Goal: Contribute content: Contribute content

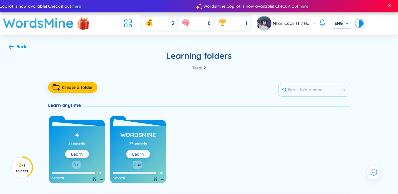
click at [131, 153] on button "Learn" at bounding box center [138, 154] width 24 height 8
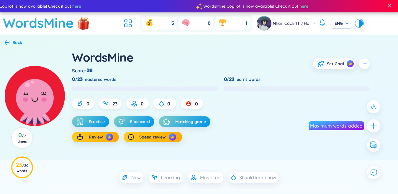
scroll to position [59, 0]
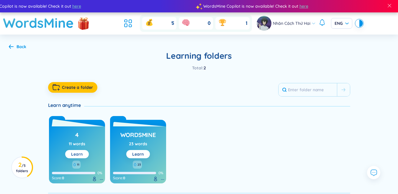
click at [86, 158] on button "Learn" at bounding box center [77, 154] width 24 height 8
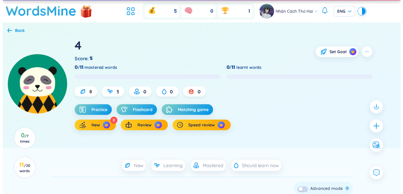
scroll to position [59, 0]
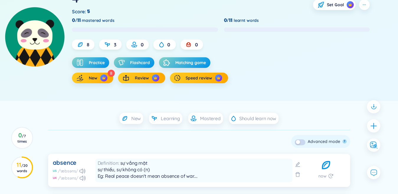
click at [300, 142] on button "button" at bounding box center [300, 142] width 11 height 6
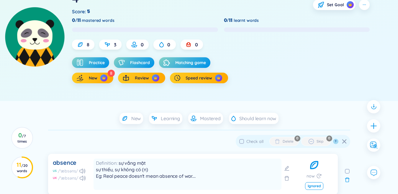
click at [262, 141] on span "Check all" at bounding box center [255, 141] width 17 height 5
click at [244, 141] on input "Check all" at bounding box center [241, 141] width 5 height 5
checkbox input "true"
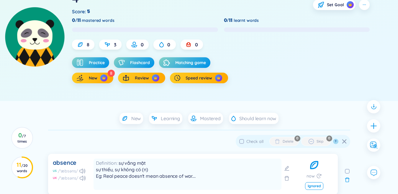
checkbox input "true"
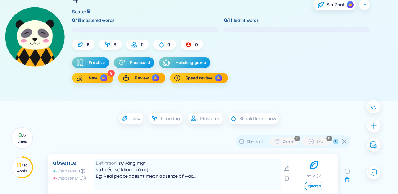
checkbox input "true"
click at [294, 140] on button "Delete" at bounding box center [285, 141] width 30 height 9
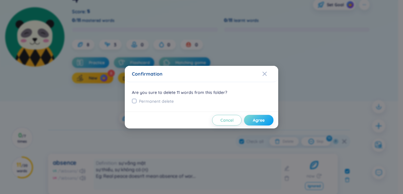
click at [271, 123] on button "Agree" at bounding box center [259, 120] width 30 height 11
checkbox input "false"
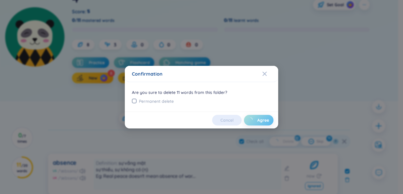
checkbox input "false"
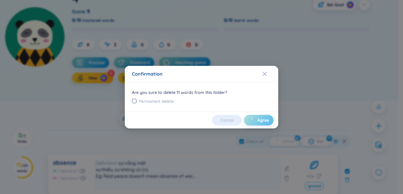
checkbox input "false"
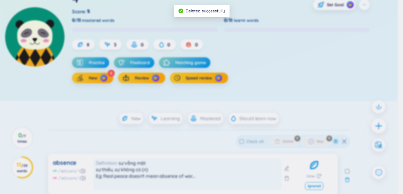
click at [380, 126] on div at bounding box center [379, 125] width 15 height 15
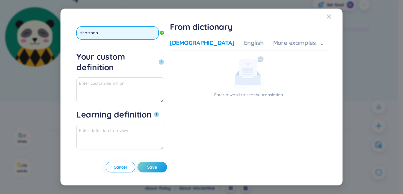
type input "shorthand"
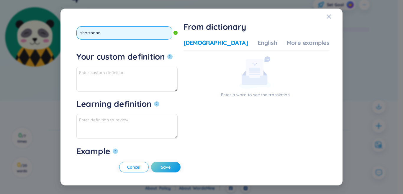
click at [167, 54] on button "?" at bounding box center [169, 56] width 5 height 5
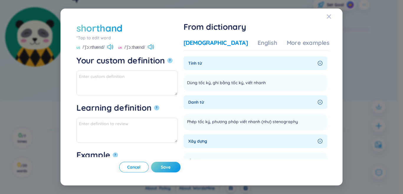
click at [217, 44] on div "[DEMOGRAPHIC_DATA]" at bounding box center [216, 43] width 65 height 8
drag, startPoint x: 230, startPoint y: 122, endPoint x: 280, endPoint y: 123, distance: 50.2
click at [280, 123] on span "Phép tốc ký, phương pháp viết nhanh (như) stenography" at bounding box center [242, 121] width 111 height 7
copy span "phương pháp viết nhanh"
paste textarea "phương pháp viết nhanh"
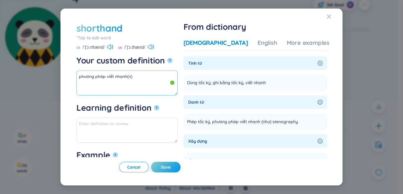
click at [128, 77] on textarea "phương pháp viết nhanh(n)" at bounding box center [126, 83] width 101 height 25
drag, startPoint x: 263, startPoint y: 83, endPoint x: 280, endPoint y: 83, distance: 16.8
click at [297, 83] on li "Dùng tốc ký, ghi bằng tốc ký, viết nhanh Add" at bounding box center [256, 83] width 144 height 17
copy section "viết nhanh Add"
click at [138, 87] on textarea "phương pháp viết nhanh (n)" at bounding box center [126, 83] width 101 height 25
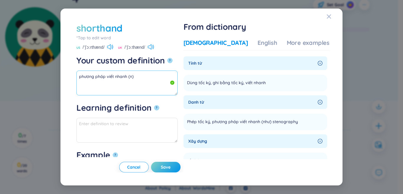
drag, startPoint x: 129, startPoint y: 85, endPoint x: 77, endPoint y: 63, distance: 56.0
paste textarea "viết nhanh"
click at [125, 81] on textarea "phương pháp viết nhanh (n) viết nhanh" at bounding box center [126, 83] width 101 height 25
drag, startPoint x: 100, startPoint y: 80, endPoint x: 37, endPoint y: 61, distance: 66.1
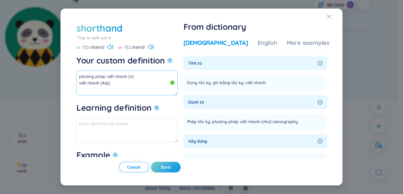
click at [37, 61] on div "shorthand *Tap to edit word shorthand US /ˈʃɔːrthænd/ [GEOGRAPHIC_DATA] /ˈʃɔːth…" at bounding box center [201, 97] width 403 height 194
click at [286, 40] on div "From dictionary Vietnamese English More examples Tính từ Dùng tốc ký, ghi bằng …" at bounding box center [257, 97] width 146 height 151
click at [287, 44] on div "More examples" at bounding box center [308, 43] width 43 height 8
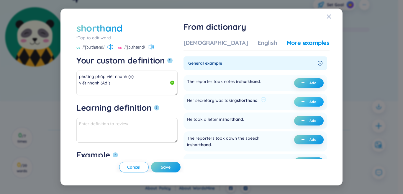
click at [306, 102] on button "Add" at bounding box center [309, 101] width 30 height 9
type textarea "phương pháp viết nhanh (n) viết nhanh (Adj) Eg: Her secretary was taking shorth…"
type textarea "Eg: Her secretary was taking shorthand."
click at [174, 173] on div "shorthand *Tap to edit word shorthand US /ˈʃɔːrthænd/ [GEOGRAPHIC_DATA] /ˈʃɔːth…" at bounding box center [202, 97] width 268 height 163
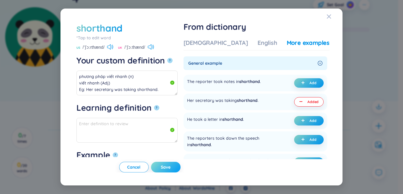
click at [171, 168] on span "Save" at bounding box center [166, 167] width 10 height 6
type textarea "phương pháp viết nhanh (n) viết nhanh (Adj) Eg: Her secretary was taking shorth…"
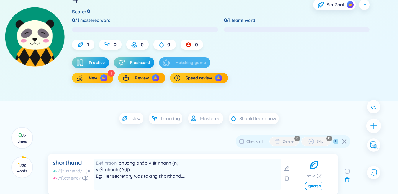
click at [375, 124] on icon "plus" at bounding box center [374, 126] width 8 height 8
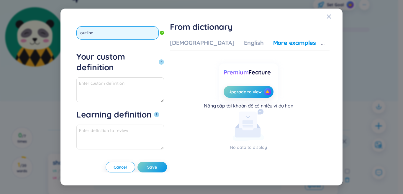
click at [159, 59] on button "?" at bounding box center [161, 61] width 5 height 5
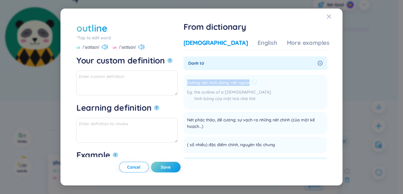
drag, startPoint x: 203, startPoint y: 81, endPoint x: 257, endPoint y: 82, distance: 54.0
click at [273, 82] on li "Đường nét, hình dáng, nét ngoài the outline of a [DEMOGRAPHIC_DATA] hình bóng c…" at bounding box center [256, 92] width 144 height 35
copy div "Đường nét, hình dáng, nét ngoài"
paste textarea "Đường nét, hình dáng, nét ngoài"
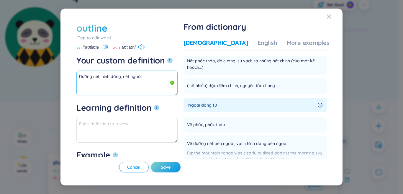
scroll to position [118, 0]
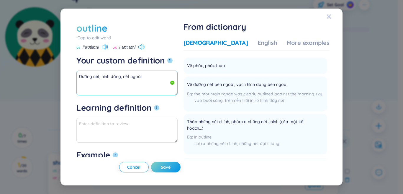
click at [166, 79] on textarea "Đường nét, hình dáng, nét ngoài" at bounding box center [126, 83] width 101 height 25
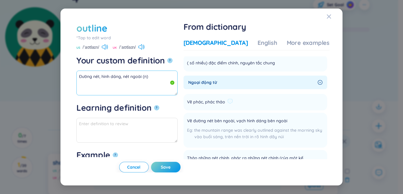
scroll to position [89, 0]
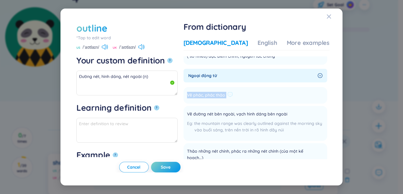
drag, startPoint x: 208, startPoint y: 95, endPoint x: 239, endPoint y: 94, distance: 31.3
click at [250, 94] on li "Vẽ phác, phác thảo Add" at bounding box center [256, 95] width 144 height 17
copy li "Vẽ phác, phác thảo Add"
click at [120, 87] on textarea "Đường nét, hình dáng, nét ngoài (n)" at bounding box center [126, 83] width 101 height 25
drag, startPoint x: 120, startPoint y: 87, endPoint x: 92, endPoint y: 80, distance: 28.9
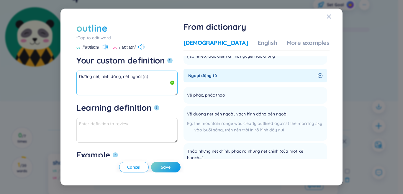
click at [93, 76] on textarea "Đường nét, hình dáng, nét ngoài (n)" at bounding box center [126, 83] width 101 height 25
click at [87, 82] on textarea "Đường nét, hình dáng, nét ngoài (n)" at bounding box center [126, 83] width 101 height 25
paste textarea "Vẽ phác, phác thảo"
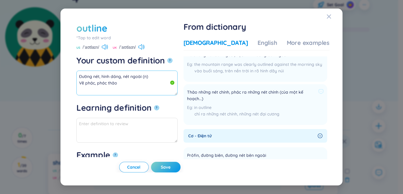
scroll to position [177, 0]
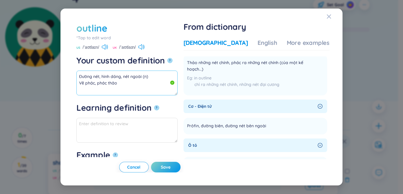
click at [144, 82] on textarea "Đường nét, hình dáng, nét ngoài (n) Vẽ phác, phác thảo" at bounding box center [126, 83] width 101 height 25
drag, startPoint x: 117, startPoint y: 79, endPoint x: 60, endPoint y: 72, distance: 57.7
click at [56, 71] on div "outline *Tap to edit word outline US /ˈaʊtlaɪn/ [GEOGRAPHIC_DATA] /ˈaʊtlaɪn/ Yo…" at bounding box center [201, 97] width 403 height 194
click at [287, 43] on div "More examples" at bounding box center [308, 43] width 43 height 8
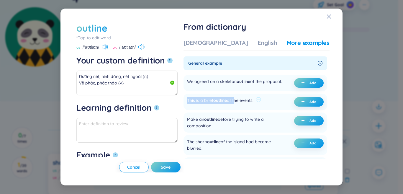
drag, startPoint x: 220, startPoint y: 104, endPoint x: 252, endPoint y: 104, distance: 32.2
click at [252, 104] on div "This is a brief outline of the events." at bounding box center [220, 101] width 66 height 9
click at [227, 102] on span "outline" at bounding box center [220, 100] width 14 height 5
click at [301, 102] on button "Add" at bounding box center [309, 101] width 30 height 9
type textarea "Đường nét, hình dáng, nét ngoài (n) Vẽ phác, phác thảo (v) Eg: This is a brief …"
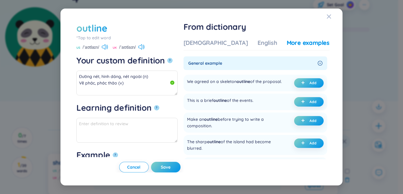
type textarea "Eg: This is a brief outline of the events."
click at [171, 169] on span "Save" at bounding box center [166, 167] width 10 height 6
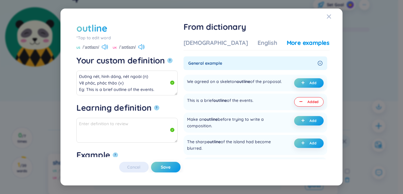
type textarea "Đường nét, hình dáng, nét ngoài (n) Vẽ phác, phác thảo (v) Eg: This is a brief …"
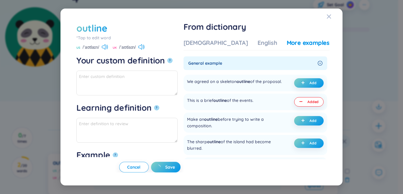
click at [378, 125] on div "outline *Tap to edit word US /ˈaʊtlaɪn/ [GEOGRAPHIC_DATA] /ˈaʊtlaɪn/ Your custo…" at bounding box center [201, 97] width 403 height 194
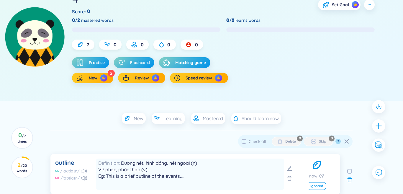
click at [378, 125] on div at bounding box center [378, 125] width 13 height 13
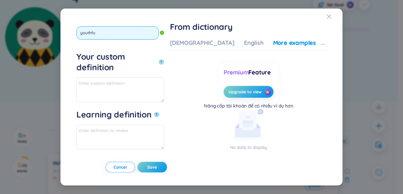
type input "youthful"
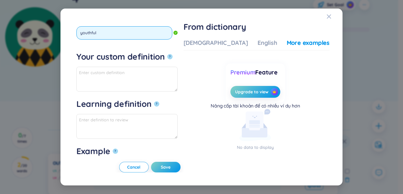
click at [167, 54] on button "?" at bounding box center [169, 56] width 5 height 5
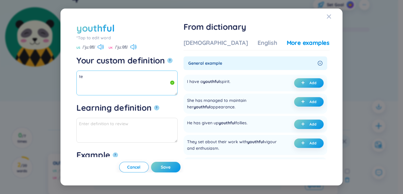
click at [156, 87] on textarea "te" at bounding box center [126, 83] width 101 height 25
type textarea "t"
click at [215, 41] on div "[DEMOGRAPHIC_DATA]" at bounding box center [216, 43] width 65 height 8
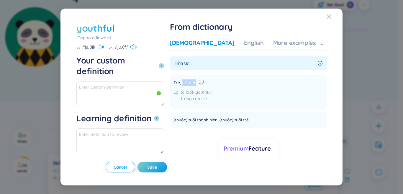
drag, startPoint x: 220, startPoint y: 82, endPoint x: 230, endPoint y: 81, distance: 10.0
click at [245, 82] on li "Trẻ, trẻ tuổi to look youthful trông còn trẻ Add" at bounding box center [248, 92] width 157 height 35
copy div "trẻ tuổi"
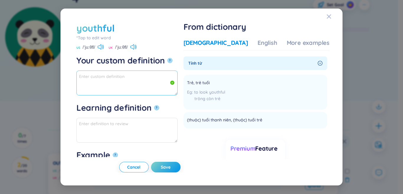
paste textarea "trẻ tuổi"
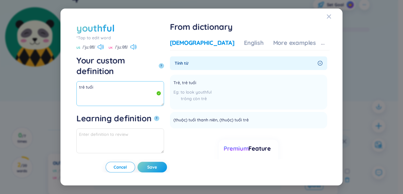
click at [118, 82] on textarea "trẻ tuổi" at bounding box center [120, 93] width 88 height 25
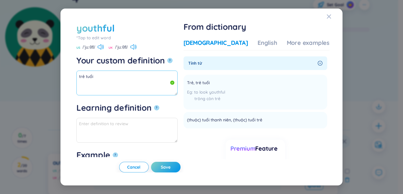
click at [117, 78] on textarea "trẻ tuổi" at bounding box center [126, 83] width 101 height 25
paste textarea "trẻ trung"
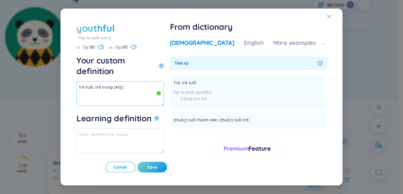
drag, startPoint x: 112, startPoint y: 77, endPoint x: 91, endPoint y: 76, distance: 21.6
click at [50, 77] on div "youthful *Tap to edit word youthful US /ˈjuːθfl/ [GEOGRAPHIC_DATA] /ˈjuːθfl/ Yo…" at bounding box center [201, 97] width 403 height 194
click at [282, 40] on div "More examples" at bounding box center [294, 43] width 43 height 8
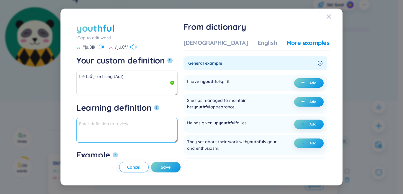
click at [306, 83] on button "Add" at bounding box center [309, 82] width 30 height 9
type textarea "trẻ tuổi, trẻ trung (Adj) Eg: I have a youthful spirit."
type textarea "Eg: I have a youthful spirit."
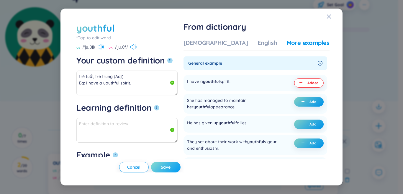
click at [176, 170] on button "Save" at bounding box center [166, 167] width 30 height 11
type textarea "trẻ tuổi, trẻ trung (Adj) Eg: I have a youthful spirit."
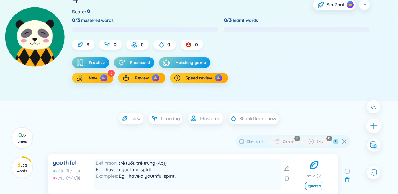
click at [373, 131] on div at bounding box center [374, 125] width 15 height 15
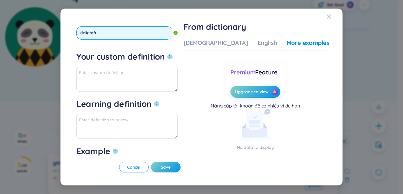
type input "delightful"
click at [167, 54] on button "?" at bounding box center [169, 56] width 5 height 5
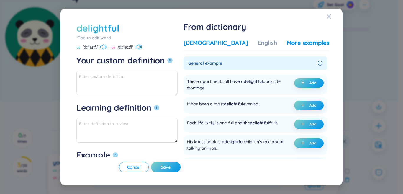
click at [222, 46] on div "[DEMOGRAPHIC_DATA]" at bounding box center [216, 43] width 65 height 8
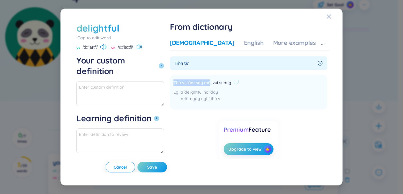
drag, startPoint x: 219, startPoint y: 83, endPoint x: 241, endPoint y: 83, distance: 22.1
click at [231, 83] on span "Thú vị, làm say mê ,vui sướng" at bounding box center [203, 82] width 58 height 7
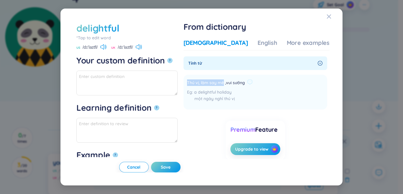
copy span "Thú vị, làm say mê"
paste textarea "Thú vị, làm say mê"
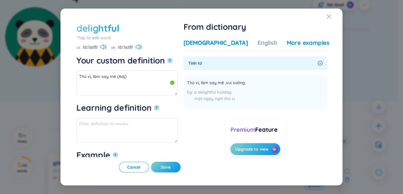
click at [290, 46] on div "More examples" at bounding box center [308, 43] width 43 height 8
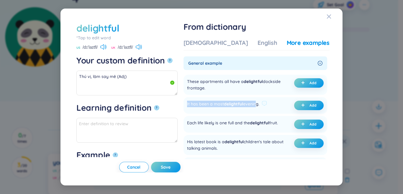
drag, startPoint x: 203, startPoint y: 105, endPoint x: 274, endPoint y: 107, distance: 71.5
click at [274, 107] on div "It has been a most delightful evening. Add" at bounding box center [256, 105] width 144 height 17
click at [306, 105] on button "Add" at bounding box center [309, 105] width 30 height 9
type textarea "Thú vị, làm say mê (Adj) Eg: It has been a most delightful evening."
type textarea "Eg: It has been a most delightful evening."
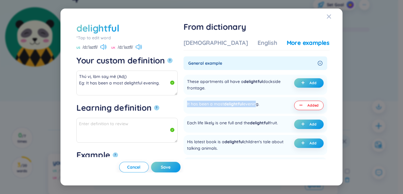
click at [181, 169] on button "Save" at bounding box center [166, 167] width 30 height 11
type textarea "Thú vị, làm say mê (Adj) Eg: It has been a most delightful evening."
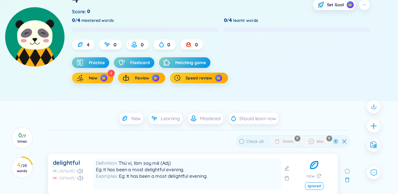
click at [365, 125] on div at bounding box center [373, 126] width 19 height 58
click at [377, 125] on icon "plus" at bounding box center [374, 126] width 8 height 8
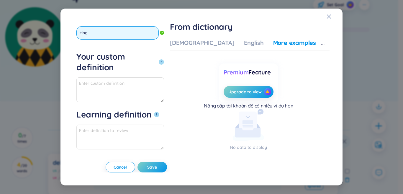
type input "tinge"
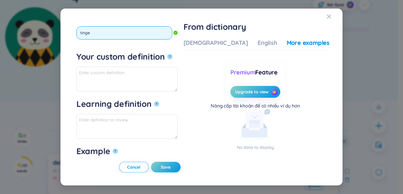
click at [167, 54] on button "?" at bounding box center [169, 56] width 5 height 5
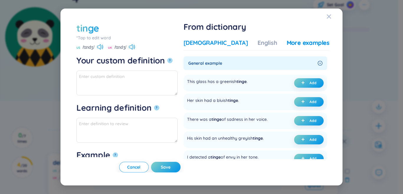
click at [219, 41] on div "[DEMOGRAPHIC_DATA]" at bounding box center [216, 43] width 65 height 8
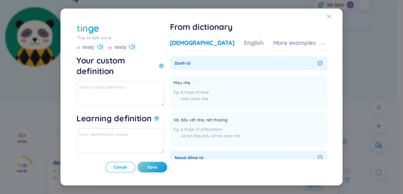
drag, startPoint x: 217, startPoint y: 81, endPoint x: 234, endPoint y: 81, distance: 17.4
click at [209, 81] on div "Màu nhẹ" at bounding box center [191, 82] width 35 height 7
drag, startPoint x: 216, startPoint y: 83, endPoint x: 212, endPoint y: 111, distance: 28.6
click at [212, 111] on ul "Màu nhẹ a tinge of blue màu xanh nhẹ Add Vẻ, dấu vết nhẹ, nét thoảng a tinge of…" at bounding box center [248, 109] width 157 height 74
drag, startPoint x: 207, startPoint y: 121, endPoint x: 270, endPoint y: 119, distance: 63.2
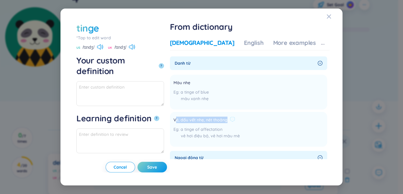
click at [273, 118] on li "Vẻ, dấu vết nhẹ, nét thoảng a tinge of affectation vẻ hơi điệu bộ, vẻ hơi màu m…" at bounding box center [248, 129] width 157 height 35
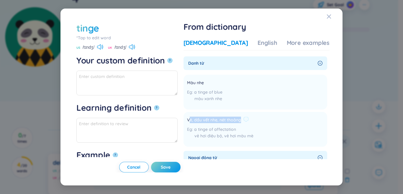
click at [241, 120] on span "Vẻ, dấu vết nhẹ, nét thoảng" at bounding box center [214, 120] width 54 height 7
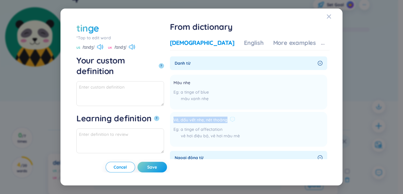
drag, startPoint x: 205, startPoint y: 121, endPoint x: 270, endPoint y: 121, distance: 64.9
click at [297, 121] on li "Vẻ, dấu vết nhẹ, nét thoảng a tinge of affectation vẻ hơi điệu bộ, vẻ hơi màu m…" at bounding box center [248, 129] width 157 height 35
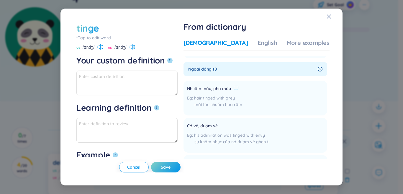
scroll to position [118, 0]
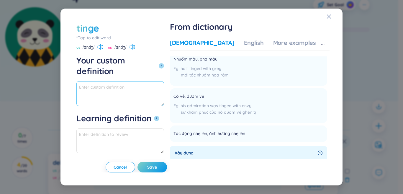
paste textarea "Vẻ, dấu vết nhẹ, nét thoảng"
click at [144, 81] on textarea "Vẻ, dấu vết nhẹ, nét thoảng" at bounding box center [120, 93] width 88 height 25
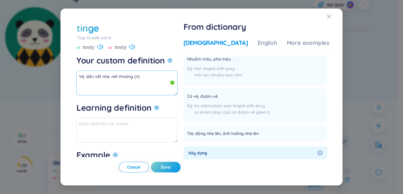
scroll to position [89, 0]
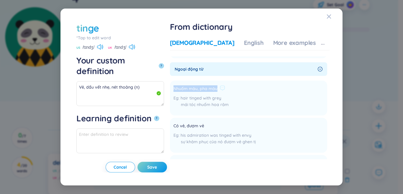
drag, startPoint x: 206, startPoint y: 86, endPoint x: 255, endPoint y: 85, distance: 49.0
click at [229, 85] on div "Nhuốm màu, pha màu hair tinged with grey mái tóc nhuốm hoa râm" at bounding box center [201, 98] width 55 height 28
copy div "Nhuốm màu, pha màu"
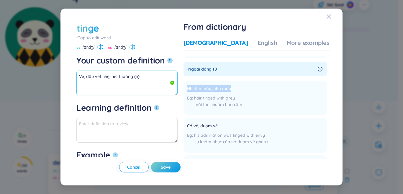
click at [139, 90] on textarea "Vẻ, dấu vết nhẹ, nét thoảng (n)" at bounding box center [126, 83] width 101 height 25
click at [124, 82] on textarea "Vẻ, dấu vết nhẹ, nét thoảng (n)" at bounding box center [126, 83] width 101 height 25
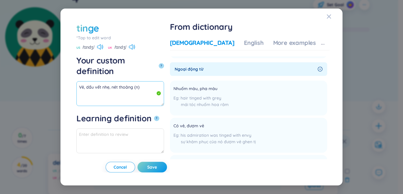
paste textarea "Nhuốm màu, pha màu"
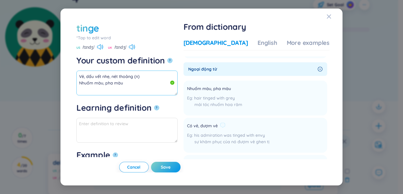
scroll to position [4, 0]
drag, startPoint x: 206, startPoint y: 125, endPoint x: 231, endPoint y: 124, distance: 24.8
click at [250, 124] on li "Có vẻ, đượm vẻ his admiration was tinged with envy sự khâm phục của nó đượm vẻ …" at bounding box center [256, 135] width 144 height 35
copy div "Có vẻ, đượm vẻ"
click at [106, 86] on textarea "Vẻ, dấu vết nhẹ, nét thoảng (n) Nhuốm màu, pha màu" at bounding box center [126, 83] width 101 height 25
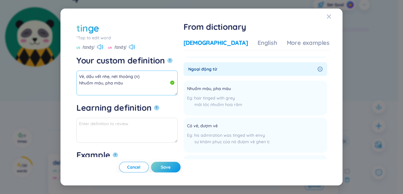
paste textarea "Có vẻ, đượm vẻ"
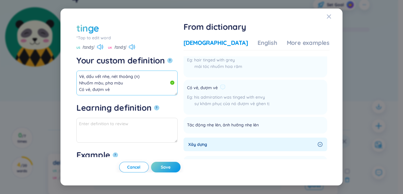
scroll to position [148, 0]
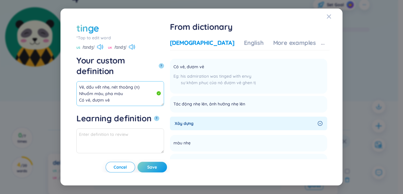
click at [146, 84] on textarea "Vẻ, dấu vết nhẹ, nét thoảng (n) Nhuốm màu, pha màu Có vẻ, đượm vẻ" at bounding box center [120, 93] width 88 height 25
click at [143, 81] on textarea "Vẻ, dấu vết nhẹ, nét thoảng (n) Nhuốm màu, pha màu Có vẻ, đượm vẻ" at bounding box center [120, 93] width 88 height 25
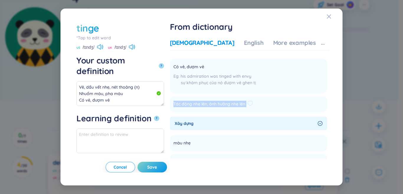
drag, startPoint x: 205, startPoint y: 104, endPoint x: 268, endPoint y: 102, distance: 62.6
click at [253, 102] on div "Tác động nhẹ lên, ảnh hưởng nhẹ lên" at bounding box center [213, 104] width 79 height 7
copy span "Tác động nhẹ lên, ảnh hưởng nhẹ lên"
click at [108, 84] on textarea "Vẻ, dấu vết nhẹ, nét thoảng (n) Nhuốm màu, pha màu Có vẻ, đượm vẻ" at bounding box center [120, 93] width 88 height 25
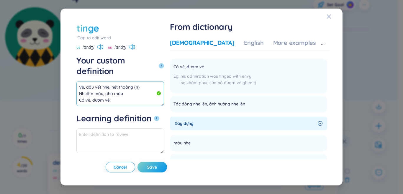
paste textarea "Tác động nhẹ lên, ảnh hưởng nhẹ lên"
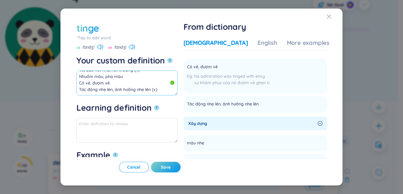
scroll to position [0, 0]
drag, startPoint x: 151, startPoint y: 87, endPoint x: 65, endPoint y: 63, distance: 89.5
click at [65, 63] on div "tinge *Tap to edit word tinge US /tɪndʒ/ [GEOGRAPHIC_DATA] /tɪndʒ/ Your custom …" at bounding box center [202, 97] width 282 height 177
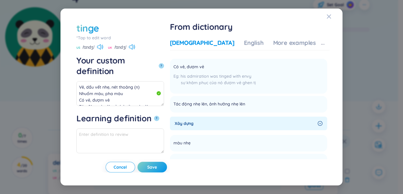
click at [296, 37] on div "Vietnamese English More examples Danh từ Màu nhẹ a tinge of blue màu xanh nhẹ A…" at bounding box center [250, 104] width 160 height 136
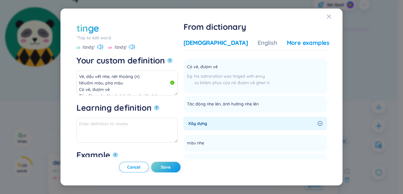
click at [296, 39] on div "Vietnamese English More examples Danh từ Màu nhẹ a tinge of blue màu xanh nhẹ A…" at bounding box center [257, 104] width 146 height 136
click at [294, 39] on div "More examples" at bounding box center [308, 43] width 43 height 8
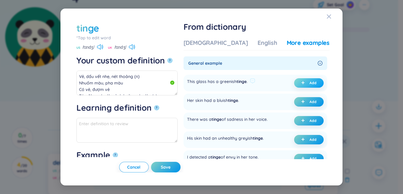
click at [296, 81] on button "Add" at bounding box center [309, 82] width 30 height 9
type textarea "Vẻ, dấu vết nhẹ, nét thoảng (n) Nhuốm màu, pha màu Có vẻ, đượm vẻ Tác động nhẹ …"
type textarea "Eg: This glass has a greenish tinge."
click at [171, 168] on span "Save" at bounding box center [166, 167] width 10 height 6
type textarea "Vẻ, dấu vết nhẹ, nét thoảng (n) Nhuốm màu, pha màu Có vẻ, đượm vẻ Tác động nhẹ …"
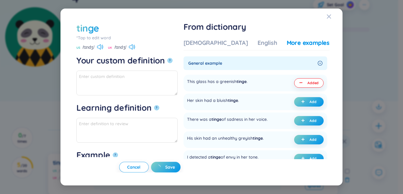
click at [379, 125] on div "tinge *Tap to edit word US /tɪndʒ/ [GEOGRAPHIC_DATA] /tɪndʒ/ Your custom defini…" at bounding box center [201, 97] width 403 height 194
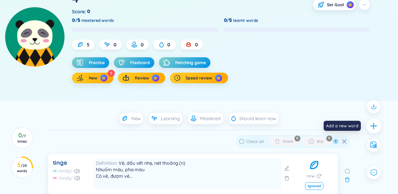
click at [376, 125] on icon "plus" at bounding box center [374, 126] width 8 height 8
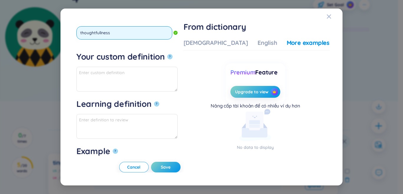
click at [167, 54] on button "?" at bounding box center [169, 56] width 5 height 5
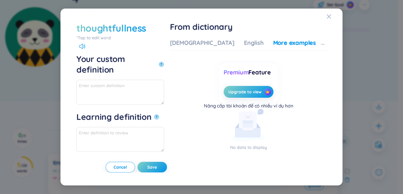
click at [164, 55] on div "Your custom definition ?" at bounding box center [120, 64] width 88 height 21
click at [164, 80] on textarea "Your custom definition ?" at bounding box center [120, 92] width 88 height 25
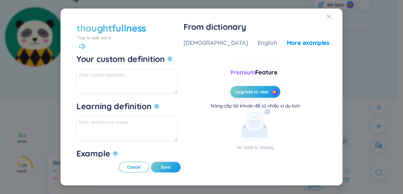
click at [102, 34] on div "thoughtfullness" at bounding box center [111, 28] width 70 height 13
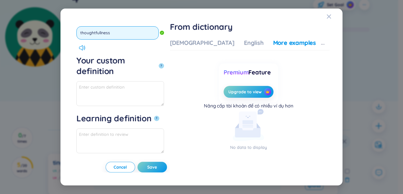
click at [101, 34] on input "thoughtfullness" at bounding box center [117, 32] width 82 height 13
type input "thoughtfulness"
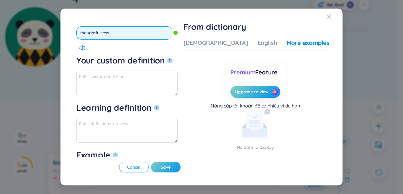
click at [167, 58] on button "?" at bounding box center [169, 60] width 5 height 5
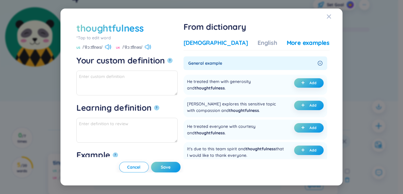
click at [220, 41] on div "[DEMOGRAPHIC_DATA]" at bounding box center [216, 43] width 65 height 8
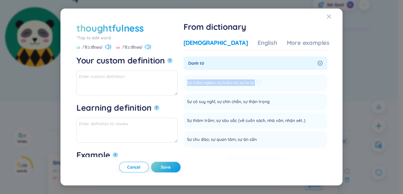
drag, startPoint x: 206, startPoint y: 83, endPoint x: 272, endPoint y: 82, distance: 65.2
click at [274, 82] on li "Sự trầm ngâm; sự trầm tư; sự tư lự Add" at bounding box center [256, 83] width 144 height 17
click at [247, 81] on span "Sự trầm ngâm; sự trầm tư; sự tư lự" at bounding box center [220, 82] width 67 height 7
drag, startPoint x: 205, startPoint y: 84, endPoint x: 255, endPoint y: 84, distance: 50.5
click at [255, 84] on li "Sự trầm ngâm; sự trầm tư; sự tư lự Add" at bounding box center [256, 83] width 144 height 17
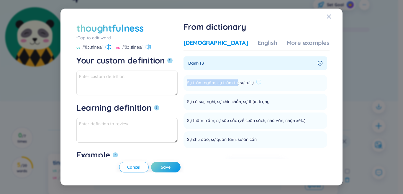
copy span "Sự trầm ngâm; sự trầm tư"
paste textarea "Sự trầm ngâm; sự trầm tư"
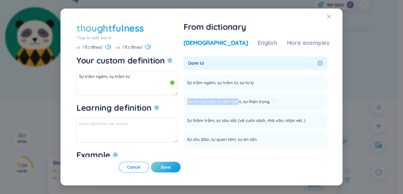
drag, startPoint x: 204, startPoint y: 102, endPoint x: 256, endPoint y: 102, distance: 52.3
click at [256, 102] on li "Sự có suy nghĩ, sự chín chắn, sự thận trọng Add" at bounding box center [256, 102] width 144 height 17
click at [240, 102] on span "Sự có suy nghĩ, sự chín chắn, sự thận trọng" at bounding box center [228, 101] width 83 height 7
drag, startPoint x: 236, startPoint y: 102, endPoint x: 272, endPoint y: 101, distance: 35.7
click at [301, 103] on li "Sự có suy nghĩ, sự chín chắn, sự thận trọng Add" at bounding box center [256, 102] width 144 height 17
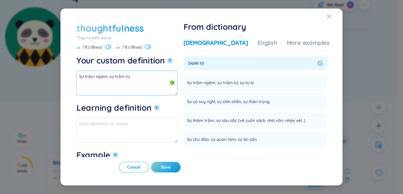
click at [130, 81] on textarea "Sự trầm ngâm; sự trầm tư" at bounding box center [126, 83] width 101 height 25
click at [128, 84] on textarea "Sự trầm ngâm; sự trầm tư" at bounding box center [126, 83] width 101 height 25
click at [139, 76] on textarea "Sự trầm ngâm; sự trầm tư" at bounding box center [126, 83] width 101 height 25
paste textarea "sự chín chắn, sự thận trọng"
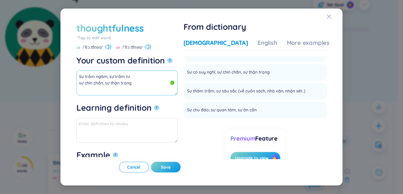
scroll to position [51, 0]
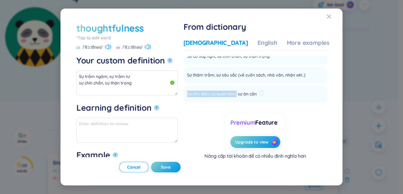
drag, startPoint x: 208, startPoint y: 94, endPoint x: 254, endPoint y: 95, distance: 46.4
click at [254, 95] on li "Sự chu đáo; sự quan tâm; sự ân cần Add" at bounding box center [256, 94] width 144 height 17
click at [236, 94] on span "Sự chu đáo; sự quan tâm; sự ân cần" at bounding box center [222, 94] width 70 height 7
click at [231, 94] on span "Sự chu đáo; sự quan tâm; sự ân cần" at bounding box center [222, 94] width 70 height 7
drag, startPoint x: 230, startPoint y: 94, endPoint x: 267, endPoint y: 94, distance: 37.2
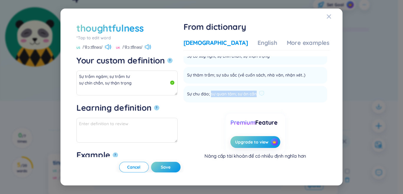
click at [265, 94] on div "Sự chu đáo; sự quan tâm; sự ân cần" at bounding box center [225, 94] width 77 height 7
click at [244, 94] on span "Sự chu đáo; sự quan tâm; sự ân cần" at bounding box center [222, 94] width 70 height 7
drag, startPoint x: 206, startPoint y: 94, endPoint x: 290, endPoint y: 94, distance: 83.5
click at [290, 94] on li "Sự chu đáo; sự quan tâm; sự ân cần Add" at bounding box center [256, 94] width 144 height 17
click at [131, 88] on textarea "Sự trầm ngâm; sự trầm tư sự chín chắn, sự thận trọng" at bounding box center [126, 83] width 101 height 25
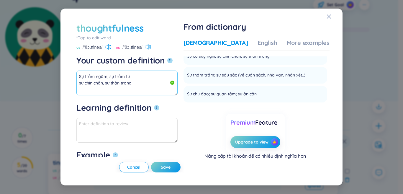
paste textarea "Sự chu đáo; sự quan tâm; sự ân cần"
drag, startPoint x: 101, startPoint y: 81, endPoint x: 128, endPoint y: 81, distance: 26.3
click at [128, 81] on textarea "Sự trầm ngâm; sự trầm tư sự chín chắn, sự thận trọng Sự chu đáo; sự quan tâm; s…" at bounding box center [126, 83] width 101 height 25
click at [148, 78] on textarea "Sự trầm ngâm; sự trầm tư sự chín chắn, sự thận trọng Sự chu đáo; sự ân cần" at bounding box center [126, 83] width 101 height 25
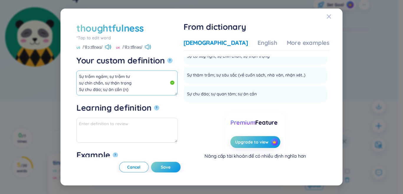
scroll to position [0, 0]
drag, startPoint x: 123, startPoint y: 81, endPoint x: 30, endPoint y: 54, distance: 97.2
click at [30, 54] on div "thoughtfulness *Tap to edit word thoughtfulness US /ˈθɔːtflnəs/ [GEOGRAPHIC_DAT…" at bounding box center [201, 97] width 403 height 194
click at [148, 48] on icon at bounding box center [147, 46] width 4 height 5
click at [302, 46] on div "More examples" at bounding box center [308, 43] width 43 height 8
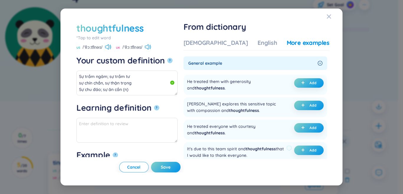
scroll to position [30, 0]
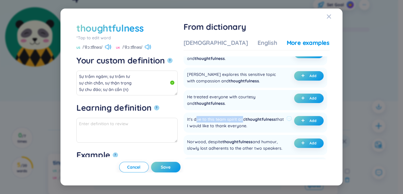
drag, startPoint x: 220, startPoint y: 119, endPoint x: 262, endPoint y: 120, distance: 41.9
click at [262, 120] on div "It's due to this team spirit and thoughtfulness that I would like to thank ever…" at bounding box center [235, 122] width 97 height 13
click at [302, 120] on icon "plus" at bounding box center [303, 121] width 4 height 4
type textarea "Sự trầm ngâm; sự trầm tư sự chín chắn, sự thận trọng Sự chu đáo; sự ân cần (n) …"
type textarea "Eg: It's due to this team spirit and thoughtfulness that I would like to thank …"
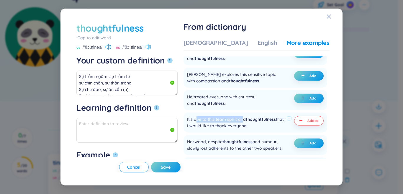
click at [171, 169] on span "Save" at bounding box center [166, 167] width 10 height 6
type textarea "Sự trầm ngâm; sự trầm tư sự chín chắn, sự thận trọng Sự chu đáo; sự ân cần (n) …"
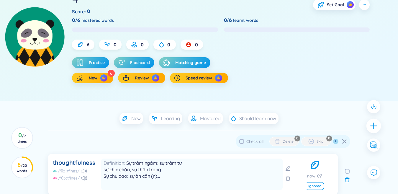
click at [379, 126] on div at bounding box center [374, 125] width 15 height 15
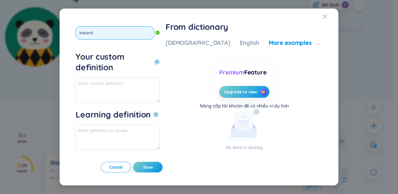
click at [154, 59] on button "?" at bounding box center [156, 61] width 5 height 5
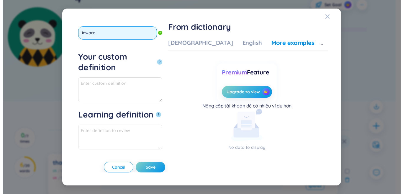
scroll to position [0, 0]
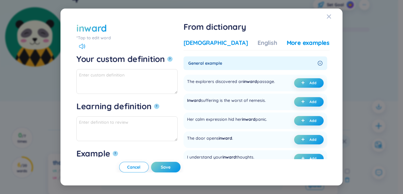
click at [208, 40] on div "[DEMOGRAPHIC_DATA]" at bounding box center [216, 43] width 65 height 8
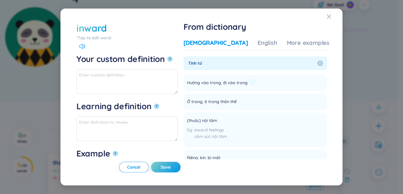
drag, startPoint x: 204, startPoint y: 82, endPoint x: 264, endPoint y: 84, distance: 60.2
click at [264, 84] on li "Hướng vào trong, đi vào trong Add" at bounding box center [256, 83] width 144 height 17
paste textarea "Hướng vào trong, đi vào trong"
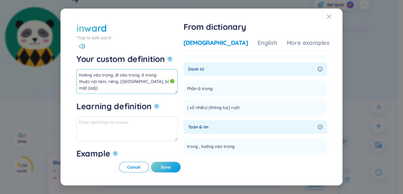
scroll to position [207, 0]
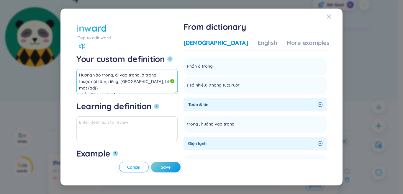
drag, startPoint x: 114, startPoint y: 88, endPoint x: 110, endPoint y: 88, distance: 3.8
click at [110, 88] on textarea "Hướng vào trong, đi vào trong, ở trong thuộc nội tâm, riêng, [GEOGRAPHIC_DATA],…" at bounding box center [126, 81] width 101 height 25
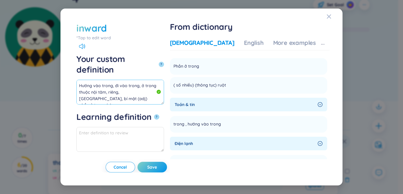
drag, startPoint x: 58, startPoint y: 65, endPoint x: 73, endPoint y: 76, distance: 18.1
click at [56, 63] on div "inward *Tap to edit word inward Your custom definition ? Hướng vào trong, đi và…" at bounding box center [201, 97] width 403 height 194
click at [298, 41] on div "More examples" at bounding box center [294, 43] width 43 height 8
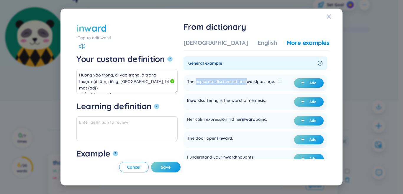
drag, startPoint x: 214, startPoint y: 81, endPoint x: 265, endPoint y: 84, distance: 51.1
click at [265, 84] on div "The explorers discovered an inward passage." at bounding box center [231, 82] width 88 height 9
click at [302, 83] on icon "plus" at bounding box center [303, 82] width 3 height 0
type textarea "Hướng vào trong, đi vào trong, ở trong thuộc nội tâm, riêng, [GEOGRAPHIC_DATA],…"
type textarea "Eg: The explorers discovered an inward passage."
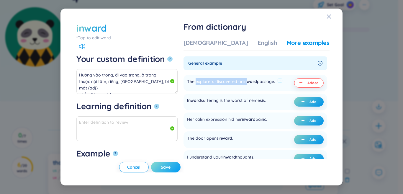
click at [181, 164] on button "Save" at bounding box center [166, 167] width 30 height 11
type textarea "Hướng vào trong, đi vào trong, ở trong thuộc nội tâm, riêng, [GEOGRAPHIC_DATA],…"
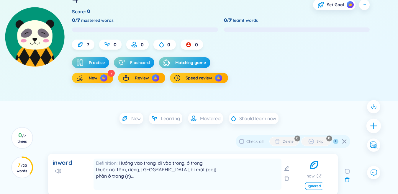
click at [377, 125] on icon "plus" at bounding box center [374, 126] width 8 height 8
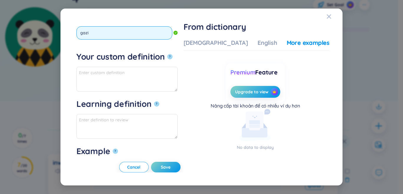
type input "gaz"
click at [167, 54] on button "?" at bounding box center [169, 56] width 5 height 5
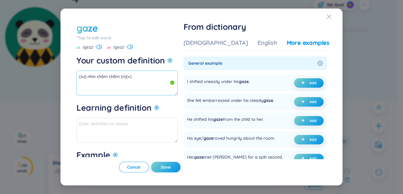
drag, startPoint x: 113, startPoint y: 78, endPoint x: 55, endPoint y: 76, distance: 57.9
click at [52, 77] on div "gaze *Tap to edit word gaze US /ɡeɪz/ UK /ɡeɪz/ Your custom definition ? (sự) n…" at bounding box center [201, 97] width 403 height 194
drag, startPoint x: 207, startPoint y: 80, endPoint x: 244, endPoint y: 83, distance: 37.0
click at [244, 83] on div "I shifted uneasily under his gaze ." at bounding box center [218, 82] width 63 height 9
click at [234, 83] on div "I shifted uneasily under his gaze ." at bounding box center [218, 82] width 63 height 9
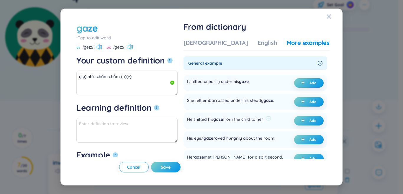
drag, startPoint x: 214, startPoint y: 124, endPoint x: 282, endPoint y: 126, distance: 68.5
click at [264, 125] on div "He shifted his gaze from the child to her." at bounding box center [225, 120] width 76 height 9
click at [306, 123] on span "plus" at bounding box center [304, 121] width 6 height 4
type textarea "(sự) nhìn chằm chằm (n)(v) Eg: He shifted his gaze from the child to her."
type textarea "Eg: He shifted his gaze from the child to her."
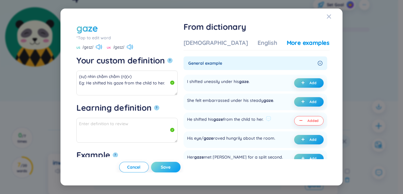
click at [171, 166] on span "Save" at bounding box center [166, 167] width 10 height 6
type textarea "(sự) nhìn chằm chằm (n)(v) Eg: He shifted his gaze from the child to her."
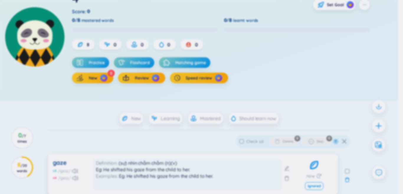
click at [379, 128] on div "gaze *Tap to edit word US /ɡeɪz/ UK /ɡeɪz/ Your custom definition ? Learning de…" at bounding box center [201, 97] width 403 height 194
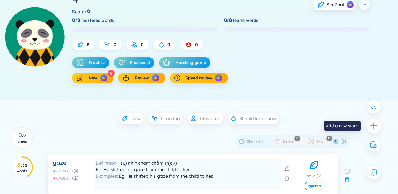
click at [374, 128] on icon "plus" at bounding box center [374, 126] width 8 height 8
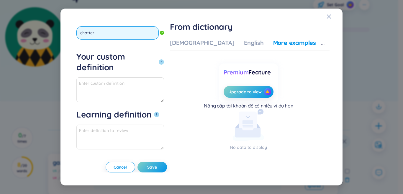
click at [159, 59] on button "?" at bounding box center [161, 61] width 5 height 5
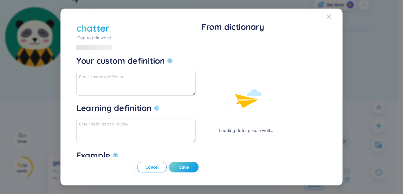
click at [216, 43] on div "Loading data, please wait..." at bounding box center [246, 86] width 89 height 95
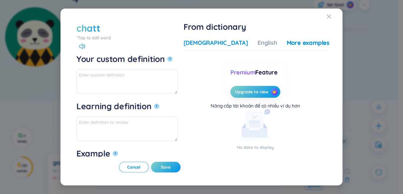
click at [216, 45] on div "[DEMOGRAPHIC_DATA]" at bounding box center [216, 43] width 65 height 8
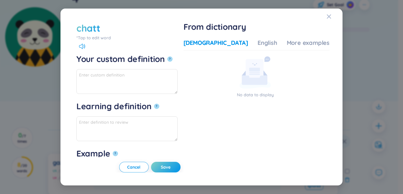
click at [92, 35] on div "*Tap to edit word" at bounding box center [126, 38] width 101 height 6
click at [102, 37] on div "*Tap to edit word" at bounding box center [126, 38] width 101 height 6
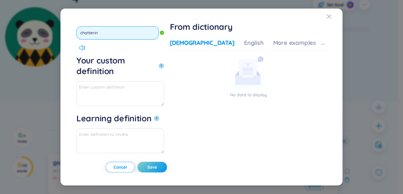
type input "chattering"
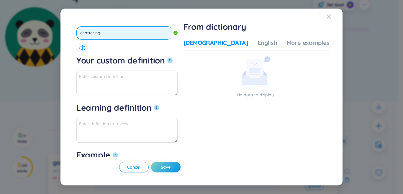
click at [167, 58] on button "?" at bounding box center [169, 60] width 5 height 5
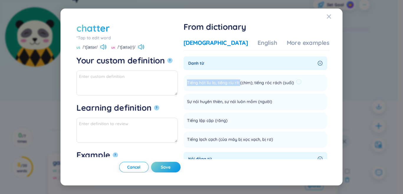
drag, startPoint x: 205, startPoint y: 84, endPoint x: 259, endPoint y: 84, distance: 53.1
click at [259, 84] on span "Tiếng hót líu lo, tiếng ríu rít (chim); tiếng róc rách (suối)" at bounding box center [240, 82] width 107 height 7
paste textarea "Tiếng hót líu lo, tiếng ríu rít"
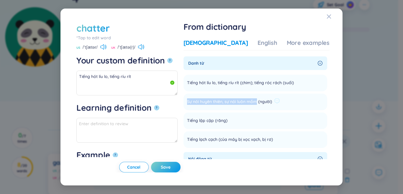
drag, startPoint x: 205, startPoint y: 102, endPoint x: 274, endPoint y: 102, distance: 69.1
click at [272, 102] on span "Sự nói huyên thiên, sự nói luôn mồm (người)" at bounding box center [229, 101] width 85 height 7
click at [149, 86] on textarea "Tiếng hót líu lo, tiếng ríu rít" at bounding box center [126, 83] width 101 height 25
paste textarea "Sự nói huyên thiên, sự nói luôn mồm"
click at [95, 84] on textarea "Tiếng hót líu lo, tiếng ríu rít Sự nói huyên thiên, sự nói luôn mồm" at bounding box center [126, 83] width 101 height 25
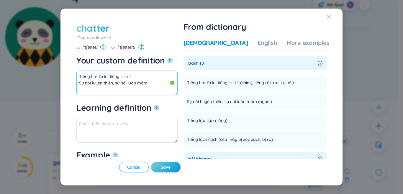
click at [107, 84] on textarea "Tiếng hót líu lo, tiếng ríu rít Sự nói luyên thiên, sự nói luôn mồm" at bounding box center [126, 83] width 101 height 25
click at [159, 83] on textarea "Tiếng hót líu lo, tiếng ríu rít Sự nói luyên thiên, sự nói luôn mồm" at bounding box center [126, 83] width 101 height 25
click at [110, 84] on textarea "Tiếng hót líu lo, tiếng ríu rít Sự nói luyên thiên, sự nói luôn mồm" at bounding box center [126, 83] width 101 height 25
drag, startPoint x: 112, startPoint y: 84, endPoint x: 107, endPoint y: 83, distance: 5.1
click at [107, 83] on textarea "Tiếng hót líu lo, tiếng ríu rít Sự nói luyên thiên, sự nói luôn mồm" at bounding box center [126, 83] width 101 height 25
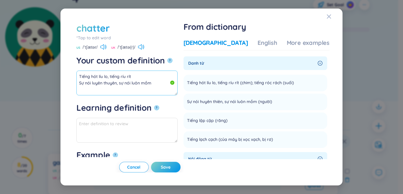
type textarea "Tiếng hót líu lo, tiếng ríu rít Sự nói luyên thuyên, sự nói luôn mồm"
click at [206, 122] on span "Tiếng lập cập (răng)" at bounding box center [207, 120] width 40 height 7
drag, startPoint x: 205, startPoint y: 137, endPoint x: 236, endPoint y: 141, distance: 30.6
click at [236, 141] on span "Tiếng lạch cạch (của máy bị xọc xạch, bị rơ)" at bounding box center [230, 139] width 86 height 7
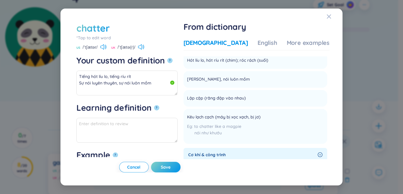
scroll to position [89, 0]
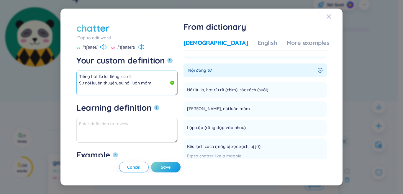
drag, startPoint x: 157, startPoint y: 85, endPoint x: 51, endPoint y: 63, distance: 108.4
click at [51, 63] on div "chatter *Tap to edit word chattering US /ˈtʃætər/ UK /ˈtʃætə(r)/ Your custom de…" at bounding box center [201, 97] width 403 height 194
type textarea "9"
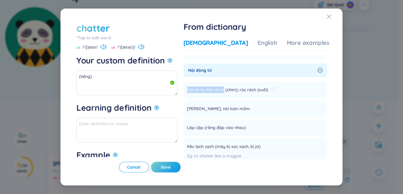
drag, startPoint x: 204, startPoint y: 90, endPoint x: 243, endPoint y: 90, distance: 39.0
click at [243, 90] on li "Hót líu lo, hót ríu rít (chim); róc rách (suối) Add" at bounding box center [256, 90] width 144 height 17
click at [146, 77] on textarea "(tiếng)" at bounding box center [126, 83] width 101 height 25
paste textarea "Hót líu lo, hót ríu rít"
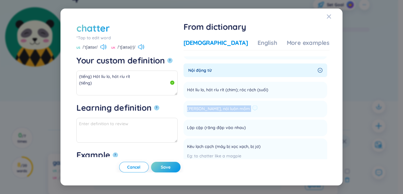
drag, startPoint x: 205, startPoint y: 110, endPoint x: 254, endPoint y: 107, distance: 48.8
click at [283, 110] on li "[PERSON_NAME], nói luôn mồm Add" at bounding box center [256, 109] width 144 height 17
click at [126, 86] on textarea "(tiếng) Hót líu lo, hót ríu rít (tiếng)" at bounding box center [126, 83] width 101 height 25
paste textarea "[PERSON_NAME], nói luôn mồm"
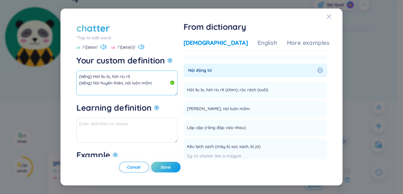
drag, startPoint x: 123, startPoint y: 80, endPoint x: 118, endPoint y: 80, distance: 5.0
click at [118, 80] on textarea "(tiếng) Hót líu lo, hót ríu rít (tiếng) Nói huyên thiên, nói luôn mồm" at bounding box center [126, 83] width 101 height 25
click at [170, 83] on textarea "(tiếng) Hót líu lo, hót ríu rít (tiếng) Nói huyên thuyên, nói luôn mồm" at bounding box center [126, 83] width 101 height 25
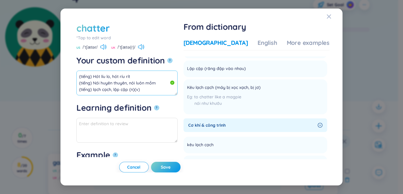
scroll to position [0, 0]
drag, startPoint x: 129, startPoint y: 89, endPoint x: 69, endPoint y: 62, distance: 64.9
click at [65, 58] on div "chatter *Tap to edit word chattering US /ˈtʃætər/ UK /ˈtʃætə(r)/ Your custom de…" at bounding box center [202, 97] width 282 height 177
click at [296, 46] on div "More examples" at bounding box center [308, 43] width 43 height 8
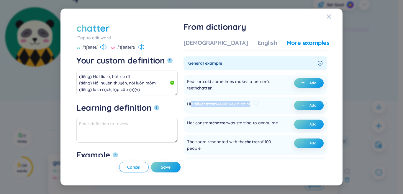
drag, startPoint x: 210, startPoint y: 103, endPoint x: 270, endPoint y: 106, distance: 60.0
click at [251, 106] on div "His silly chatter would vex a saint." at bounding box center [219, 105] width 64 height 9
click at [216, 102] on span "chatter" at bounding box center [208, 103] width 15 height 5
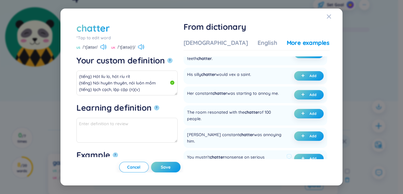
scroll to position [59, 0]
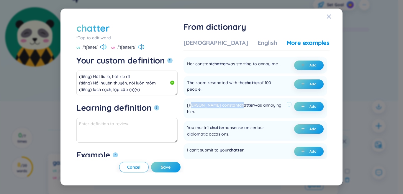
drag, startPoint x: 211, startPoint y: 109, endPoint x: 241, endPoint y: 109, distance: 29.8
click at [241, 109] on div "[PERSON_NAME] constant chatter was annoying him." at bounding box center [235, 108] width 97 height 13
click at [221, 110] on div "[PERSON_NAME] constant chatter was annoying him." at bounding box center [235, 108] width 97 height 13
click at [304, 111] on button "Add" at bounding box center [309, 106] width 30 height 9
type textarea "(tiếng) Hót líu lo, hót ríu rít (tiếng) Nói huyên thuyên, nói luôn mồm (tiếng) …"
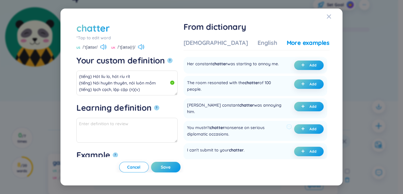
type textarea "Eg: [PERSON_NAME] constant chatter was annoying him."
click at [171, 167] on span "Save" at bounding box center [166, 167] width 10 height 6
type textarea "(tiếng) Hót líu lo, hót ríu rít (tiếng) Nói huyên thuyên, nói luôn mồm (tiếng) …"
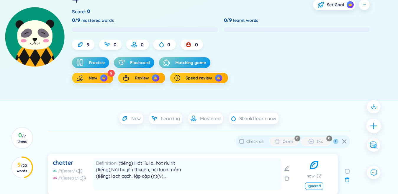
click at [371, 128] on icon "plus" at bounding box center [374, 126] width 8 height 8
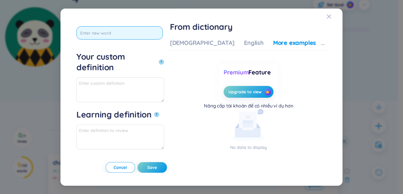
scroll to position [0, 0]
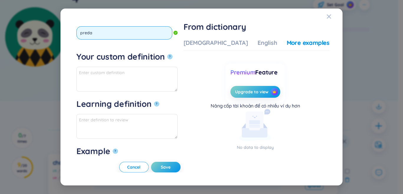
type input "predat"
click at [167, 54] on button "?" at bounding box center [169, 56] width 5 height 5
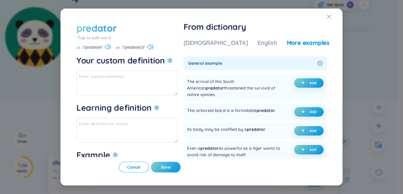
click at [104, 47] on div "US /ˈpredətər/" at bounding box center [93, 47] width 35 height 5
click at [106, 47] on icon at bounding box center [108, 46] width 6 height 5
click at [230, 45] on div "[DEMOGRAPHIC_DATA]" at bounding box center [216, 43] width 65 height 8
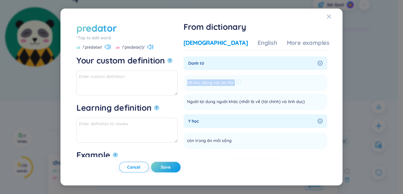
drag, startPoint x: 206, startPoint y: 81, endPoint x: 270, endPoint y: 84, distance: 64.2
click at [270, 84] on li "Dã thú, động vật ăn thịt Add" at bounding box center [256, 83] width 144 height 17
paste textarea "Dã thú, động vật ăn thịt"
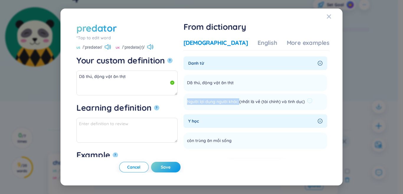
drag, startPoint x: 204, startPoint y: 102, endPoint x: 254, endPoint y: 101, distance: 50.2
click at [254, 101] on li "Người lợi dụng người khác (nhất là về (tài chính) và tình dục) Add" at bounding box center [256, 102] width 144 height 17
click at [137, 85] on textarea "Dã thú, động vật ăn thịt" at bounding box center [126, 83] width 101 height 25
paste textarea "Người lợi dụng người khá"
drag, startPoint x: 129, startPoint y: 82, endPoint x: 33, endPoint y: 61, distance: 97.8
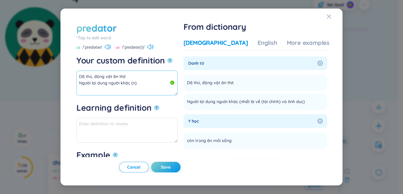
click at [33, 61] on div "predator *Tap to edit word predator US /ˈpredətər/ [GEOGRAPHIC_DATA] /ˈpredətə(…" at bounding box center [201, 97] width 403 height 194
click at [287, 44] on div "More examples" at bounding box center [308, 43] width 43 height 8
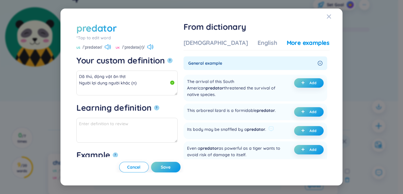
scroll to position [30, 0]
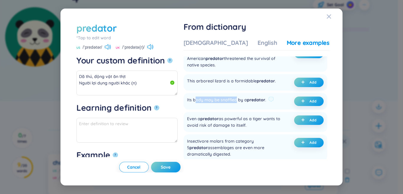
drag, startPoint x: 232, startPoint y: 103, endPoint x: 266, endPoint y: 103, distance: 34.5
click at [266, 103] on div "Its body may be snaffled by a predator ." at bounding box center [226, 101] width 79 height 9
click at [224, 102] on div "Its body may be snaffled by a predator ." at bounding box center [226, 101] width 79 height 9
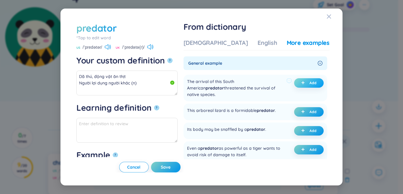
click at [304, 81] on span "plus" at bounding box center [304, 83] width 6 height 4
type textarea "Dã thú, động vật ăn thịt Người lợi dụng người khác (n) Eg: The arrival of this …"
type textarea "Eg: The arrival of this [DEMOGRAPHIC_DATA] predator threatened the survival of …"
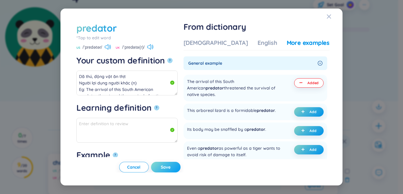
click at [181, 172] on button "Save" at bounding box center [166, 167] width 30 height 11
type textarea "Dã thú, động vật ăn thịt Người lợi dụng người khác (n) Eg: The arrival of this …"
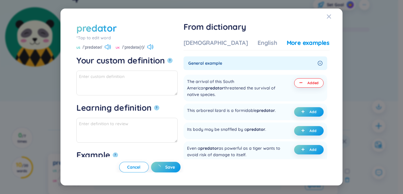
click at [377, 124] on div "predator *Tap to edit word US /ˈpredətər/ [GEOGRAPHIC_DATA] /ˈpredətə(r)/ Your …" at bounding box center [201, 97] width 403 height 194
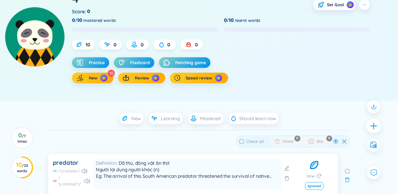
click at [375, 126] on icon "plus" at bounding box center [373, 125] width 6 height 1
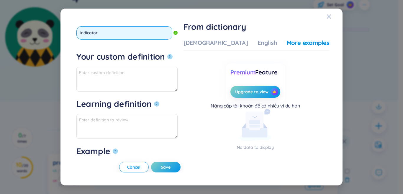
click at [167, 54] on button "?" at bounding box center [169, 56] width 5 height 5
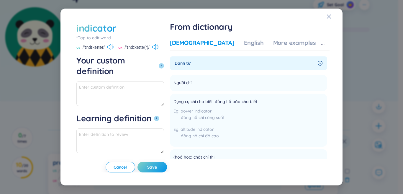
click at [218, 42] on div "[DEMOGRAPHIC_DATA]" at bounding box center [202, 43] width 65 height 8
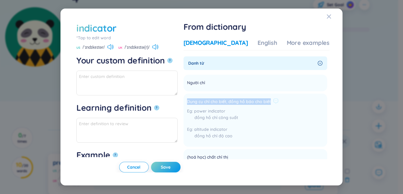
drag, startPoint x: 205, startPoint y: 100, endPoint x: 319, endPoint y: 103, distance: 114.3
click at [319, 103] on li "Dụng cụ chỉ cho biết, đồng hồ báo cho biết power indicator đồng hồ chỉ công suấ…" at bounding box center [256, 120] width 144 height 53
click at [253, 100] on span "Dụng cụ chỉ cho biết, đồng hồ báo cho biết" at bounding box center [229, 101] width 84 height 7
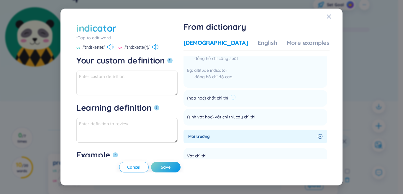
scroll to position [118, 0]
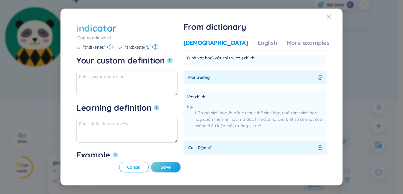
click at [110, 37] on div "*Tap to edit word" at bounding box center [126, 38] width 101 height 6
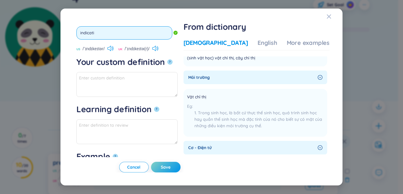
type input "indicativ"
click at [167, 59] on button "?" at bounding box center [169, 61] width 5 height 5
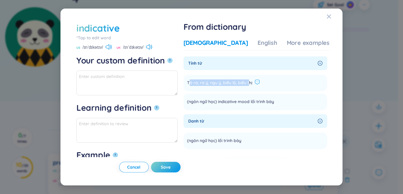
drag, startPoint x: 206, startPoint y: 83, endPoint x: 278, endPoint y: 83, distance: 71.1
click at [260, 83] on div "Tỏ ra, ra ý, ngụ ý, biểu lộ, biểu thị" at bounding box center [223, 82] width 73 height 7
click at [241, 83] on span "Tỏ ra, ra ý, ngụ ý, biểu lộ, biểu thị" at bounding box center [219, 82] width 65 height 7
drag, startPoint x: 298, startPoint y: 83, endPoint x: 252, endPoint y: 79, distance: 46.5
click at [305, 82] on li "Tỏ ra, ra ý, ngụ ý, biểu lộ, biểu thị Add" at bounding box center [256, 83] width 144 height 17
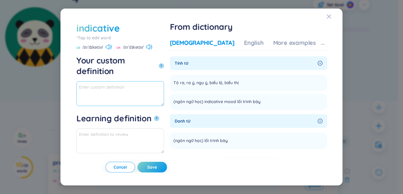
paste textarea "Tỏ ra, ra ý, ngụ ý, biểu lộ, biểu thị"
click at [164, 81] on textarea "Tỏ ra, ra ý, ngụ ý, biểu lộ, biểu thị" at bounding box center [120, 93] width 88 height 25
drag, startPoint x: 120, startPoint y: 75, endPoint x: 35, endPoint y: 75, distance: 85.3
click at [30, 75] on div "indicative *Tap to edit word indicative US /ɪnˈdɪkətɪv/ UK /ɪnˈdɪkətɪv/ Your cu…" at bounding box center [201, 97] width 403 height 194
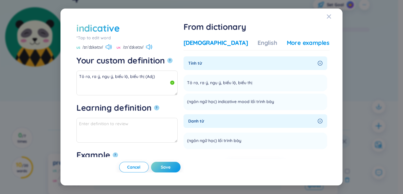
click at [284, 51] on div "Vietnamese English More examples Tính từ Tỏ ra, ra ý, ngụ ý, biểu lộ, biểu thị …" at bounding box center [257, 99] width 146 height 120
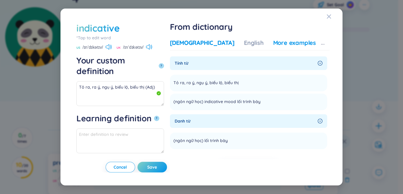
click at [285, 43] on div "More examples" at bounding box center [294, 43] width 43 height 8
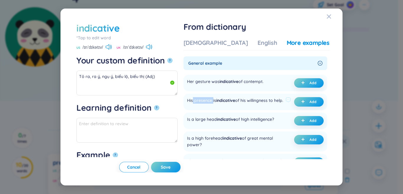
drag, startPoint x: 212, startPoint y: 102, endPoint x: 231, endPoint y: 103, distance: 19.5
click at [231, 103] on div "His presence is indicative of his willingness to help." at bounding box center [235, 101] width 96 height 9
click at [305, 107] on button "Add" at bounding box center [309, 101] width 30 height 9
type textarea "Tỏ ra, ra ý, ngụ ý, biểu lộ, biểu thị (Adj) Eg: His presence is indicative of h…"
type textarea "Eg: His presence is indicative of his willingness to help."
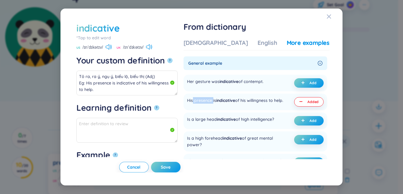
drag, startPoint x: 190, startPoint y: 164, endPoint x: 132, endPoint y: 190, distance: 63.0
click at [181, 165] on button "Save" at bounding box center [166, 167] width 30 height 11
type textarea "Tỏ ra, ra ý, ngụ ý, biểu lộ, biểu thị (Adj) Eg: His presence is indicative of h…"
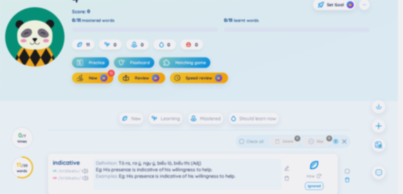
click at [379, 126] on body "WordsMine Copilot is now available! Check it out here WordsMine Copilot is now …" at bounding box center [199, 38] width 398 height 194
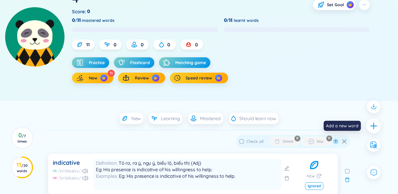
click at [374, 126] on icon "plus" at bounding box center [373, 125] width 6 height 1
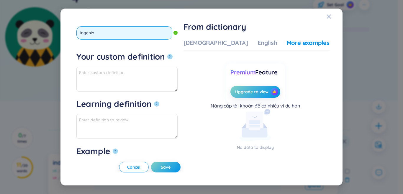
type input "ingeniou"
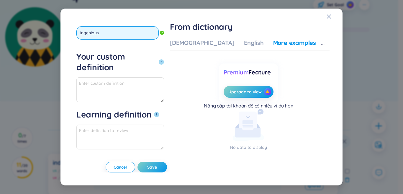
click at [159, 59] on button "?" at bounding box center [161, 61] width 5 height 5
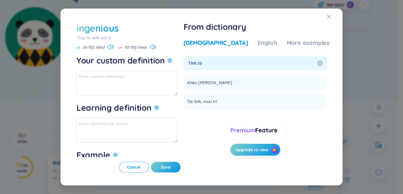
drag, startPoint x: 205, startPoint y: 82, endPoint x: 214, endPoint y: 81, distance: 9.2
click at [241, 82] on li "Khéo [PERSON_NAME]" at bounding box center [256, 83] width 144 height 17
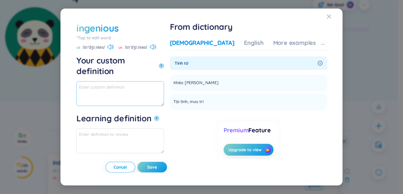
paste textarea "Khéo [PERSON_NAME]"
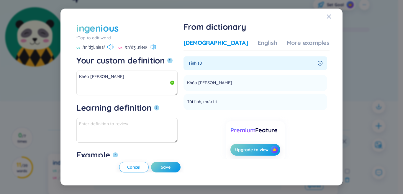
drag, startPoint x: 216, startPoint y: 100, endPoint x: 199, endPoint y: 99, distance: 17.4
click at [197, 99] on div "ingenious *Tap to edit word ingenious US /ɪnˈdʒiːniəs/ UK /ɪnˈdʒiːniəs/ Your cu…" at bounding box center [202, 97] width 256 height 151
drag, startPoint x: 213, startPoint y: 99, endPoint x: 206, endPoint y: 101, distance: 6.8
click at [206, 101] on span "Tài tình, mưu trí" at bounding box center [202, 101] width 30 height 7
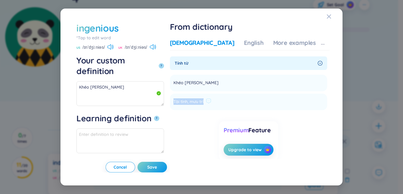
drag, startPoint x: 205, startPoint y: 101, endPoint x: 236, endPoint y: 102, distance: 31.0
click at [211, 102] on div "Tài tình, mưu trí" at bounding box center [193, 101] width 38 height 7
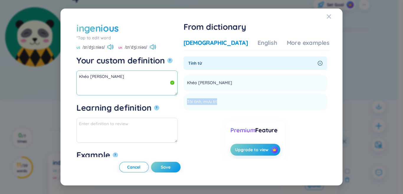
drag, startPoint x: 146, startPoint y: 79, endPoint x: 114, endPoint y: 84, distance: 31.8
click at [140, 79] on textarea "Khéo [PERSON_NAME]" at bounding box center [126, 83] width 101 height 25
click at [110, 84] on textarea "Khéo [PERSON_NAME]" at bounding box center [126, 83] width 101 height 25
paste textarea "Tài tình, mưu trí"
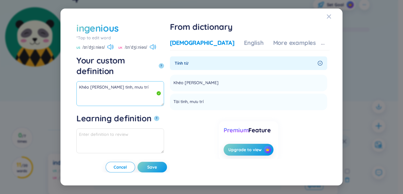
click at [132, 81] on textarea "Khéo [PERSON_NAME] tình, mưu trí" at bounding box center [120, 93] width 88 height 25
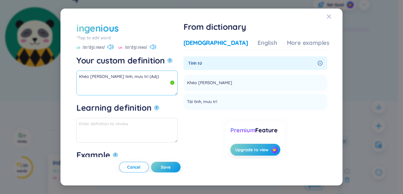
drag, startPoint x: 110, startPoint y: 81, endPoint x: 51, endPoint y: 65, distance: 61.2
click at [45, 63] on div "ingenious *Tap to edit word ingenious US /ɪnˈdʒiːniəs/ UK /ɪnˈdʒiːniəs/ Your cu…" at bounding box center [201, 97] width 403 height 194
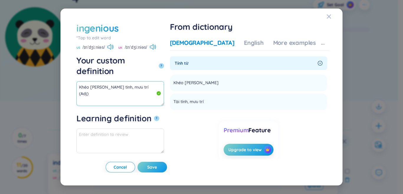
scroll to position [0, 0]
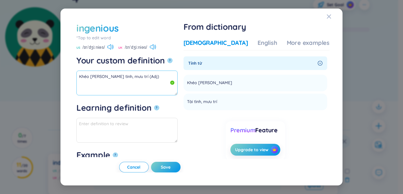
drag, startPoint x: 76, startPoint y: 78, endPoint x: 99, endPoint y: 71, distance: 24.6
click at [99, 71] on textarea "Khéo [PERSON_NAME] tình, mưu trí (Adj)" at bounding box center [126, 83] width 101 height 25
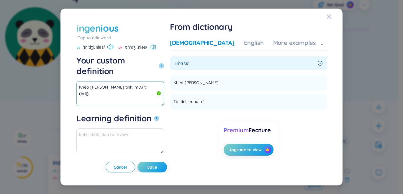
drag, startPoint x: 106, startPoint y: 83, endPoint x: 82, endPoint y: 74, distance: 25.8
click at [75, 75] on div "ingenious *Tap to edit word ingenious US /ɪnˈdʒiːniəs/ UK /ɪnˈdʒiːniəs/ Your cu…" at bounding box center [202, 97] width 256 height 151
click at [285, 41] on div "More examples" at bounding box center [294, 43] width 43 height 8
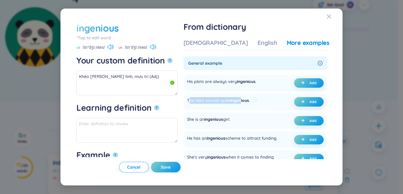
drag, startPoint x: 234, startPoint y: 102, endPoint x: 261, endPoint y: 102, distance: 26.9
click at [250, 102] on div "The idea sounds quite ingenious ." at bounding box center [218, 101] width 63 height 9
click at [235, 102] on div "The idea sounds quite ingenious ." at bounding box center [218, 101] width 63 height 9
click at [303, 102] on icon "plus" at bounding box center [303, 102] width 4 height 4
type textarea "Khéo [PERSON_NAME] tình, mưu trí (Adj) Eg: The idea sounds quite ingenious."
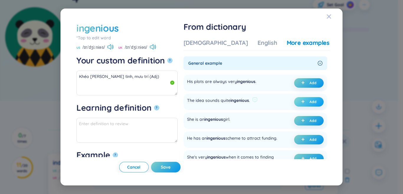
type textarea "Eg: The idea sounds quite ingenious."
click at [172, 167] on button "Save" at bounding box center [166, 167] width 30 height 11
type textarea "Khéo [PERSON_NAME] tình, mưu trí (Adj) Eg: The idea sounds quite ingenious."
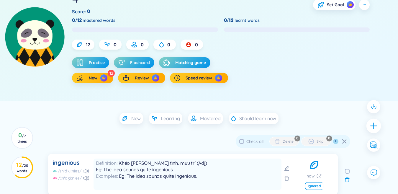
click at [371, 125] on icon "plus" at bounding box center [374, 126] width 8 height 8
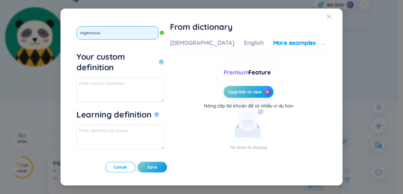
click at [159, 59] on button "?" at bounding box center [161, 61] width 5 height 5
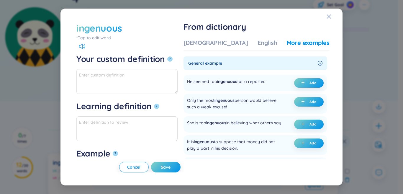
click at [213, 47] on div "Vietnamese English More examples" at bounding box center [257, 45] width 146 height 12
click at [213, 40] on div "[DEMOGRAPHIC_DATA]" at bounding box center [216, 43] width 65 height 8
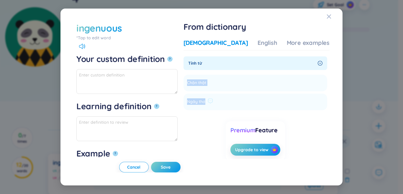
drag, startPoint x: 205, startPoint y: 81, endPoint x: 224, endPoint y: 108, distance: 32.5
click at [224, 108] on ul "Chân thật Add Ngây thơ Add" at bounding box center [256, 91] width 144 height 38
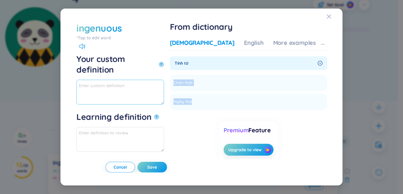
paste textarea "Chân thật Ngây thơ"
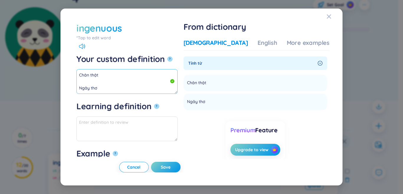
click at [79, 87] on textarea "Chân thật Ngây thơ" at bounding box center [126, 81] width 101 height 25
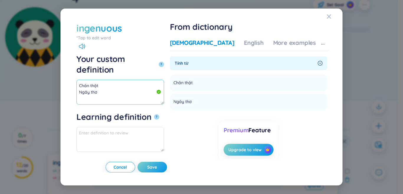
click at [115, 84] on textarea "Chân thật Ngây thơ" at bounding box center [120, 92] width 88 height 25
click at [97, 80] on textarea "Chân thật Ngây thơ(Adj)" at bounding box center [120, 92] width 88 height 25
drag, startPoint x: 97, startPoint y: 80, endPoint x: 72, endPoint y: 73, distance: 25.6
click at [72, 74] on div "ingenuous *Tap to edit word ingenuous Your custom definition ? Chân thật Ngây t…" at bounding box center [202, 97] width 268 height 163
click at [285, 43] on div "More examples" at bounding box center [294, 43] width 43 height 8
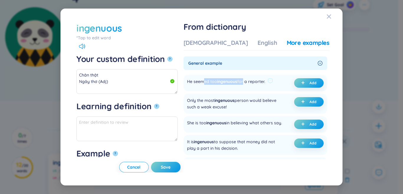
drag, startPoint x: 221, startPoint y: 81, endPoint x: 262, endPoint y: 83, distance: 41.1
click at [262, 83] on div "He seemed too ingenuous for a reporter." at bounding box center [226, 82] width 78 height 9
click at [311, 82] on span "Add" at bounding box center [313, 83] width 7 height 5
type textarea "Chân thật Ngây thơ (Adj) Eg: He seemed too ingenuous for a reporter."
type textarea "Eg: He seemed too ingenuous for a reporter."
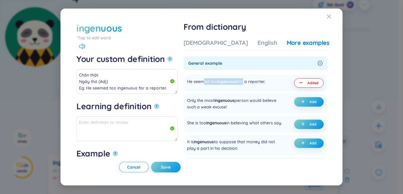
click at [171, 169] on span "Save" at bounding box center [166, 167] width 10 height 6
type textarea "Chân thật Ngây thơ (Adj) Eg: He seemed too ingenuous for a reporter."
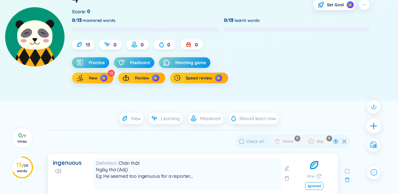
click at [374, 121] on div at bounding box center [374, 125] width 15 height 15
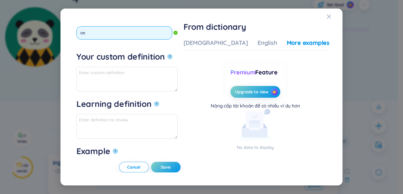
type input "a"
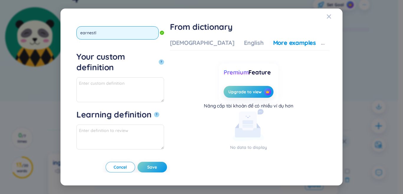
type input "earnestly"
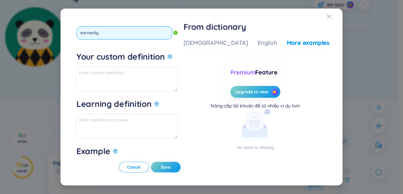
click at [167, 54] on button "?" at bounding box center [169, 56] width 5 height 5
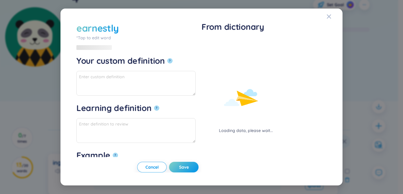
click at [215, 49] on div "Loading data, please wait..." at bounding box center [246, 86] width 89 height 95
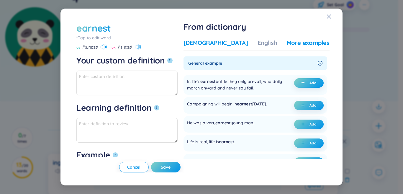
click at [213, 45] on div "[DEMOGRAPHIC_DATA]" at bounding box center [216, 43] width 65 height 8
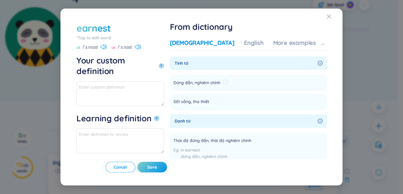
drag, startPoint x: 264, startPoint y: 81, endPoint x: 253, endPoint y: 82, distance: 10.9
click at [265, 82] on li "Đứng đắn, nghiêm chỉnh Add" at bounding box center [248, 83] width 157 height 17
paste textarea "Đứng đắn, nghiêm chỉnh"
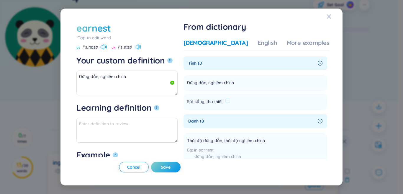
click at [253, 102] on li "Sốt sắng, tha thiết Add" at bounding box center [256, 102] width 144 height 17
drag, startPoint x: 148, startPoint y: 86, endPoint x: 132, endPoint y: 82, distance: 16.5
click at [146, 86] on textarea "Đứng đắn, nghiêm chỉnh" at bounding box center [126, 83] width 101 height 25
paste textarea "Sốt sắng, tha thiết"
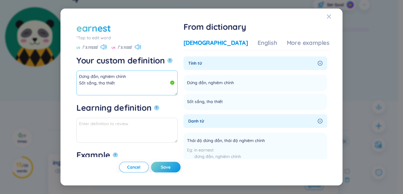
click at [123, 81] on textarea "Đứng đắn, nghiêm chỉnh Sốt sắng, tha thiết" at bounding box center [126, 83] width 101 height 25
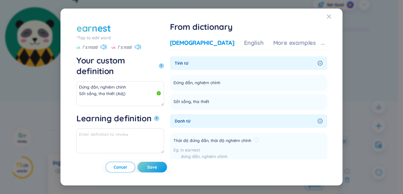
scroll to position [59, 0]
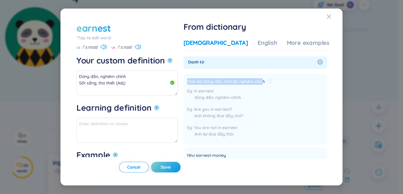
drag, startPoint x: 206, startPoint y: 82, endPoint x: 275, endPoint y: 84, distance: 69.1
click at [273, 81] on div "Thái độ đứng đắn, thái độ nghiêm chỉnh" at bounding box center [230, 81] width 86 height 7
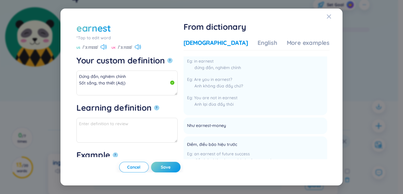
scroll to position [118, 0]
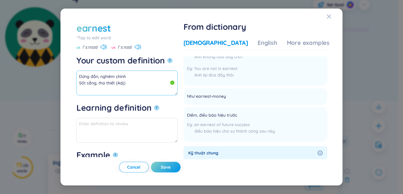
click at [127, 94] on textarea "Đứng đắn, nghiêm chỉnh Sốt sắng, tha thiết (Adj)" at bounding box center [126, 83] width 101 height 25
click at [104, 88] on textarea "Đứng đắn, nghiêm chỉnh Sốt sắng, tha thiết (Adj)" at bounding box center [126, 83] width 101 height 25
paste textarea "Thái độ đứng đắn, thái độ nghiêm chỉnh"
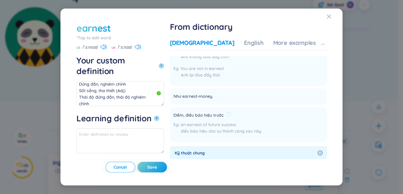
drag, startPoint x: 203, startPoint y: 115, endPoint x: 275, endPoint y: 116, distance: 72.0
click at [287, 115] on li "Điềm, điều báo hiệu trước an earnest of future success điều báo hiệu cho sự thà…" at bounding box center [248, 124] width 157 height 35
click at [135, 95] on textarea "Đứng đắn, nghiêm chỉnh Sốt sắng, tha thiết (Adj) Thái độ đứng đắn, thái độ nghi…" at bounding box center [120, 93] width 88 height 25
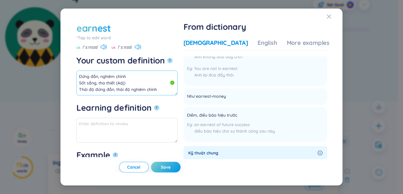
paste textarea "Điềm, điều báo hiệu trước"
click at [143, 79] on textarea "Đứng đắn, nghiêm chỉnh Sốt sắng, tha thiết (Adj) Thái độ đứng đắn, thái độ nghi…" at bounding box center [126, 83] width 101 height 25
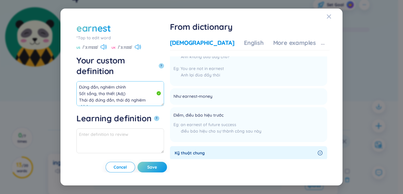
drag, startPoint x: 128, startPoint y: 80, endPoint x: 83, endPoint y: 67, distance: 47.3
click at [61, 61] on div "earnest *Tap to edit word earnestly US /ˈɜːrnɪst/ [GEOGRAPHIC_DATA] /ˈɜːnɪst/ Y…" at bounding box center [202, 97] width 282 height 177
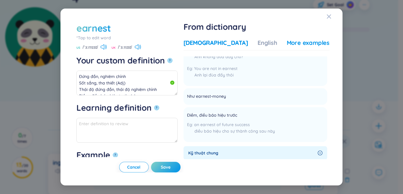
click at [287, 43] on div "More examples" at bounding box center [308, 43] width 43 height 8
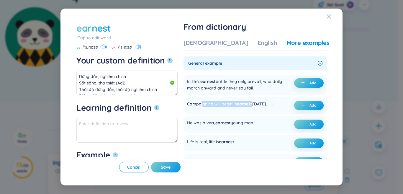
drag, startPoint x: 222, startPoint y: 111, endPoint x: 284, endPoint y: 111, distance: 62.6
click at [275, 110] on div "Campaigning will begin in earnest [DATE]." at bounding box center [231, 105] width 88 height 9
click at [302, 107] on icon "plus" at bounding box center [303, 105] width 4 height 4
type textarea "Đứng đắn, nghiêm chỉnh Sốt sắng, tha thiết (Adj) Thái độ đứng đắn, thái độ nghi…"
type textarea "Eg: Campaigning will begin in earnest [DATE]."
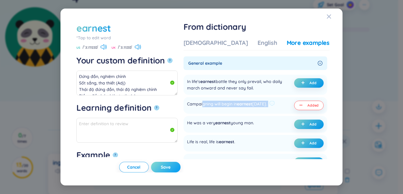
click at [171, 169] on span "Save" at bounding box center [166, 167] width 10 height 6
type textarea "Đứng đắn, nghiêm chỉnh Sốt sắng, tha thiết (Adj) Thái độ đứng đắn, thái độ nghi…"
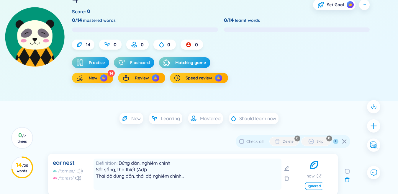
click at [372, 125] on icon "plus" at bounding box center [373, 125] width 7 height 7
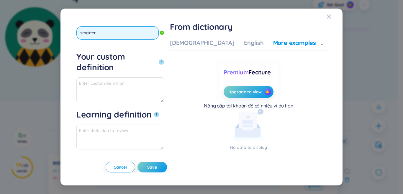
click at [159, 59] on button "?" at bounding box center [161, 61] width 5 height 5
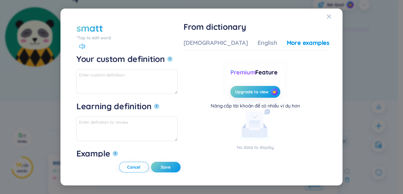
click at [95, 35] on div "*Tap to edit word" at bounding box center [126, 38] width 101 height 6
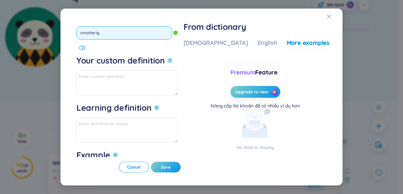
click at [167, 58] on button "?" at bounding box center [169, 60] width 5 height 5
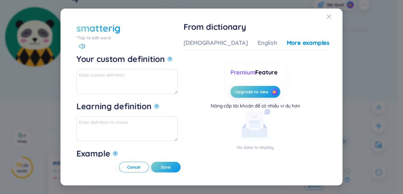
click at [101, 39] on div "*Tap to edit word" at bounding box center [126, 38] width 101 height 6
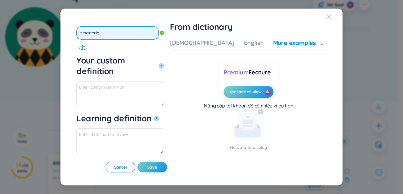
click at [96, 35] on input "smatterig" at bounding box center [117, 32] width 82 height 13
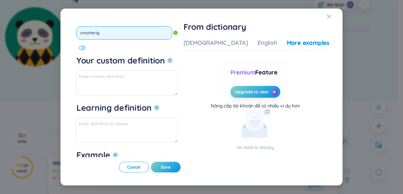
click at [97, 35] on input "smatterig" at bounding box center [124, 32] width 96 height 13
type input "smattering"
click at [167, 58] on button "?" at bounding box center [169, 60] width 5 height 5
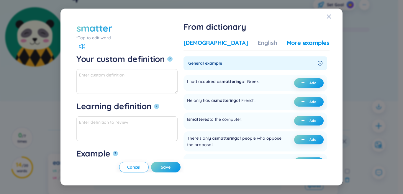
click at [221, 45] on div "[DEMOGRAPHIC_DATA]" at bounding box center [216, 43] width 65 height 8
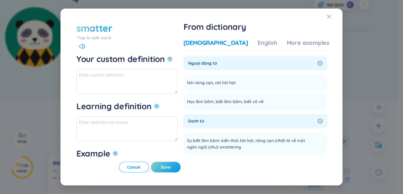
scroll to position [30, 0]
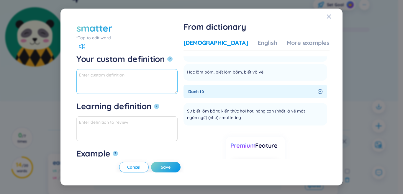
click at [134, 85] on textarea "Your custom definition ?" at bounding box center [126, 81] width 101 height 25
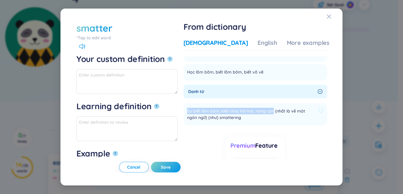
drag, startPoint x: 204, startPoint y: 110, endPoint x: 292, endPoint y: 111, distance: 87.4
click at [292, 111] on li "Sự biết lõm bõm; kiến thức hời hợt, nông cạn (nhất là về một ngôn ngữ) (như) sm…" at bounding box center [256, 114] width 144 height 22
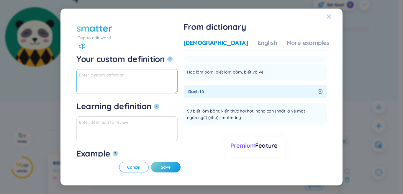
paste textarea "Sự biết lõm bõm; kiến thức hời hợt, nông cạn"
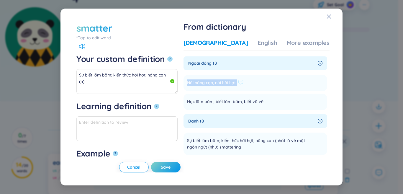
drag, startPoint x: 206, startPoint y: 83, endPoint x: 254, endPoint y: 83, distance: 48.4
click at [244, 83] on div "Nói nông cạn, nói hời hợt" at bounding box center [215, 82] width 56 height 7
click at [143, 81] on textarea "Sự biết lõm bõm; kiến thức hời hợt, nông cạn (n)" at bounding box center [126, 81] width 101 height 25
paste textarea "Nói nông cạn, nói hời hợt"
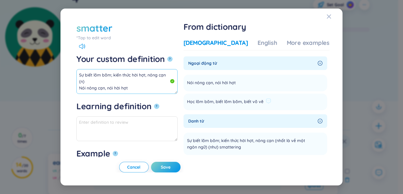
scroll to position [4, 0]
drag, startPoint x: 206, startPoint y: 100, endPoint x: 283, endPoint y: 102, distance: 77.1
click at [271, 102] on div "Học lõm bõm, biết lõm bõm, biết võ vẽ" at bounding box center [229, 101] width 84 height 7
click at [117, 84] on textarea "Sự biết lõm bõm; kiến thức hời hợt, nông cạn (n) Nói nông cạn, nói hời hợt" at bounding box center [126, 81] width 101 height 25
paste textarea "Học lõm bõm, biết lõm bõm, biết võ vẽ"
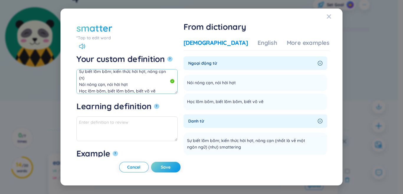
scroll to position [10, 0]
drag, startPoint x: 108, startPoint y: 79, endPoint x: 136, endPoint y: 79, distance: 28.3
click at [136, 79] on textarea "Sự biết lõm bõm; kiến thức hời hợt, nông cạn (n) Nói nông cạn, nói hời hợt Học …" at bounding box center [126, 81] width 101 height 25
click at [155, 78] on textarea "Sự biết lõm bõm; kiến thức hời hợt, nông cạn (n) Nói nông cạn, nói hời hợt Học …" at bounding box center [126, 81] width 101 height 25
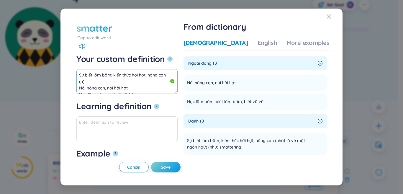
drag, startPoint x: 129, startPoint y: 78, endPoint x: 23, endPoint y: 38, distance: 113.0
click at [23, 38] on div "smatter *Tap to edit word smattering Your custom definition ? Sự biết lõm bõm; …" at bounding box center [201, 97] width 403 height 194
click at [288, 47] on div "Vietnamese English More examples" at bounding box center [257, 45] width 146 height 12
click at [288, 43] on div "More examples" at bounding box center [308, 43] width 43 height 8
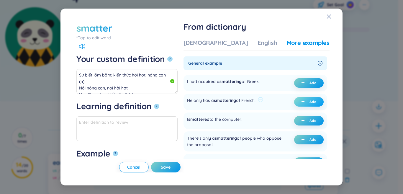
click at [303, 101] on icon "plus" at bounding box center [303, 102] width 4 height 4
type textarea "Sự biết lõm bõm; kiến thức hời hợt, nông cạn (n) Nói nông cạn, nói hời hợt Học …"
type textarea "Eg: He only has a smattering of French."
click at [171, 169] on span "Save" at bounding box center [166, 167] width 10 height 6
type textarea "Sự biết lõm bõm; kiến thức hời hợt, nông cạn (n) Nói nông cạn, nói hời hợt Học …"
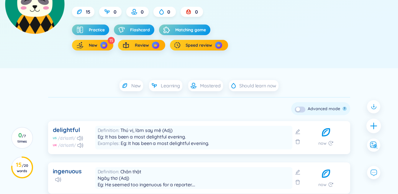
click at [373, 128] on icon "plus" at bounding box center [374, 126] width 8 height 8
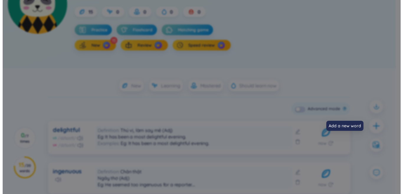
scroll to position [92, 0]
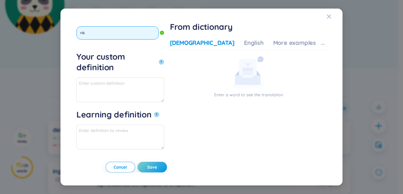
type input "n"
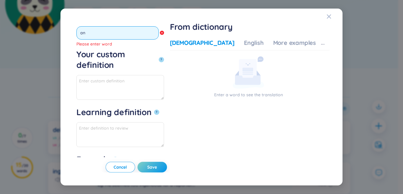
type input "ank"
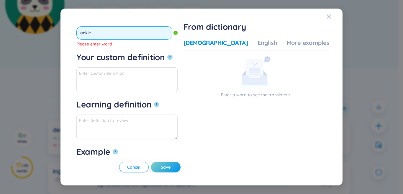
click at [167, 55] on button "?" at bounding box center [169, 57] width 5 height 5
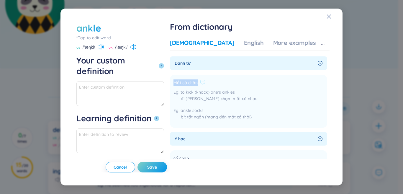
drag, startPoint x: 204, startPoint y: 85, endPoint x: 226, endPoint y: 81, distance: 21.5
click at [229, 81] on li "Mắt cá chân to kick (knock) one's ankles đi hai chân chạm mắt cá nhau ankle soc…" at bounding box center [248, 101] width 157 height 53
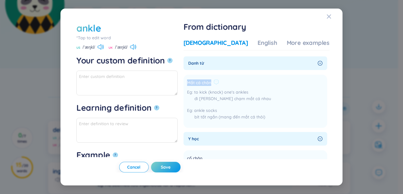
copy span "Mắt cá chân"
paste textarea "Mắt cá chân"
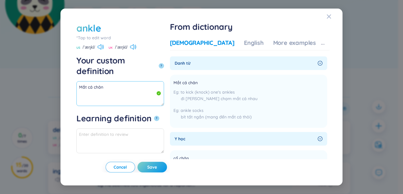
type textarea "Mắt cá chân"
drag, startPoint x: 108, startPoint y: 76, endPoint x: 90, endPoint y: 76, distance: 17.4
click at [77, 81] on textarea "Mắt cá chân" at bounding box center [120, 93] width 88 height 25
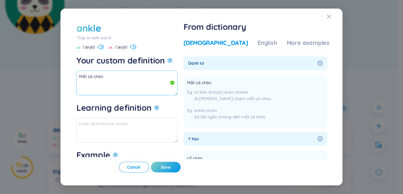
click at [118, 74] on textarea "Mắt cá chân" at bounding box center [126, 83] width 101 height 25
click at [115, 76] on textarea "Mắt cá chân" at bounding box center [126, 83] width 101 height 25
type textarea "("
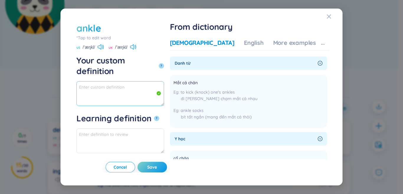
paste textarea "Mắt cá chân"
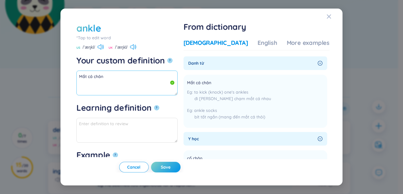
click at [126, 78] on textarea "Mắt cá chân" at bounding box center [126, 83] width 101 height 25
click at [287, 46] on div "More examples" at bounding box center [308, 43] width 43 height 8
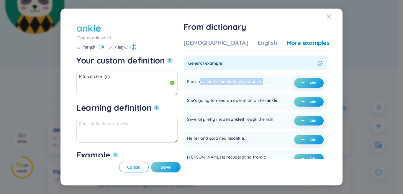
drag, startPoint x: 217, startPoint y: 81, endPoint x: 286, endPoint y: 77, distance: 68.9
click at [286, 77] on div "She sprained her ankle playing squash. Add" at bounding box center [256, 83] width 144 height 17
click at [297, 103] on button "Add" at bounding box center [309, 101] width 30 height 9
type textarea "Mắt cá chân (n) Eg: She's going to need an operation on her ankle."
type textarea "Eg: She's going to need an operation on her ankle."
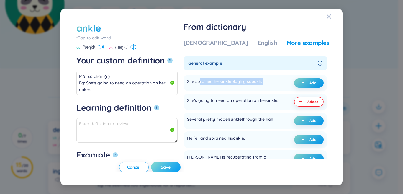
click at [171, 168] on span "Save" at bounding box center [166, 167] width 10 height 6
type textarea "Mắt cá chân (n) Eg: She's going to need an operation on her ankle."
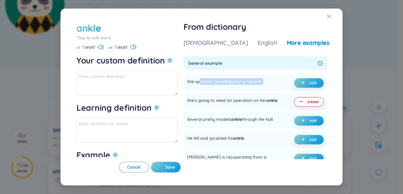
click at [381, 125] on div "ankle *Tap to edit word US /ˈæŋkl/ UK /ˈæŋkl/ Your custom definition ? Learning…" at bounding box center [201, 97] width 403 height 194
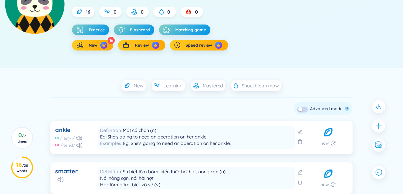
click at [378, 125] on div at bounding box center [378, 125] width 13 height 13
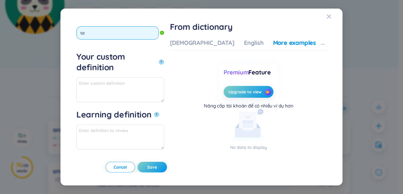
type input "spr"
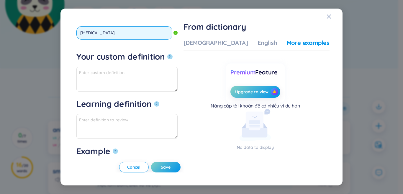
click at [167, 54] on button "?" at bounding box center [169, 56] width 5 height 5
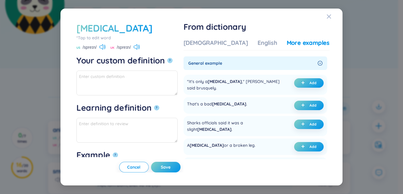
click at [222, 41] on div "[DEMOGRAPHIC_DATA]" at bounding box center [216, 43] width 65 height 8
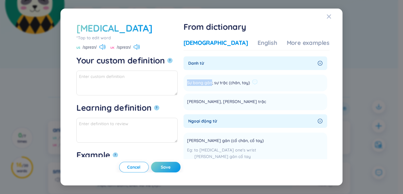
click at [229, 86] on li "Sự bong gân; sự trặc (chân, tay) Add" at bounding box center [256, 83] width 144 height 17
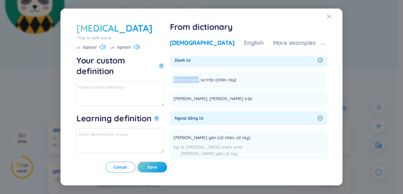
scroll to position [0, 0]
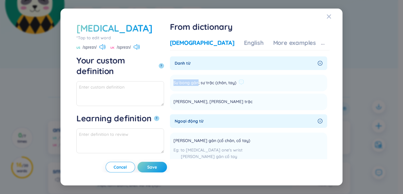
copy span "Sự bong gân"
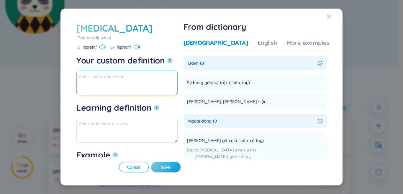
paste textarea "Sự bong gân"
drag, startPoint x: 107, startPoint y: 84, endPoint x: 63, endPoint y: 63, distance: 49.4
click at [61, 63] on div "sprain *Tap to edit word sprain US /spreɪn/ UK /spreɪn/ Your custom definition …" at bounding box center [202, 97] width 282 height 177
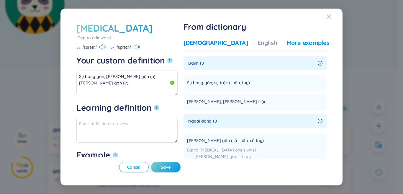
click at [303, 45] on div "More examples" at bounding box center [308, 43] width 43 height 8
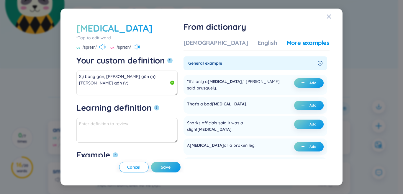
click at [303, 105] on icon "plus" at bounding box center [303, 105] width 4 height 4
type textarea "Sự bong gân, chỗ bong gân (n) làm bong gân (v) Eg: That's a bad sprain."
type textarea "Eg: That's a bad sprain."
click at [171, 169] on span "Save" at bounding box center [166, 167] width 10 height 6
type textarea "Sự bong gân, chỗ bong gân (n) làm bong gân (v) Eg: That's a bad sprain."
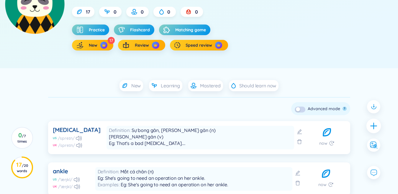
click at [375, 126] on icon "plus" at bounding box center [373, 125] width 6 height 1
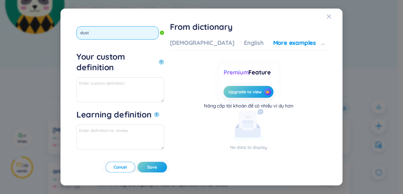
click at [159, 59] on button "?" at bounding box center [161, 61] width 5 height 5
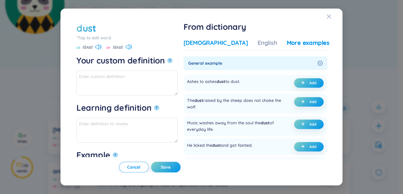
click at [222, 42] on div "[DEMOGRAPHIC_DATA]" at bounding box center [216, 43] width 65 height 8
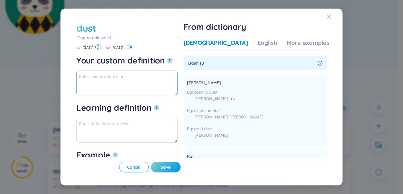
click at [160, 84] on textarea "Your custom definition ?" at bounding box center [126, 83] width 101 height 25
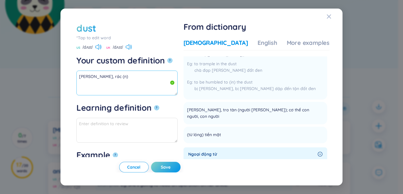
scroll to position [207, 0]
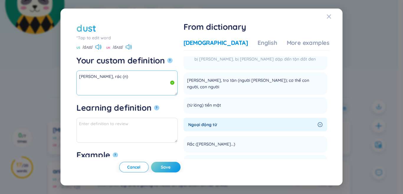
click at [96, 79] on textarea "bụi, rác (n)" at bounding box center [126, 83] width 101 height 25
click at [94, 79] on textarea "bụi, rác (n)" at bounding box center [126, 83] width 101 height 25
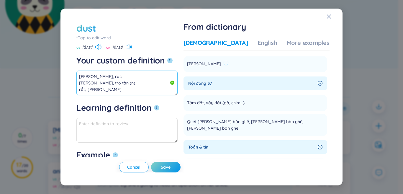
scroll to position [354, 0]
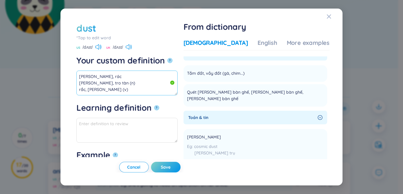
drag, startPoint x: 104, startPoint y: 90, endPoint x: 70, endPoint y: 65, distance: 42.2
click at [70, 65] on div "dust *Tap to edit word dust US /dʌst/ UK /dʌst/ Your custom definition ? bụi, r…" at bounding box center [202, 97] width 268 height 163
click at [299, 41] on div "More examples" at bounding box center [308, 43] width 43 height 8
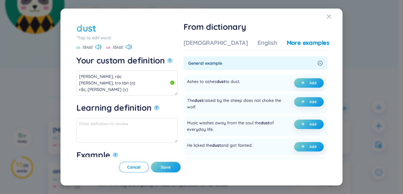
scroll to position [30, 0]
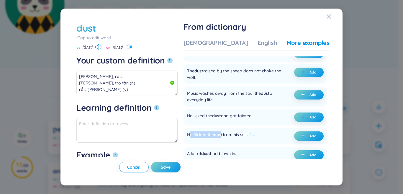
drag, startPoint x: 209, startPoint y: 135, endPoint x: 241, endPoint y: 135, distance: 31.9
click at [241, 135] on div "He flicked the dust from his suit." at bounding box center [217, 135] width 61 height 9
click at [225, 136] on div "He flicked the dust from his suit." at bounding box center [217, 135] width 61 height 9
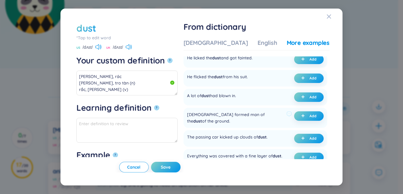
scroll to position [89, 0]
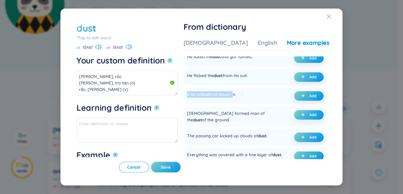
drag, startPoint x: 206, startPoint y: 96, endPoint x: 252, endPoint y: 94, distance: 46.7
click at [236, 94] on div "A lot of dust had blown in." at bounding box center [211, 95] width 49 height 9
click at [296, 96] on button "Add" at bounding box center [309, 95] width 30 height 9
type textarea "bụi, rác xương tàn, tro tàn (n) rắc, phủi bụi (v) Eg: A lot of dust had blown i…"
type textarea "Eg: A lot of dust had blown in."
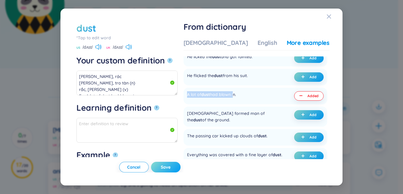
click at [171, 167] on span "Save" at bounding box center [166, 167] width 10 height 6
type textarea "bụi, rác xương tàn, tro tàn (n) rắc, phủi bụi (v) Eg: A lot of dust had blown i…"
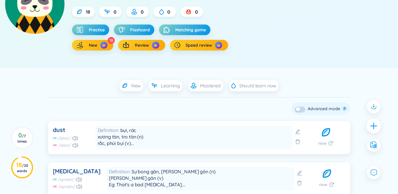
click at [373, 128] on icon "plus" at bounding box center [374, 126] width 8 height 8
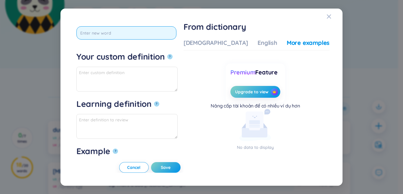
scroll to position [0, 0]
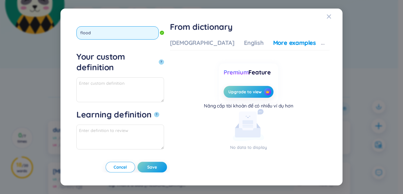
type input "floodl"
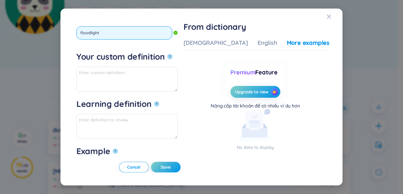
click at [167, 54] on button "?" at bounding box center [169, 56] width 5 height 5
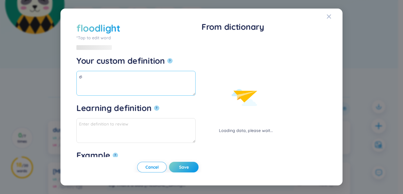
type textarea "d"
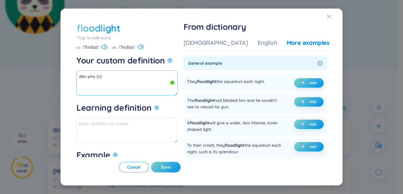
drag, startPoint x: 98, startPoint y: 76, endPoint x: 61, endPoint y: 78, distance: 36.6
click at [61, 78] on div "floodlight *Tap to edit word floodlight US /ˈflʌdlaɪt/ UK /ˈflʌdlaɪt/ Your cust…" at bounding box center [202, 97] width 282 height 177
click at [134, 84] on textarea "đèn pha (n)" at bounding box center [126, 83] width 101 height 25
drag, startPoint x: 95, startPoint y: 75, endPoint x: 75, endPoint y: 77, distance: 19.9
click at [72, 77] on div "floodlight *Tap to edit word floodlight US /ˈflʌdlaɪt/ UK /ˈflʌdlaɪt/ Your cust…" at bounding box center [202, 97] width 268 height 163
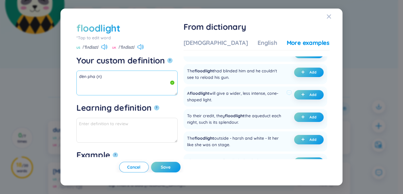
scroll to position [59, 0]
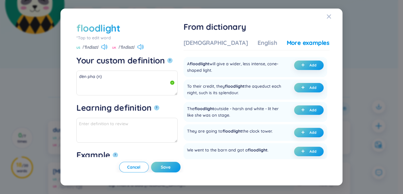
click at [303, 111] on icon "plus" at bounding box center [303, 109] width 0 height 3
type textarea "đèn pha (n) Eg: The floodlight outside - harsh and white - lit her like she was…"
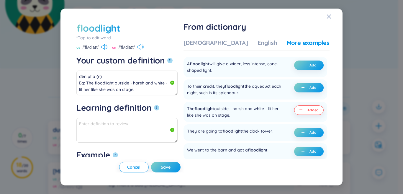
type textarea "Eg: The floodlight outside - harsh and white - lit her like she was on stage."
click at [178, 170] on button "Save" at bounding box center [166, 167] width 30 height 11
type textarea "đèn pha (n) Eg: The floodlight outside - harsh and white - lit her like she was…"
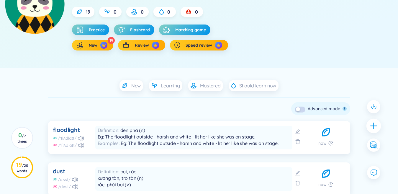
click at [373, 125] on icon "plus" at bounding box center [374, 126] width 8 height 8
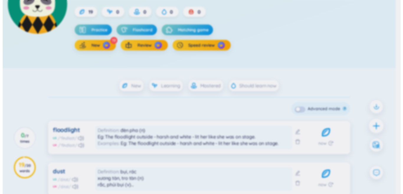
scroll to position [0, 0]
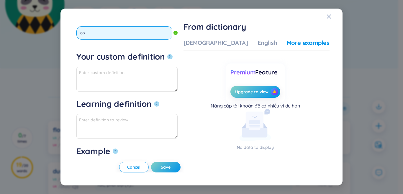
type input "c"
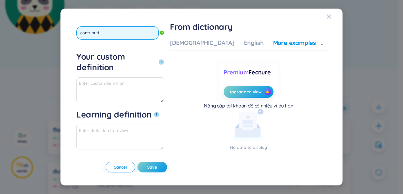
type input "contributio"
click at [159, 59] on button "?" at bounding box center [161, 61] width 5 height 5
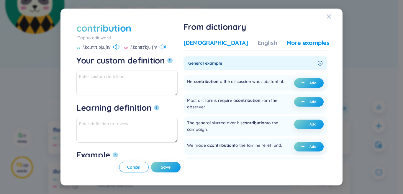
click at [223, 45] on div "[DEMOGRAPHIC_DATA]" at bounding box center [216, 43] width 65 height 8
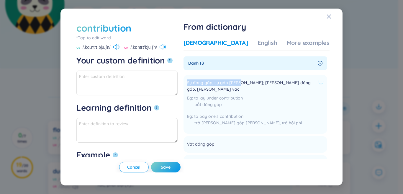
drag, startPoint x: 205, startPoint y: 83, endPoint x: 258, endPoint y: 82, distance: 52.6
click at [258, 82] on span "Sự đóng góp, sự góp phần; phần đóng góp, phần gánh vác" at bounding box center [251, 85] width 129 height 13
copy span "Sự đóng góp, sự góp phần;"
paste textarea "Sự đóng góp, sự góp phần;"
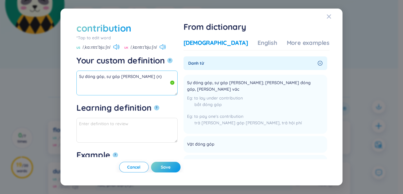
drag, startPoint x: 133, startPoint y: 75, endPoint x: 61, endPoint y: 75, distance: 72.0
click at [61, 75] on div "contribution *Tap to edit word contribution US /ˌkɑːntrɪˈbjuːʃn/ UK /ˌkɒntrɪˈbj…" at bounding box center [202, 97] width 282 height 177
click at [298, 45] on div "More examples" at bounding box center [308, 43] width 43 height 8
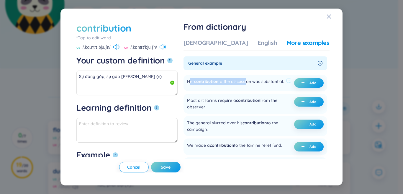
drag, startPoint x: 210, startPoint y: 82, endPoint x: 266, endPoint y: 82, distance: 56.4
click at [266, 82] on div "Her contribution to the discussion was substantial." at bounding box center [235, 82] width 97 height 9
click at [258, 83] on div "Her contribution to the discussion was substantial." at bounding box center [235, 82] width 97 height 9
click at [305, 82] on span "plus" at bounding box center [304, 83] width 6 height 4
type textarea "Sự đóng góp, sự góp phần (n) Eg: Her contribution to the discussion was substan…"
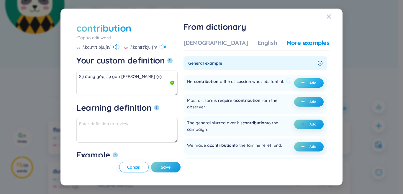
type textarea "Eg: Her contribution to the discussion was substantial."
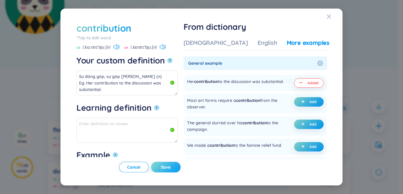
click at [176, 168] on button "Save" at bounding box center [166, 167] width 30 height 11
type textarea "Sự đóng góp, sự góp phần (n) Eg: Her contribution to the discussion was substan…"
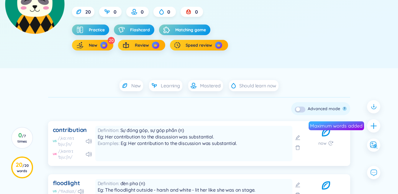
click at [301, 110] on button "button" at bounding box center [300, 110] width 11 height 6
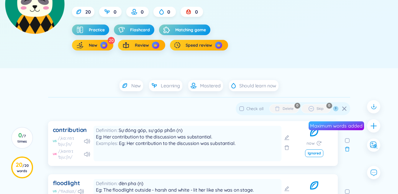
click at [262, 110] on span "Check all" at bounding box center [255, 108] width 17 height 5
click at [244, 110] on input "Check all" at bounding box center [241, 108] width 5 height 5
checkbox input "true"
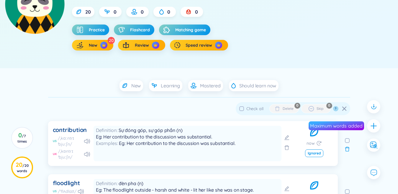
checkbox input "true"
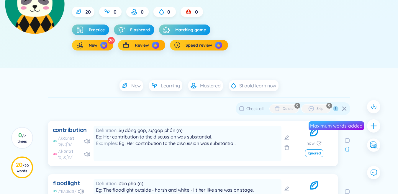
checkbox input "true"
click at [286, 111] on div "Delete" at bounding box center [288, 108] width 11 height 5
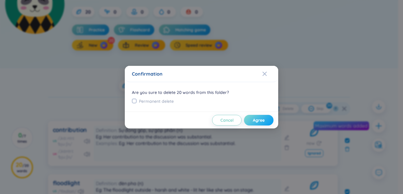
click at [257, 121] on span "Agree" at bounding box center [259, 120] width 12 height 6
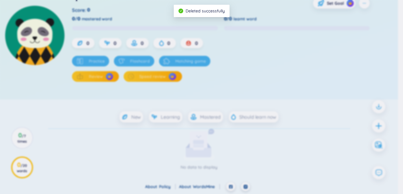
scroll to position [61, 0]
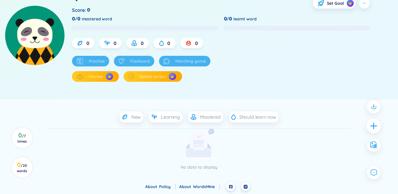
click at [373, 127] on icon "plus" at bounding box center [374, 126] width 8 height 8
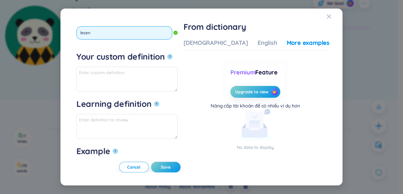
click at [167, 54] on button "?" at bounding box center [169, 56] width 5 height 5
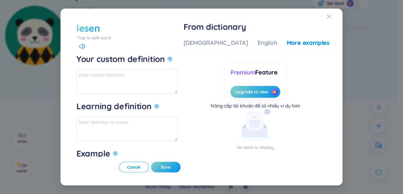
click at [102, 37] on div "*Tap to edit word" at bounding box center [126, 38] width 101 height 6
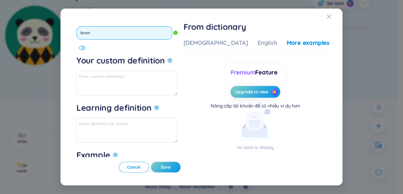
click at [86, 36] on input "lesen" at bounding box center [124, 32] width 96 height 13
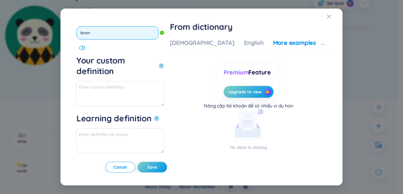
type input "lessen"
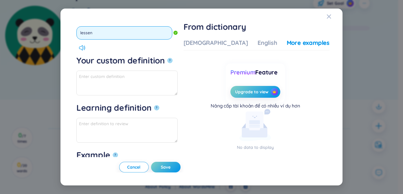
click at [167, 58] on button "?" at bounding box center [169, 60] width 5 height 5
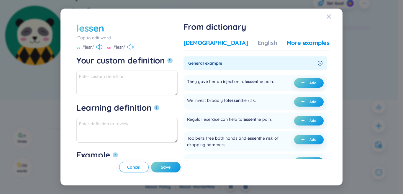
click at [208, 43] on div "[DEMOGRAPHIC_DATA]" at bounding box center [216, 43] width 65 height 8
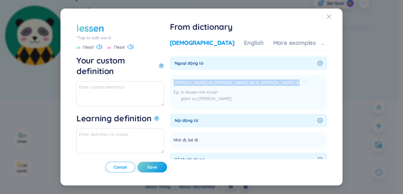
drag, startPoint x: 203, startPoint y: 83, endPoint x: 269, endPoint y: 84, distance: 66.1
click at [285, 83] on li "Làm nhỏ đi, làm bé đi, làm giảm đi to lessen the strain giảm sự căng thẳng Add" at bounding box center [248, 92] width 157 height 35
copy div "Làm nhỏ đi, làm bé đi, làm giảm đi"
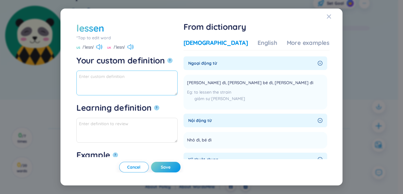
paste textarea "Làm nhỏ đi, làm bé đi, làm giảm đi"
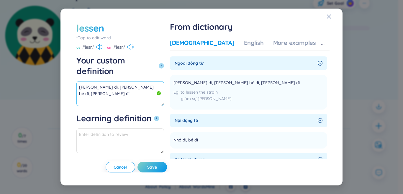
click at [157, 81] on textarea "Làm nhỏ đi, làm bé đi, làm giảm đi" at bounding box center [120, 93] width 88 height 25
drag, startPoint x: 139, startPoint y: 77, endPoint x: 43, endPoint y: 76, distance: 96.2
click at [41, 77] on div "lessen *Tap to edit word lessen US /ˈlesn/ UK /ˈlesn/ Your custom definition ? …" at bounding box center [201, 97] width 403 height 194
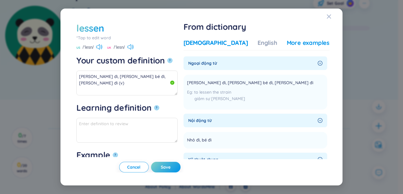
click at [297, 45] on div "More examples" at bounding box center [308, 43] width 43 height 8
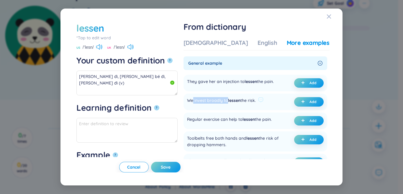
drag, startPoint x: 211, startPoint y: 103, endPoint x: 245, endPoint y: 103, distance: 34.2
click at [245, 103] on div "We invest broadly to lessen the risk." at bounding box center [221, 101] width 69 height 9
click at [222, 103] on div "We invest broadly to lessen the risk." at bounding box center [221, 101] width 69 height 9
click at [304, 104] on span "plus" at bounding box center [304, 102] width 6 height 4
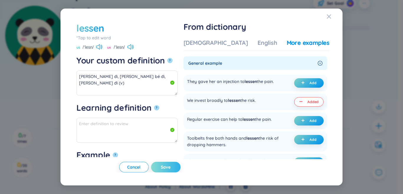
type textarea "Làm nhỏ đi, làm bé đi, làm giảm đi (v) Eg: We invest broadly to lessen the risk."
type textarea "Eg: We invest broadly to lessen the risk."
click at [171, 166] on span "Save" at bounding box center [166, 167] width 10 height 6
type textarea "Làm nhỏ đi, làm bé đi, làm giảm đi (v) Eg: We invest broadly to lessen the risk."
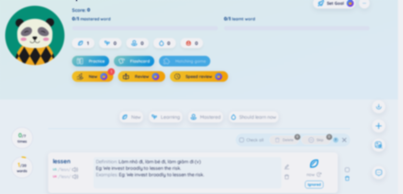
click at [380, 128] on div "lessen *Tap to edit word US /ˈlesn/ UK /ˈlesn/ Your custom definition ? Learnin…" at bounding box center [201, 97] width 403 height 194
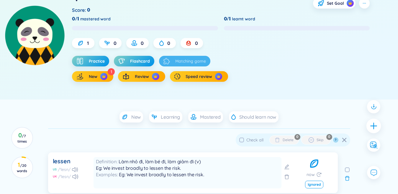
click at [377, 127] on icon "plus" at bounding box center [374, 126] width 8 height 8
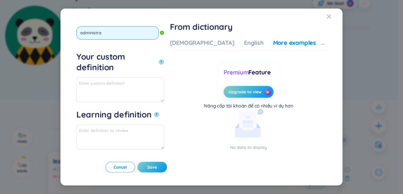
type input "administrat"
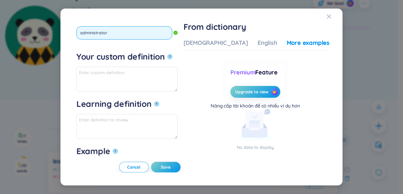
click at [167, 54] on button "?" at bounding box center [169, 56] width 5 height 5
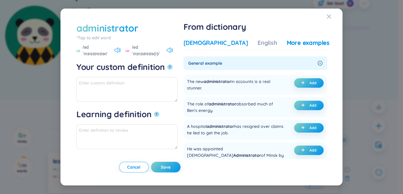
click at [217, 39] on div "[DEMOGRAPHIC_DATA]" at bounding box center [216, 43] width 65 height 8
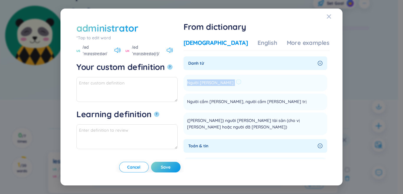
drag, startPoint x: 205, startPoint y: 82, endPoint x: 234, endPoint y: 82, distance: 28.3
click at [234, 82] on div "Người quản lý" at bounding box center [214, 82] width 54 height 7
copy li "Người quản lý Add"
paste textarea "Người quản lý"
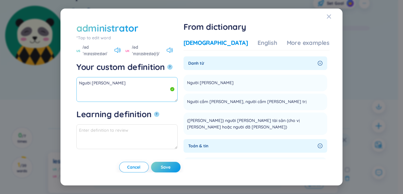
drag, startPoint x: 83, startPoint y: 74, endPoint x: 66, endPoint y: 76, distance: 16.9
click at [66, 76] on div "administrator *Tap to edit word administrator US /ədˈmɪnɪstreɪtər/ UK /ədˈmɪnɪs…" at bounding box center [202, 97] width 282 height 177
click at [120, 79] on textarea "Người quản lý" at bounding box center [126, 89] width 101 height 25
click at [295, 41] on div "More examples" at bounding box center [308, 43] width 43 height 8
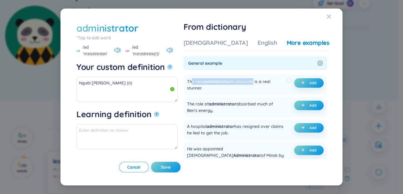
drag, startPoint x: 217, startPoint y: 80, endPoint x: 272, endPoint y: 84, distance: 54.8
click at [272, 84] on div "The new administrator in accounts is a real stunner." at bounding box center [235, 84] width 97 height 13
click at [252, 81] on div "The new administrator in accounts is a real stunner." at bounding box center [235, 84] width 97 height 13
drag, startPoint x: 252, startPoint y: 81, endPoint x: 273, endPoint y: 81, distance: 21.0
click at [273, 81] on div "The new administrator in accounts is a real stunner." at bounding box center [235, 84] width 97 height 13
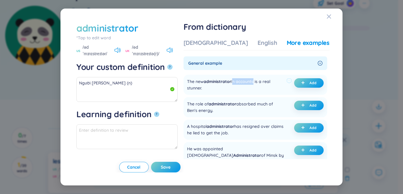
click at [231, 81] on span "administrator" at bounding box center [218, 81] width 28 height 5
drag, startPoint x: 210, startPoint y: 106, endPoint x: 246, endPoint y: 106, distance: 36.6
click at [246, 106] on div "The role of administrator absorbed much of Ben's energy." at bounding box center [235, 107] width 97 height 13
click at [265, 103] on div "The role of administrator absorbed much of Ben's energy." at bounding box center [235, 107] width 97 height 13
click at [302, 105] on icon "plus" at bounding box center [303, 105] width 4 height 4
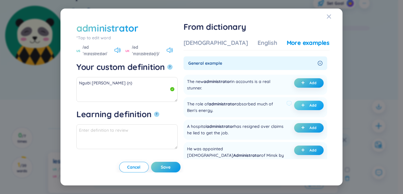
type textarea "Người quản lý (n) Eg: The role of administrator absorbed much of Ben's energy."
type textarea "Eg: The role of administrator absorbed much of Ben's energy."
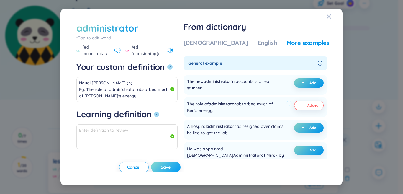
click at [171, 165] on span "Save" at bounding box center [166, 167] width 10 height 6
type textarea "Người quản lý (n) Eg: The role of administrator absorbed much of Ben's energy."
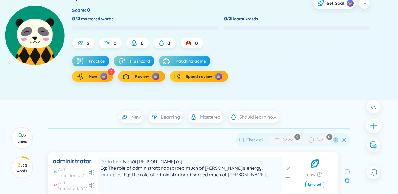
click at [370, 129] on icon "plus" at bounding box center [374, 126] width 8 height 8
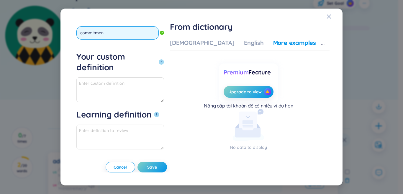
type input "commitment"
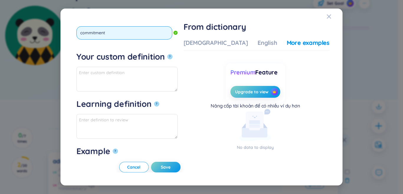
click at [167, 54] on button "?" at bounding box center [169, 56] width 5 height 5
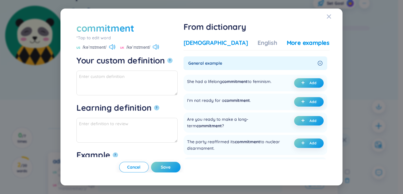
click at [216, 43] on div "[DEMOGRAPHIC_DATA]" at bounding box center [216, 43] width 65 height 8
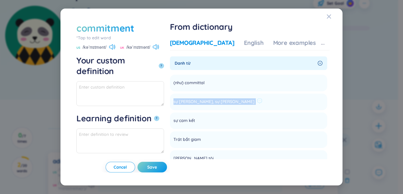
drag, startPoint x: 204, startPoint y: 101, endPoint x: 245, endPoint y: 101, distance: 40.4
click at [259, 101] on li "sự tận tụy, sự tận tâm Add" at bounding box center [248, 102] width 157 height 17
copy li "sự tận tụy, sự tận tâm Add"
paste textarea "sự tận tụy, sự tận tâm"
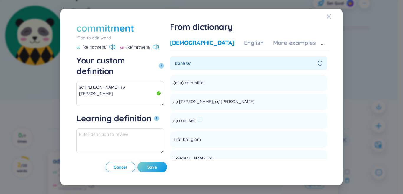
drag, startPoint x: 217, startPoint y: 120, endPoint x: 223, endPoint y: 119, distance: 6.7
click at [237, 119] on li "sự cam kết Add" at bounding box center [248, 120] width 157 height 17
copy li "sự cam kết Add"
click at [140, 81] on textarea "sự tận tụy, sự tận tâm" at bounding box center [120, 93] width 88 height 25
paste textarea "sự cam kết"
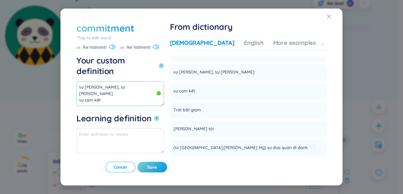
scroll to position [59, 0]
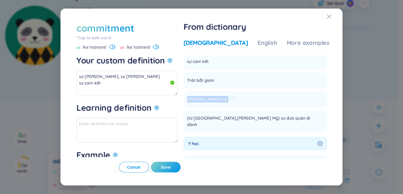
drag, startPoint x: 205, startPoint y: 99, endPoint x: 223, endPoint y: 99, distance: 18.0
click at [241, 99] on li "Sự phạm tội Add" at bounding box center [256, 99] width 144 height 17
copy li "Sự phạm tội Add"
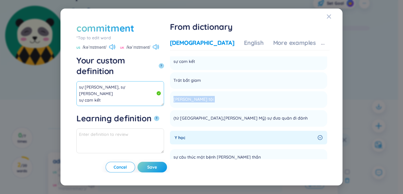
click at [81, 83] on textarea "sự tận tụy, sự tận tâm sự cam kết" at bounding box center [120, 93] width 88 height 25
paste textarea "Sự phạm tội"
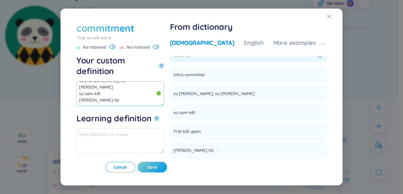
scroll to position [0, 0]
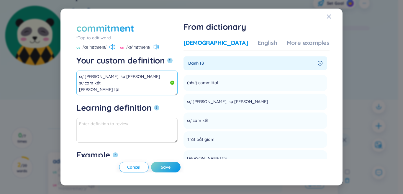
click at [160, 85] on textarea "sự tận tụy, sự tận tâm sự cam kết Sự phạm tội" at bounding box center [126, 83] width 101 height 25
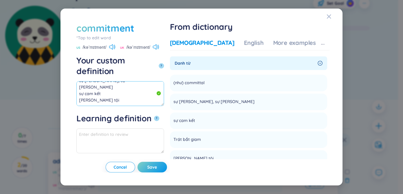
click at [146, 82] on textarea "sự tận tụy, sự tận tâm sự cam kết Sự phạm tội" at bounding box center [120, 93] width 88 height 25
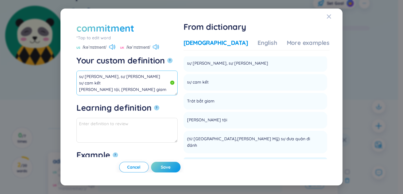
scroll to position [59, 0]
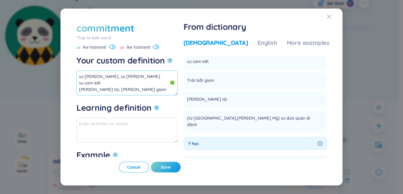
click at [112, 86] on textarea "sự tận tụy, sự tận tâm sự cam kết Sự phạm tội, sự tống giam" at bounding box center [126, 83] width 101 height 25
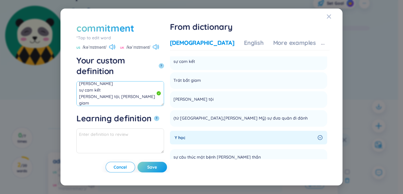
paste textarea "sự giao phó, đưa hoặc chuyển"
drag, startPoint x: 137, startPoint y: 92, endPoint x: 66, endPoint y: 66, distance: 76.2
click at [66, 66] on div "commitment *Tap to edit word commitment US /kəˈmɪtmənt/ UK /kəˈmɪtmənt/ Your cu…" at bounding box center [202, 97] width 282 height 177
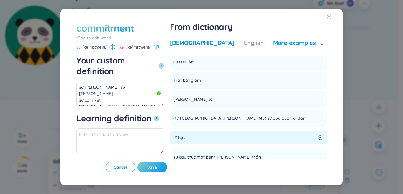
click at [303, 44] on div "More examples" at bounding box center [294, 43] width 43 height 8
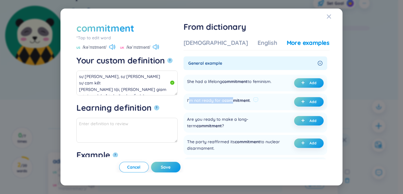
drag, startPoint x: 208, startPoint y: 102, endPoint x: 253, endPoint y: 103, distance: 45.2
click at [251, 103] on div "I'm not ready for a commitment ." at bounding box center [219, 101] width 64 height 9
click at [302, 103] on icon "plus" at bounding box center [303, 102] width 4 height 4
type textarea "sự tận tụy, sự tận tâm sự cam kết Sự phạm tội, sự tống giam sự giao phó, đưa ho…"
type textarea "Eg: I'm not ready for a commitment."
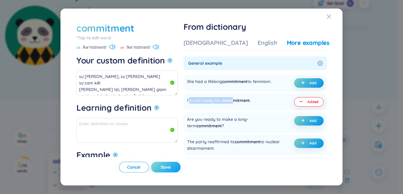
click at [171, 168] on span "Save" at bounding box center [166, 167] width 10 height 6
type textarea "sự tận tụy, sự tận tâm sự cam kết Sự phạm tội, sự tống giam sự giao phó, đưa ho…"
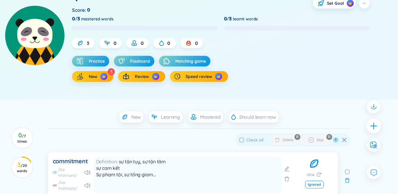
click at [370, 128] on div "Back 4 Score : 0 Set Goal 0/3 mastered words 0/3 learnt words 3 0 0 0 0 Practic…" at bounding box center [199, 147] width 398 height 346
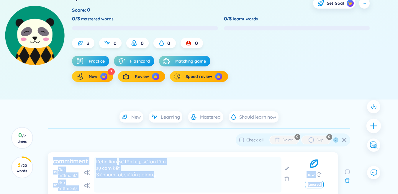
click at [373, 126] on icon "plus" at bounding box center [374, 126] width 8 height 8
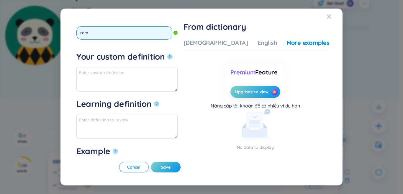
type input "rema"
click at [167, 54] on button "?" at bounding box center [169, 56] width 5 height 5
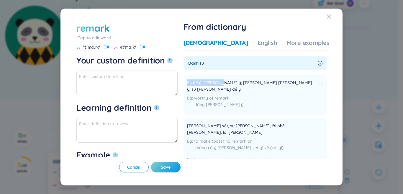
drag, startPoint x: 204, startPoint y: 81, endPoint x: 234, endPoint y: 84, distance: 29.9
click at [237, 84] on li "Sự để ý, sự chú ý; sự làm cho chú ý, sự làm cho để ý worthy of remark đáng lưu …" at bounding box center [256, 95] width 144 height 41
copy span "Sự để ý, sự chú ý"
paste textarea "Sự để ý, sự chú ý"
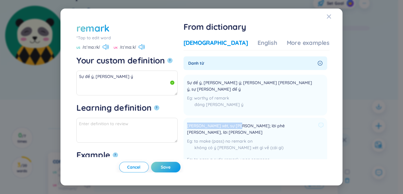
drag, startPoint x: 208, startPoint y: 121, endPoint x: 253, endPoint y: 120, distance: 44.3
click at [253, 123] on span "Sự nhận xét, sự bình luận; lời phê bình, lời bình luận" at bounding box center [251, 129] width 129 height 13
copy span "Sự nhận xét, sự bình luận"
click at [114, 84] on textarea "Sự để ý, sự chú ý" at bounding box center [126, 83] width 101 height 25
drag, startPoint x: 114, startPoint y: 84, endPoint x: 164, endPoint y: 75, distance: 50.9
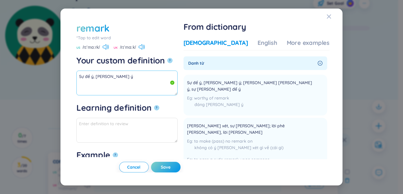
click at [164, 75] on textarea "Sự để ý, sự chú ý" at bounding box center [126, 83] width 101 height 25
paste textarea "Sự nhận xét, sự bình luận"
type textarea "Sự để ý, sự chú ý Sự nhận xét, sự bình luận"
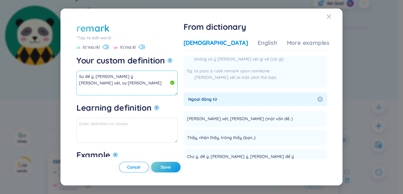
drag, startPoint x: 136, startPoint y: 85, endPoint x: 53, endPoint y: 62, distance: 86.2
click at [53, 62] on div "remark *Tap to edit word remark US /rɪˈmɑːrk/ UK /rɪˈmɑːk/ Your custom definiti…" at bounding box center [201, 97] width 403 height 194
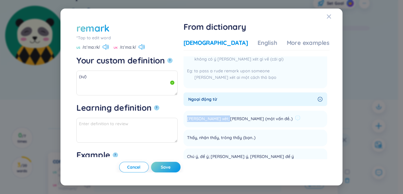
drag, startPoint x: 210, startPoint y: 107, endPoint x: 242, endPoint y: 107, distance: 32.2
click at [242, 115] on span "Nhận xét; bình luận (một vấn đề..)" at bounding box center [240, 118] width 106 height 7
click at [151, 78] on textarea "(sự)" at bounding box center [126, 83] width 101 height 25
paste textarea "Nhận xét; bình luận"
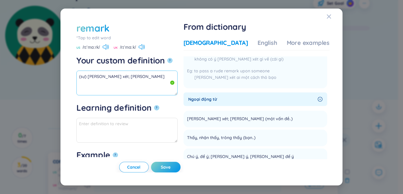
click at [139, 87] on textarea "(sự) Nhận xét; bình luận" at bounding box center [126, 83] width 101 height 25
drag, startPoint x: 205, startPoint y: 127, endPoint x: 260, endPoint y: 127, distance: 54.6
click at [256, 134] on span "Thấy, nhận thấy, trông thấy (bạn..)" at bounding box center [221, 137] width 68 height 7
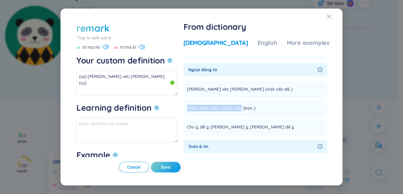
click at [226, 106] on ul "Nhận xét; bình luận (một vấn đề..) Add Thấy, nhận thấy, trông thấy (bạn..) Add …" at bounding box center [256, 107] width 144 height 57
drag, startPoint x: 205, startPoint y: 113, endPoint x: 226, endPoint y: 116, distance: 21.2
click at [226, 119] on li "Chú ý, để ý; làm chú ý, làm để ý Add" at bounding box center [256, 127] width 144 height 17
click at [121, 90] on textarea "(sự) Nhận xét; bình luận (sự)" at bounding box center [126, 83] width 101 height 25
paste textarea "Chú ý, để ý"
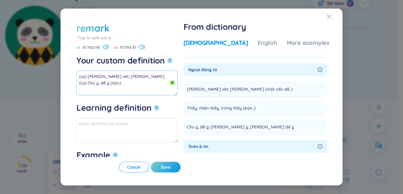
drag, startPoint x: 110, startPoint y: 84, endPoint x: 60, endPoint y: 67, distance: 52.9
click at [53, 63] on div "remark *Tap to edit word remark US /rɪˈmɑːrk/ UK /rɪˈmɑːk/ Your custom definiti…" at bounding box center [201, 97] width 403 height 194
click at [295, 37] on div "Vietnamese English More examples Danh từ Sự để ý, sự chú ý; sự làm cho chú ý, s…" at bounding box center [257, 104] width 146 height 136
click at [295, 41] on div "More examples" at bounding box center [308, 43] width 43 height 8
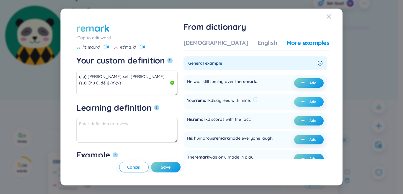
click at [307, 101] on button "Add" at bounding box center [309, 101] width 30 height 9
type textarea "(sự) Nhận xét; bình luận (sự) Chú ý, để ý (n)(v) Eg: Your remark disagrees with…"
type textarea "Eg: Your remark disagrees with mine."
click at [171, 168] on span "Save" at bounding box center [166, 167] width 10 height 6
type textarea "(sự) Nhận xét; bình luận (sự) Chú ý, để ý (n)(v) Eg: Your remark disagrees with…"
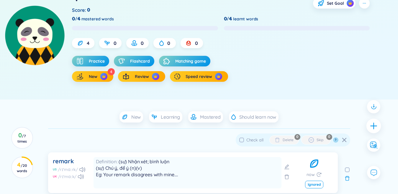
click at [372, 127] on icon "plus" at bounding box center [374, 126] width 8 height 8
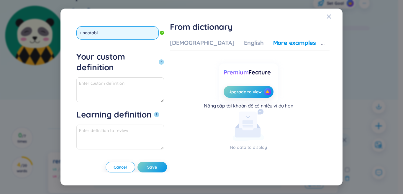
type input "uneatable"
click at [159, 59] on button "?" at bounding box center [161, 61] width 5 height 5
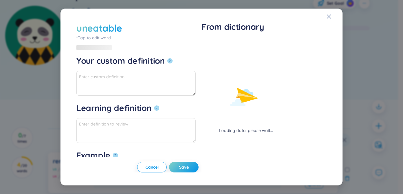
click at [215, 45] on div "Loading data, please wait..." at bounding box center [246, 86] width 89 height 95
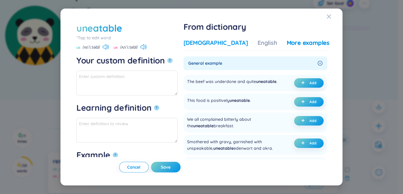
click at [215, 45] on div "[DEMOGRAPHIC_DATA]" at bounding box center [216, 43] width 65 height 8
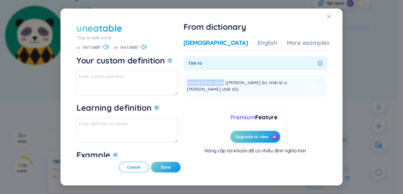
drag, startPoint x: 206, startPoint y: 82, endPoint x: 242, endPoint y: 82, distance: 36.3
click at [242, 82] on span "Không thể ăn được (thức ăn, nhất là vì phẩm chất tồi)" at bounding box center [251, 85] width 129 height 13
paste textarea "Không thể ăn được"
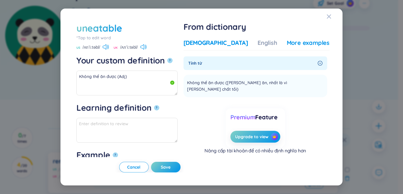
click at [299, 46] on div "More examples" at bounding box center [308, 43] width 43 height 8
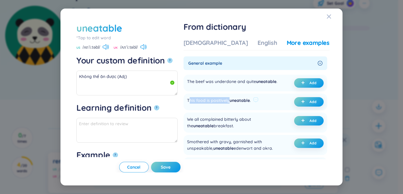
drag, startPoint x: 208, startPoint y: 105, endPoint x: 247, endPoint y: 104, distance: 39.0
click at [247, 104] on div "This food is positively uneatable ." at bounding box center [219, 101] width 64 height 9
click at [296, 105] on button "Add" at bounding box center [309, 101] width 30 height 9
type textarea "Không thể ăn được (Adj) Eg: This food is positively uneatable ."
type textarea "Eg: This food is positively uneatable ."
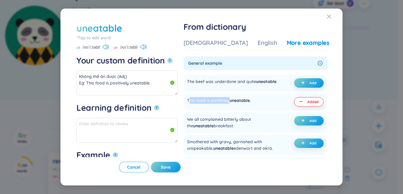
click at [171, 168] on span "Save" at bounding box center [166, 167] width 10 height 6
type textarea "Không thể ăn được (Adj) Eg: This food is positively uneatable ."
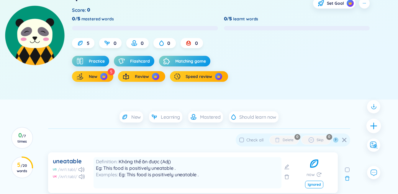
click at [373, 124] on icon "plus" at bounding box center [374, 126] width 8 height 8
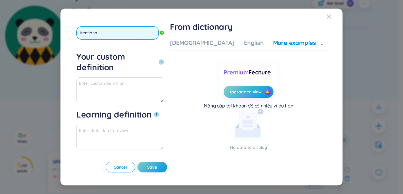
click at [159, 59] on button "?" at bounding box center [161, 61] width 5 height 5
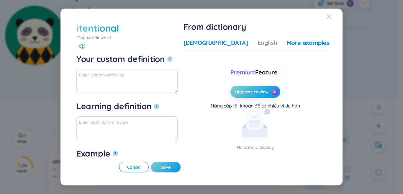
click at [219, 45] on div "[DEMOGRAPHIC_DATA]" at bounding box center [216, 43] width 65 height 8
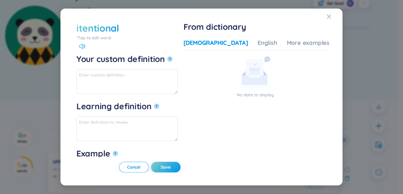
click at [98, 38] on div "*Tap to edit word" at bounding box center [126, 38] width 101 height 6
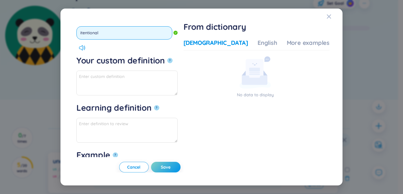
click at [82, 33] on input "itentional" at bounding box center [124, 32] width 96 height 13
type input "intentional"
click at [167, 58] on button "?" at bounding box center [169, 60] width 5 height 5
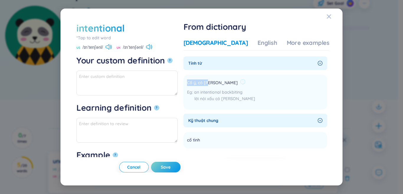
drag, startPoint x: 205, startPoint y: 83, endPoint x: 235, endPoint y: 82, distance: 29.5
click at [244, 83] on div "Cố ý, có chủ tâm" at bounding box center [221, 82] width 68 height 7
paste textarea "Cố ý, có chủ tâm"
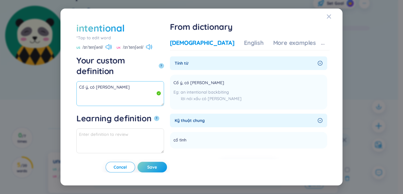
drag, startPoint x: 118, startPoint y: 74, endPoint x: 58, endPoint y: 74, distance: 59.9
click at [58, 74] on div "intentional *Tap to edit word intentional US /ɪnˈtenʃənl/ UK /ɪnˈtenʃənl/ Your …" at bounding box center [201, 97] width 403 height 194
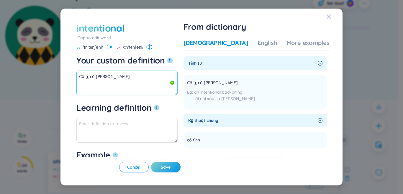
click at [118, 79] on textarea "Cố ý, có chủ tâm" at bounding box center [126, 83] width 101 height 25
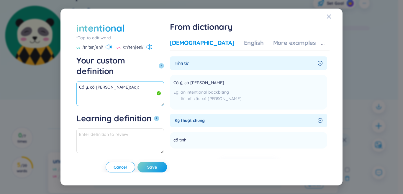
click at [112, 81] on textarea "Cố ý, có chủ tâm(Adj)" at bounding box center [120, 93] width 88 height 25
click at [280, 45] on div "More examples" at bounding box center [294, 43] width 43 height 8
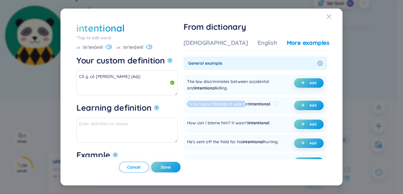
drag, startPoint x: 206, startPoint y: 105, endPoint x: 264, endPoint y: 104, distance: 57.6
click at [264, 104] on div "If I hurt your feelings, it was not intentional ." at bounding box center [229, 105] width 84 height 9
click at [249, 104] on div "If I hurt your feelings, it was not intentional ." at bounding box center [229, 105] width 84 height 9
click at [302, 101] on button "Add" at bounding box center [309, 105] width 30 height 9
type textarea "Cố ý, có chủ tâm (Adj) Eg: If I hurt your feelings, it was not intentional."
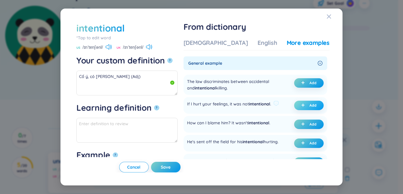
type textarea "Eg: If I hurt your feelings, it was not intentional."
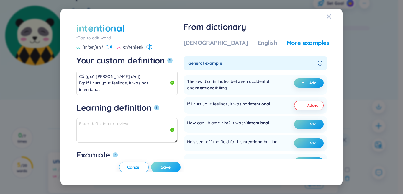
click at [181, 164] on button "Save" at bounding box center [166, 167] width 30 height 11
type textarea "Cố ý, có chủ tâm (Adj) Eg: If I hurt your feelings, it was not intentional."
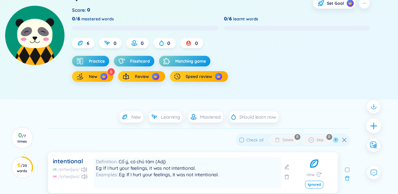
click at [370, 124] on icon "plus" at bounding box center [374, 126] width 8 height 8
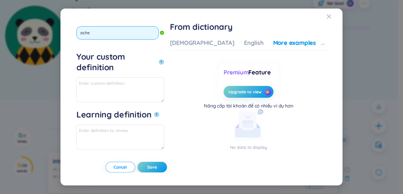
click at [159, 59] on button "?" at bounding box center [161, 61] width 5 height 5
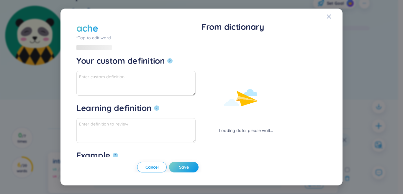
click at [213, 39] on div "Loading data, please wait..." at bounding box center [246, 86] width 89 height 95
click at [215, 42] on div "Loading data, please wait..." at bounding box center [246, 86] width 89 height 95
click at [215, 46] on div "Loading data, please wait..." at bounding box center [246, 86] width 89 height 95
click at [213, 42] on div "Loading data, please wait..." at bounding box center [246, 86] width 89 height 95
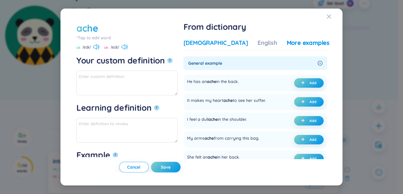
click at [222, 42] on div "[DEMOGRAPHIC_DATA]" at bounding box center [216, 43] width 65 height 8
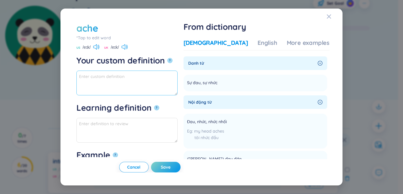
click at [178, 77] on textarea "Your custom definition ?" at bounding box center [126, 83] width 101 height 25
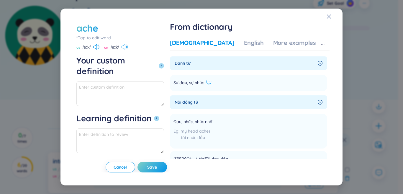
drag, startPoint x: 205, startPoint y: 83, endPoint x: 237, endPoint y: 82, distance: 32.5
click at [243, 81] on li "Sự đau, sự nhức Add" at bounding box center [248, 83] width 157 height 17
drag, startPoint x: 161, startPoint y: 69, endPoint x: 136, endPoint y: 83, distance: 29.1
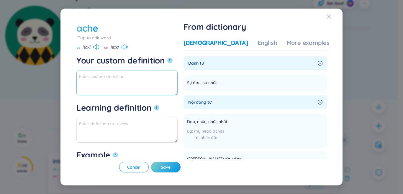
paste textarea "Sự đau, sự nhức"
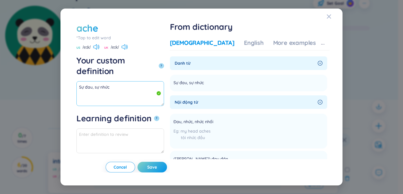
click at [130, 81] on textarea "Sự đau, sự nhức" at bounding box center [120, 93] width 88 height 25
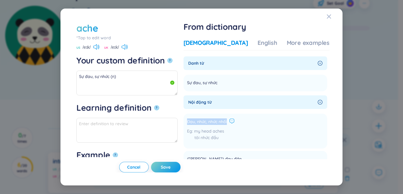
drag, startPoint x: 205, startPoint y: 122, endPoint x: 247, endPoint y: 118, distance: 42.1
click at [258, 118] on li "Đau, nhức, nhức nhối my head aches tôi nhức đầu Add" at bounding box center [256, 131] width 144 height 35
click at [109, 86] on textarea "Sự đau, sự nhức (n)" at bounding box center [126, 83] width 101 height 25
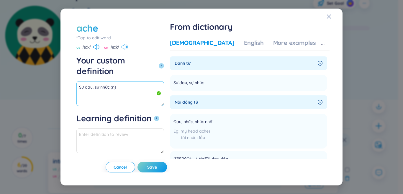
paste textarea "Đau, nhức, nhức nhối"
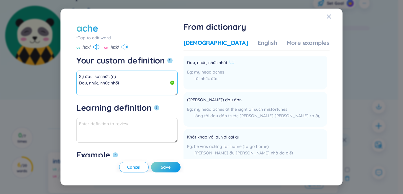
scroll to position [89, 0]
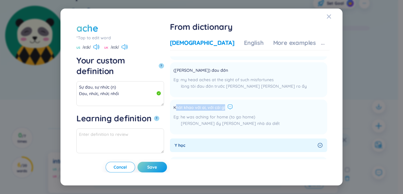
drag, startPoint x: 207, startPoint y: 109, endPoint x: 260, endPoint y: 108, distance: 52.9
click at [260, 108] on div "Khát khao với ai, với cái gì" at bounding box center [227, 107] width 106 height 7
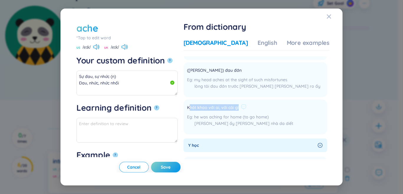
click at [239, 108] on span "Khát khao với ai, với cái gì" at bounding box center [213, 107] width 52 height 7
drag, startPoint x: 204, startPoint y: 105, endPoint x: 262, endPoint y: 107, distance: 58.2
click at [265, 106] on li "Khát khao với ai, với cái gì he was aching for home (to go home) anh ấy nhớ nhà…" at bounding box center [256, 116] width 144 height 35
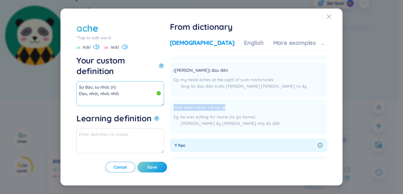
click at [121, 86] on textarea "Sự đau, sự nhức (n) Đau, nhức, nhức nhối" at bounding box center [120, 93] width 88 height 25
paste textarea "Khát khao với ai, với cái gì"
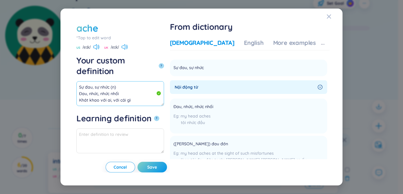
scroll to position [0, 0]
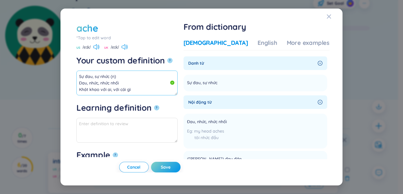
click at [149, 80] on textarea "Sự đau, sự nhức (n) Đau, nhức, nhức nhối Khát khao với ai, với cái gì" at bounding box center [126, 83] width 101 height 25
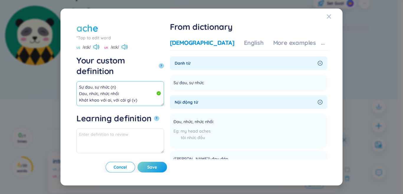
drag, startPoint x: 131, startPoint y: 81, endPoint x: 0, endPoint y: 54, distance: 133.7
click at [0, 54] on div "ache *Tap to edit word ache US /eɪk/ UK /eɪk/ Your custom definition ? Sự đau, …" at bounding box center [201, 97] width 403 height 194
click at [280, 44] on div "More examples" at bounding box center [294, 43] width 43 height 8
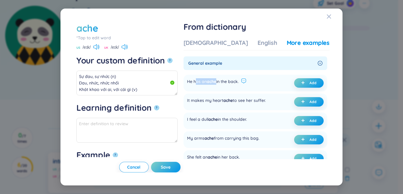
drag, startPoint x: 215, startPoint y: 83, endPoint x: 263, endPoint y: 81, distance: 48.1
click at [247, 81] on div "He has an ache in the back." at bounding box center [216, 82] width 59 height 9
click at [302, 83] on icon "plus" at bounding box center [303, 83] width 4 height 4
type textarea "Sự đau, sự nhức (n) Đau, nhức, nhức nhối Khát khao với ai, với cái gì (v) Eg: H…"
type textarea "Eg: He has an ache in the back."
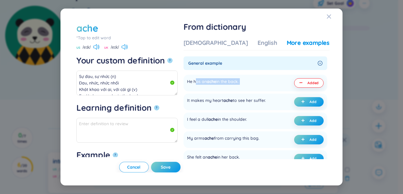
click at [171, 168] on span "Save" at bounding box center [166, 167] width 10 height 6
type textarea "Sự đau, sự nhức (n) Đau, nhức, nhức nhối Khát khao với ai, với cái gì (v) Eg: H…"
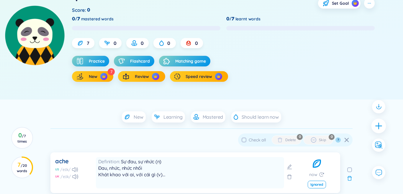
click at [375, 124] on icon "plus" at bounding box center [379, 126] width 8 height 8
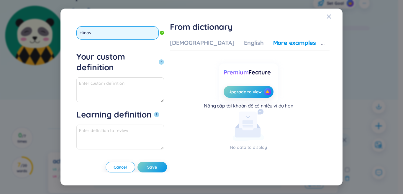
type input "tủnove"
click at [159, 59] on button "?" at bounding box center [161, 61] width 5 height 5
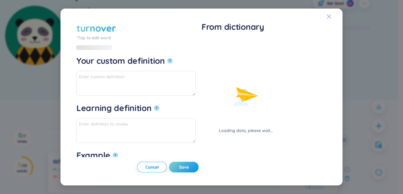
click at [220, 41] on div "Loading data, please wait..." at bounding box center [246, 86] width 89 height 95
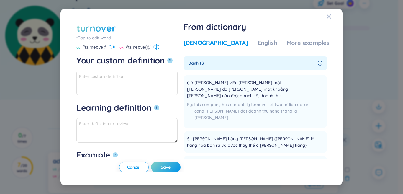
click at [214, 45] on div "[DEMOGRAPHIC_DATA]" at bounding box center [216, 43] width 65 height 8
drag, startPoint x: 298, startPoint y: 90, endPoint x: 239, endPoint y: 96, distance: 59.4
click at [239, 96] on span "(số lượng công việc kinh doanh của một công ty đã thực hiện trong một khoảng th…" at bounding box center [251, 88] width 129 height 19
paste textarea "doanh số; doanh thu"
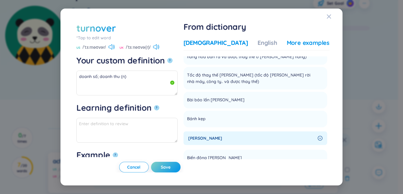
click at [309, 42] on div "More examples" at bounding box center [308, 43] width 43 height 8
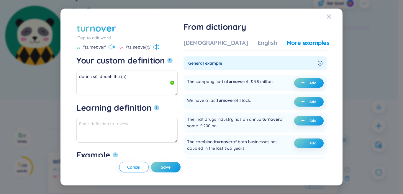
click at [303, 42] on div "More examples" at bounding box center [308, 43] width 43 height 8
click at [301, 81] on icon "plus" at bounding box center [303, 83] width 4 height 4
type textarea "doanh số; doanh thu (n) Eg: The company had a turnover of ￡3.8 million."
type textarea "Eg: The company had a turnover of ￡3.8 million."
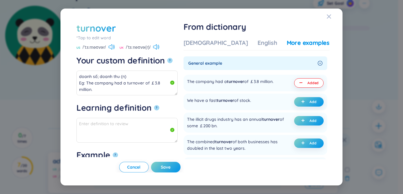
click at [171, 170] on span "Save" at bounding box center [166, 167] width 10 height 6
type textarea "doanh số; doanh thu (n) Eg: The company had a turnover of ￡3.8 million."
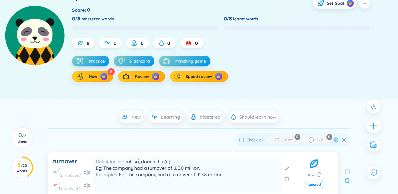
click at [377, 125] on icon "plus" at bounding box center [374, 126] width 8 height 8
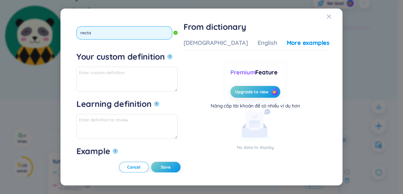
type input "nectar"
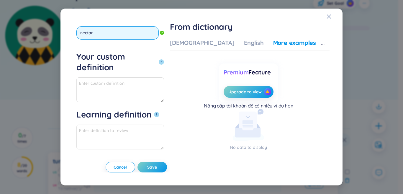
click at [159, 59] on button "?" at bounding box center [161, 61] width 5 height 5
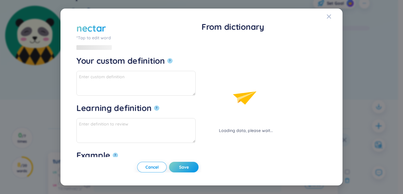
click at [222, 55] on div "Loading data, please wait..." at bounding box center [246, 86] width 89 height 95
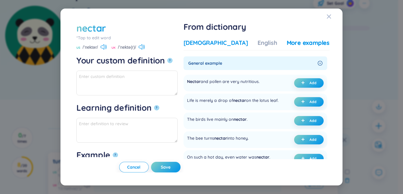
click at [212, 45] on div "[DEMOGRAPHIC_DATA]" at bounding box center [216, 43] width 65 height 8
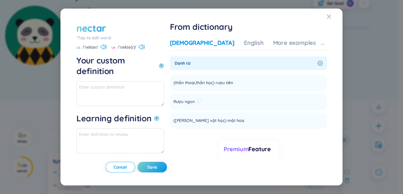
click at [195, 101] on span "Rượu ngon" at bounding box center [184, 101] width 21 height 7
drag, startPoint x: 234, startPoint y: 121, endPoint x: 253, endPoint y: 122, distance: 19.2
click at [260, 121] on li "(thực vật học) mật hoa Add" at bounding box center [248, 120] width 157 height 17
paste textarea "mật hoa"
click at [233, 83] on span "(thần thoại,thần học) rượu tiên" at bounding box center [204, 82] width 60 height 7
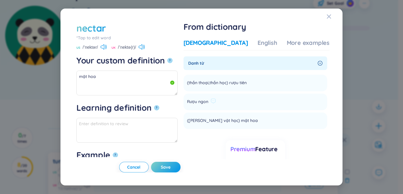
drag, startPoint x: 221, startPoint y: 102, endPoint x: 205, endPoint y: 102, distance: 15.9
click at [205, 102] on div "Rượu ngon" at bounding box center [201, 101] width 29 height 7
drag, startPoint x: 210, startPoint y: 103, endPoint x: 206, endPoint y: 102, distance: 4.6
click at [203, 102] on li "Rượu ngon Add" at bounding box center [256, 102] width 144 height 17
drag, startPoint x: 206, startPoint y: 101, endPoint x: 222, endPoint y: 101, distance: 16.5
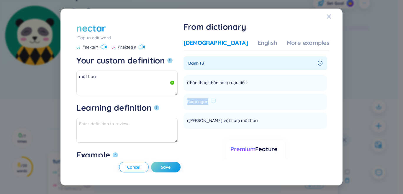
click at [216, 101] on div "Rượu ngon" at bounding box center [201, 101] width 29 height 7
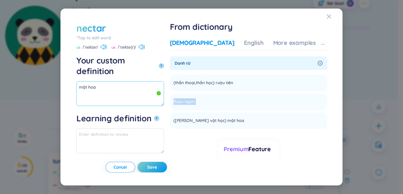
drag, startPoint x: 120, startPoint y: 86, endPoint x: 103, endPoint y: 85, distance: 17.5
click at [115, 86] on textarea "mật hoa" at bounding box center [120, 93] width 88 height 25
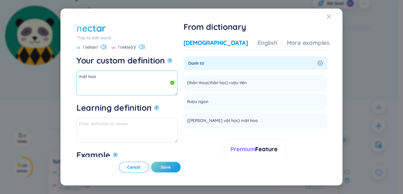
click at [95, 83] on textarea "mật hoa" at bounding box center [126, 83] width 101 height 25
paste textarea "Rượu ngon"
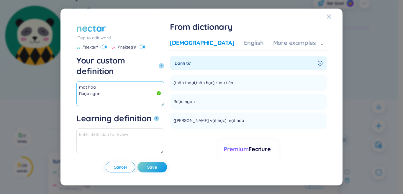
click at [122, 81] on textarea "mật hoa Rượu ngon" at bounding box center [120, 93] width 88 height 25
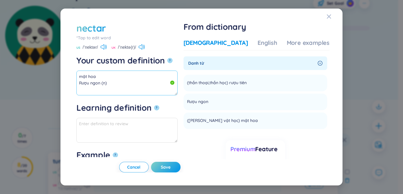
scroll to position [0, 0]
drag, startPoint x: 98, startPoint y: 81, endPoint x: 75, endPoint y: 68, distance: 26.5
click at [75, 68] on div "nectar *Tap to edit word nectar US /ˈnektər/ UK /ˈnektə(r)/ Your custom definit…" at bounding box center [202, 97] width 256 height 151
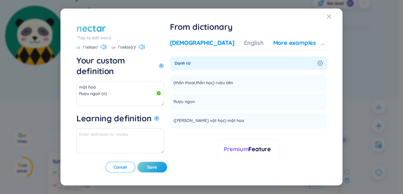
click at [283, 47] on div "Vietnamese English More examples" at bounding box center [243, 45] width 146 height 12
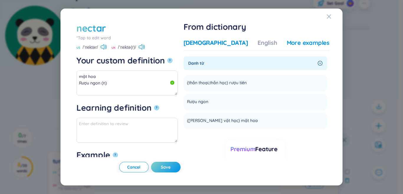
click at [291, 46] on div "More examples" at bounding box center [308, 43] width 43 height 8
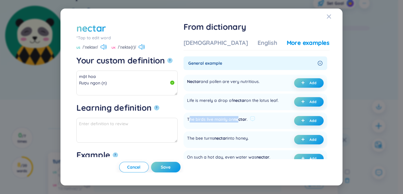
drag, startPoint x: 209, startPoint y: 123, endPoint x: 260, endPoint y: 122, distance: 51.1
click at [248, 122] on div "The birds live mainly on nectar ." at bounding box center [217, 120] width 61 height 9
click at [296, 123] on button "Add" at bounding box center [309, 120] width 30 height 9
type textarea "mật hoa Rượu ngon (n) Eg: The birds live mainly on nectar."
type textarea "Eg: The birds live mainly on nectar."
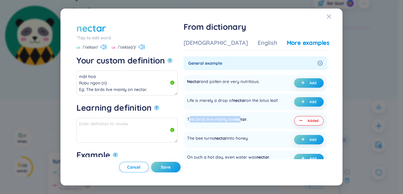
click at [171, 167] on span "Save" at bounding box center [166, 167] width 10 height 6
type textarea "mật hoa Rượu ngon (n) Eg: The birds live mainly on nectar."
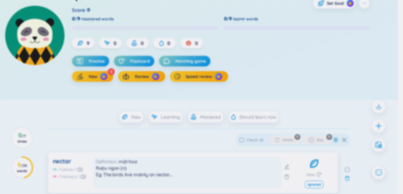
click at [381, 124] on div "nectar *Tap to edit word US /ˈnektər/ UK /ˈnektə(r)/ Your custom definition ? L…" at bounding box center [201, 97] width 403 height 194
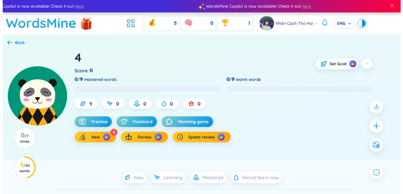
scroll to position [54, 0]
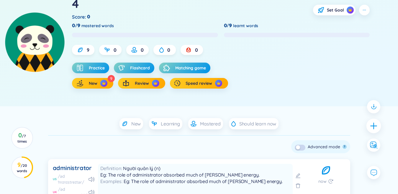
click at [371, 129] on icon "plus" at bounding box center [374, 126] width 8 height 8
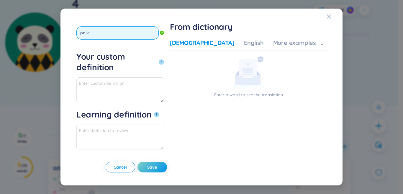
type input "pollen"
click at [159, 59] on button "?" at bounding box center [161, 61] width 5 height 5
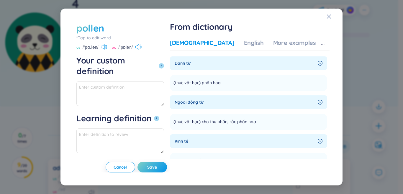
click at [213, 40] on div "[DEMOGRAPHIC_DATA]" at bounding box center [202, 43] width 65 height 8
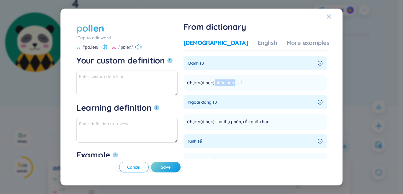
drag, startPoint x: 234, startPoint y: 82, endPoint x: 245, endPoint y: 81, distance: 11.6
click at [242, 82] on div "(thực vật học) phấn hoa" at bounding box center [214, 82] width 55 height 7
copy section "phấn hoa Add"
paste textarea "phấn hoa"
click at [163, 78] on textarea "phấn hoa" at bounding box center [126, 83] width 101 height 25
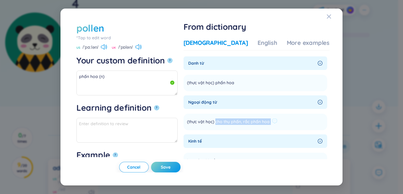
drag, startPoint x: 234, startPoint y: 122, endPoint x: 305, endPoint y: 119, distance: 71.5
click at [307, 119] on li "(thực vật học) cho thụ phấn, rắc phấn hoa Add" at bounding box center [256, 122] width 144 height 17
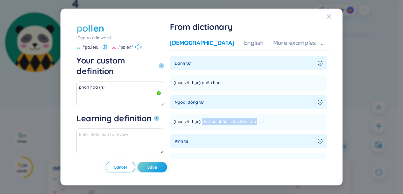
copy section "cho thụ phấn, rắc phấn hoa Add"
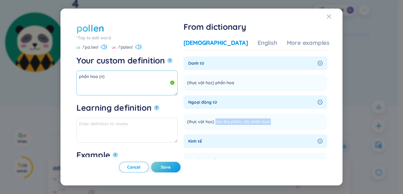
click at [109, 84] on textarea "phấn hoa (n)" at bounding box center [126, 83] width 101 height 25
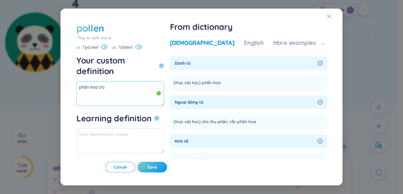
paste textarea "cho thụ phấn, rắc phấn hoa"
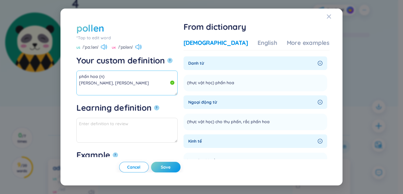
click at [146, 79] on textarea "phấn hoa (n) cho thụ phấn, rắc phấn hoa" at bounding box center [126, 83] width 101 height 25
drag, startPoint x: 133, startPoint y: 80, endPoint x: 51, endPoint y: 68, distance: 82.6
click at [51, 68] on div "pollen *Tap to edit word pollen US /ˈpɑːlən/ UK /ˈpɒlən/ Your custom definition…" at bounding box center [201, 97] width 403 height 194
click at [289, 45] on div "More examples" at bounding box center [308, 43] width 43 height 8
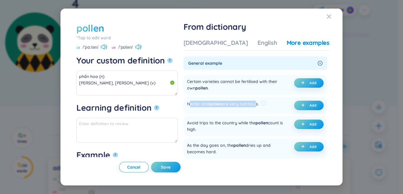
drag, startPoint x: 208, startPoint y: 103, endPoint x: 277, endPoint y: 106, distance: 69.1
click at [259, 106] on div "Nectar and pollen are very nutritious." at bounding box center [223, 105] width 72 height 9
click at [303, 105] on icon "plus" at bounding box center [303, 105] width 0 height 3
type textarea "phấn hoa (n) cho thụ phấn, rắc phấn hoa (v) Eg: Nectar and pollen are very nutr…"
type textarea "Eg: Nectar and pollen are very nutritious."
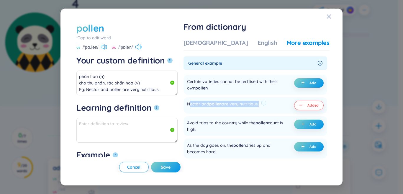
click at [171, 167] on span "Save" at bounding box center [166, 167] width 10 height 6
type textarea "phấn hoa (n) cho thụ phấn, rắc phấn hoa (v) Eg: Nectar and pollen are very nutr…"
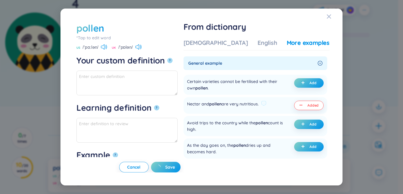
click at [378, 125] on div "pollen *Tap to edit word US /ˈpɑːlən/ UK /ˈpɒlən/ Your custom definition ? Lear…" at bounding box center [201, 97] width 403 height 194
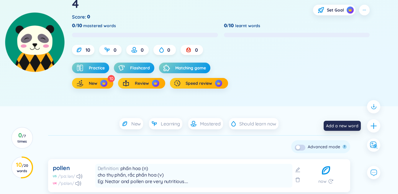
click at [378, 125] on icon "plus" at bounding box center [373, 125] width 7 height 7
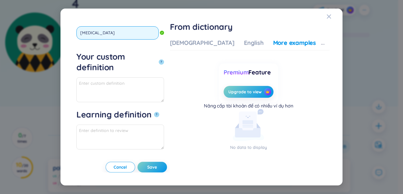
type input "hive"
click at [159, 59] on button "?" at bounding box center [161, 61] width 5 height 5
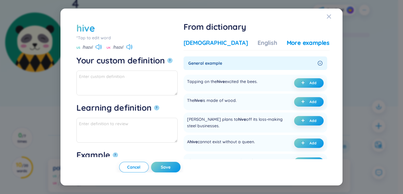
click at [228, 46] on div "[DEMOGRAPHIC_DATA]" at bounding box center [216, 43] width 65 height 8
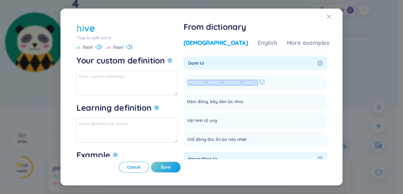
drag, startPoint x: 206, startPoint y: 82, endPoint x: 239, endPoint y: 84, distance: 32.8
click at [239, 84] on div "Tổ ong, đõ ong" at bounding box center [226, 82] width 78 height 7
drag, startPoint x: 225, startPoint y: 84, endPoint x: 210, endPoint y: 83, distance: 14.8
click at [210, 83] on span "Tổ ong, đõ ong" at bounding box center [222, 82] width 70 height 7
click at [158, 83] on textarea "Your custom definition ?" at bounding box center [126, 83] width 101 height 25
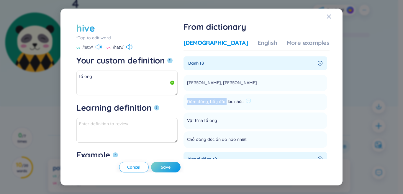
drag, startPoint x: 206, startPoint y: 101, endPoint x: 245, endPoint y: 103, distance: 38.7
click at [244, 103] on span "Đám đông, bầy đàn lúc nhúc" at bounding box center [215, 101] width 56 height 7
copy span "Đám đông, bầy đàn"
click at [86, 87] on textarea "tổ ong" at bounding box center [126, 83] width 101 height 25
paste textarea "Đám đông, bầy đàn"
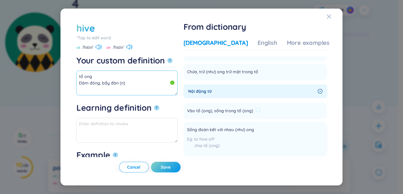
scroll to position [148, 0]
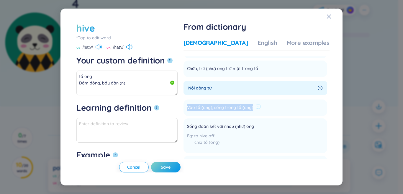
drag, startPoint x: 205, startPoint y: 108, endPoint x: 272, endPoint y: 108, distance: 66.7
click at [261, 108] on div "Vào tổ (ong), sống trong tổ (ong)" at bounding box center [224, 107] width 74 height 7
copy span "Vào tổ (ong), sống trong tổ (ong)"
click at [126, 93] on textarea "tổ ong Đám đông, bầy đàn (n)" at bounding box center [126, 83] width 101 height 25
paste textarea "Vào tổ (ong), sống trong tổ (ong)"
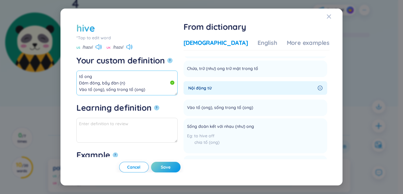
scroll to position [89, 0]
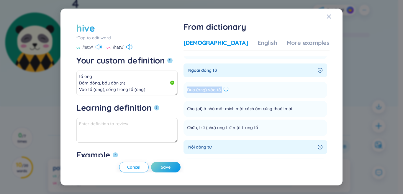
drag, startPoint x: 205, startPoint y: 88, endPoint x: 245, endPoint y: 90, distance: 40.8
click at [256, 90] on li "Đưa (ong) vào tổ Add" at bounding box center [256, 90] width 144 height 17
copy li "Đưa (ong) vào tổ Add"
click at [163, 88] on textarea "tổ ong Đám đông, bầy đàn (n) Vào tổ (ong), sống trong tổ (ong)" at bounding box center [126, 83] width 101 height 25
paste textarea "Đưa (ong) vào tổ"
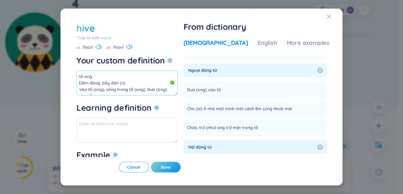
scroll to position [10, 0]
click at [149, 80] on textarea "tổ ong Đám đông, bầy đàn (n) Vào tổ (ong), sống trong tổ (ong), Đưa (ong) vào tổ" at bounding box center [126, 83] width 101 height 25
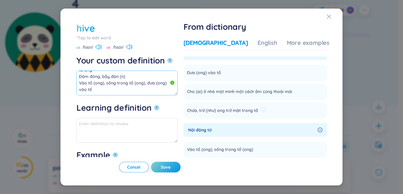
scroll to position [177, 0]
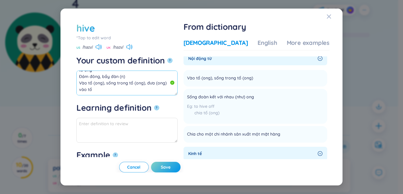
click at [178, 81] on textarea "tổ ong Đám đông, bầy đàn (n) Vào tổ (ong), sống trong tổ (ong), đưa (ong) vào tổ" at bounding box center [126, 83] width 101 height 25
drag, startPoint x: 182, startPoint y: 81, endPoint x: 41, endPoint y: 49, distance: 144.8
click at [41, 49] on div "hive *Tap to edit word hive US /haɪv/ UK /haɪv/ Your custom definition ? tổ ong…" at bounding box center [201, 97] width 403 height 194
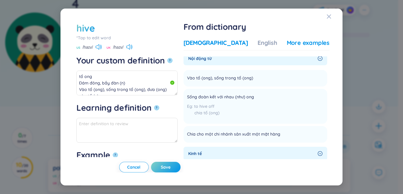
click at [288, 44] on div "More examples" at bounding box center [308, 43] width 43 height 8
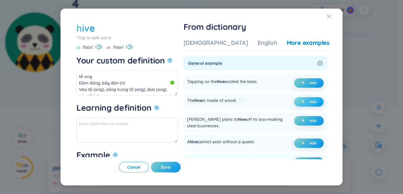
click at [301, 102] on icon "plus" at bounding box center [303, 102] width 4 height 4
type textarea "tổ ong Đám đông, bầy đàn (n) Vào tổ (ong), sống trong tổ (ong), đưa (ong) vào t…"
type textarea "Eg: The hive is made of wood."
click at [171, 167] on span "Save" at bounding box center [166, 167] width 10 height 6
type textarea "tổ ong Đám đông, bầy đàn (n) Vào tổ (ong), sống trong tổ (ong), đưa (ong) vào t…"
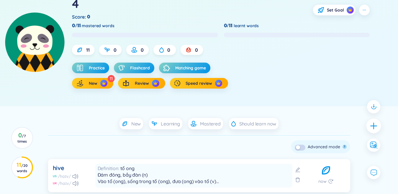
click at [377, 127] on icon "plus" at bounding box center [374, 126] width 8 height 8
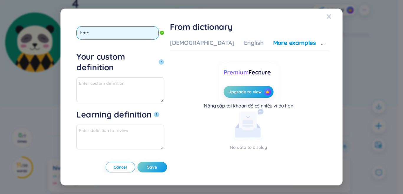
type input "hatch"
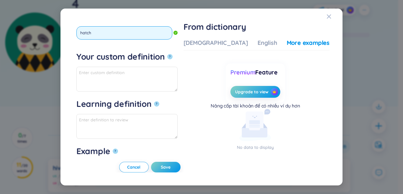
click at [167, 54] on button "?" at bounding box center [169, 56] width 5 height 5
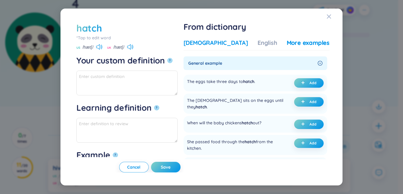
click at [210, 43] on div "[DEMOGRAPHIC_DATA]" at bounding box center [216, 43] width 65 height 8
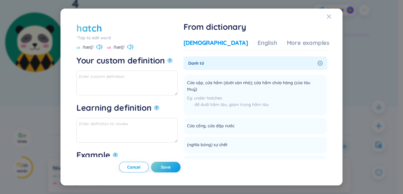
click at [218, 43] on div "[DEMOGRAPHIC_DATA]" at bounding box center [216, 43] width 65 height 8
drag, startPoint x: 205, startPoint y: 84, endPoint x: 240, endPoint y: 83, distance: 35.2
click at [240, 83] on span "Cửa sập, cửa hầm (dưới sàn nhà); cửa hầm chứa hàng (của tàu thuỷ)" at bounding box center [251, 85] width 129 height 13
drag, startPoint x: 224, startPoint y: 86, endPoint x: 219, endPoint y: 81, distance: 6.9
copy span "Cửa sập, cửa hầm"
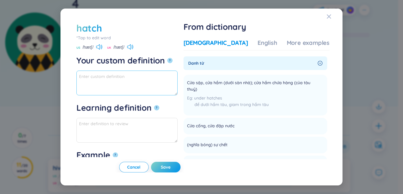
paste textarea "Cửa sập, cửa hầm"
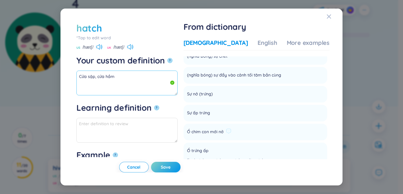
scroll to position [118, 0]
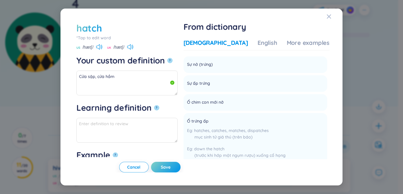
click at [159, 96] on form "hatch *Tap to edit word hatch US /hætʃ/ UK /hætʃ/ Your custom definition ? Cửa …" at bounding box center [128, 90] width 104 height 136
click at [167, 82] on textarea "Cửa sập, cửa hầm" at bounding box center [126, 83] width 101 height 25
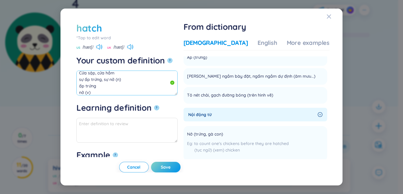
scroll to position [0, 0]
drag, startPoint x: 85, startPoint y: 92, endPoint x: 72, endPoint y: 54, distance: 39.5
click at [72, 54] on div "hatch *Tap to edit word hatch US /hætʃ/ UK /hætʃ/ Your custom definition ? Cửa …" at bounding box center [202, 97] width 268 height 163
click at [288, 45] on div "More examples" at bounding box center [308, 43] width 43 height 8
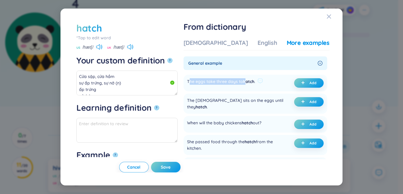
drag, startPoint x: 208, startPoint y: 84, endPoint x: 265, endPoint y: 84, distance: 57.0
click at [255, 84] on div "The eggs take three days to hatch ." at bounding box center [221, 82] width 68 height 9
click at [301, 84] on icon "plus" at bounding box center [303, 83] width 4 height 4
type textarea "Cửa sập, cửa hầm sự ấp trứng, sự nở (n) ấp trứng nở (v) Eg: The eggs take three…"
type textarea "Eg: The eggs take three days to hatch."
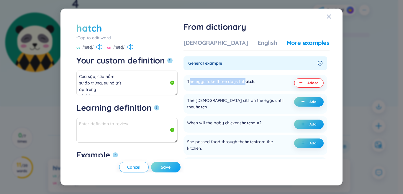
click at [181, 167] on button "Save" at bounding box center [166, 167] width 30 height 11
type textarea "Cửa sập, cửa hầm sự ấp trứng, sự nở (n) ấp trứng nở (v) Eg: The eggs take three…"
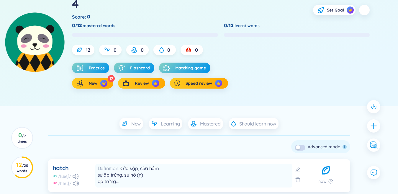
click at [376, 128] on icon "plus" at bounding box center [373, 125] width 7 height 7
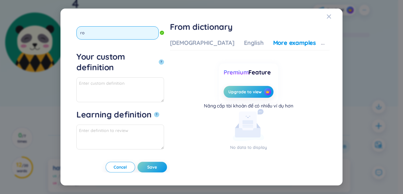
type input "r"
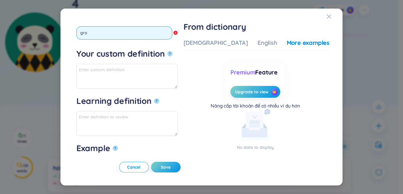
type input "groo"
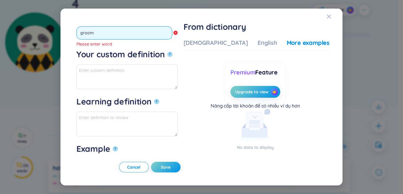
click at [167, 52] on button "?" at bounding box center [169, 54] width 5 height 5
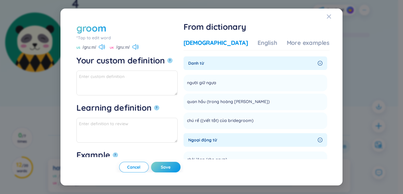
click at [218, 44] on div "[DEMOGRAPHIC_DATA]" at bounding box center [216, 43] width 65 height 8
click at [173, 91] on textarea "Your custom definition ?" at bounding box center [126, 83] width 101 height 25
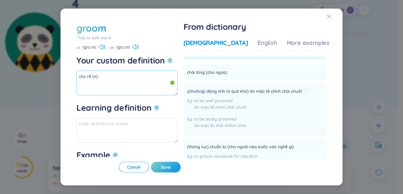
scroll to position [89, 0]
drag, startPoint x: 205, startPoint y: 72, endPoint x: 239, endPoint y: 72, distance: 33.4
click at [235, 72] on div "chải lông (cho ngựa)" at bounding box center [211, 71] width 48 height 7
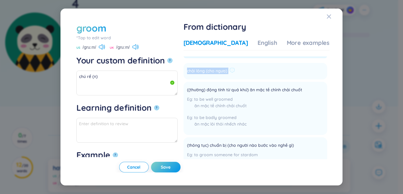
copy li "chải lông (cho ngựa) Add"
click at [90, 86] on textarea "chú rể (n)" at bounding box center [126, 83] width 101 height 25
paste textarea "chải lông (cho ngựa)"
drag, startPoint x: 268, startPoint y: 90, endPoint x: 285, endPoint y: 94, distance: 17.0
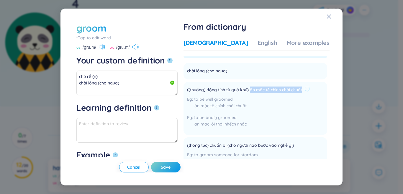
click at [285, 94] on span "((thường) động tính từ quá khứ) ăn mặc tề chỉnh chải chuốt" at bounding box center [244, 89] width 115 height 7
copy span "ăn mặc tề chỉnh chải chuốt"
click at [92, 86] on textarea "chú rể (n) chải lông (cho ngựa)" at bounding box center [126, 83] width 101 height 25
paste textarea "ăn mặc tề chỉnh chải chuốt"
click at [111, 86] on textarea "chú rể (n) chải lông (cho ngựa) ăn mặc tề chỉnh chải chuốt" at bounding box center [126, 83] width 101 height 25
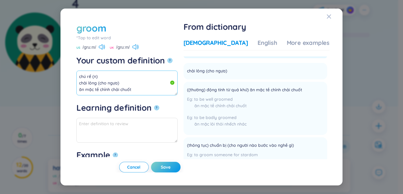
click at [110, 86] on textarea "chú rể (n) chải lông (cho ngựa) ăn mặc tề chỉnh chải chuốt" at bounding box center [126, 83] width 101 height 25
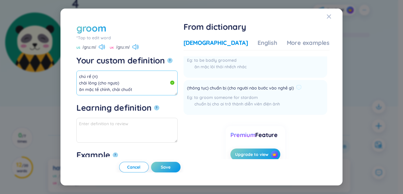
scroll to position [148, 0]
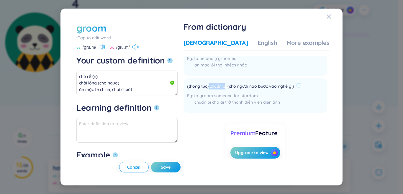
drag, startPoint x: 227, startPoint y: 93, endPoint x: 244, endPoint y: 93, distance: 16.2
click at [244, 90] on span "(thông tục) chuẩn bị (cho người nào bước vào nghề gì)" at bounding box center [240, 86] width 107 height 7
copy span "chuẩn b"
click at [127, 95] on textarea "chú rể (n) chải lông (cho ngựa) ăn mặc tề chỉnh, chải chuốt" at bounding box center [126, 83] width 101 height 25
paste textarea "chuẩn b"
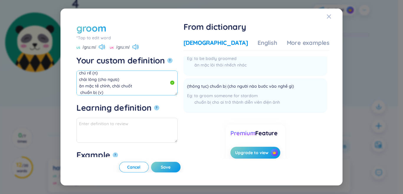
drag, startPoint x: 98, startPoint y: 93, endPoint x: 92, endPoint y: 82, distance: 12.7
click at [66, 38] on div "groom *Tap to edit word groom US /ɡruːm/ UK /ɡruːm/ Your custom definition ? ch…" at bounding box center [202, 97] width 282 height 177
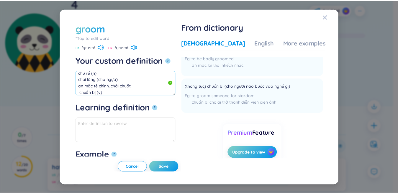
scroll to position [0, 0]
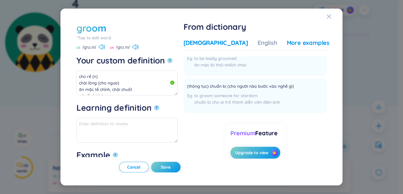
click at [291, 45] on div "More examples" at bounding box center [308, 43] width 43 height 8
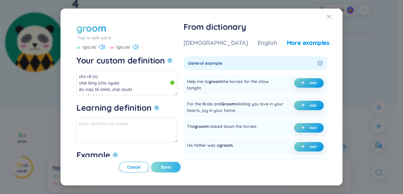
click at [307, 146] on button "Add" at bounding box center [309, 146] width 30 height 9
type textarea "chú rể (n) chải lông (cho ngựa) ăn mặc tề chỉnh, chải chuốt chuẩn bị (v) Eg: Hi…"
type textarea "Eg: His father was a groom."
click at [176, 168] on button "Save" at bounding box center [166, 167] width 30 height 11
type textarea "chú rể (n) chải lông (cho ngựa) ăn mặc tề chỉnh, chải chuốt chuẩn bị (v) Eg: Hi…"
